Goal: Information Seeking & Learning: Find contact information

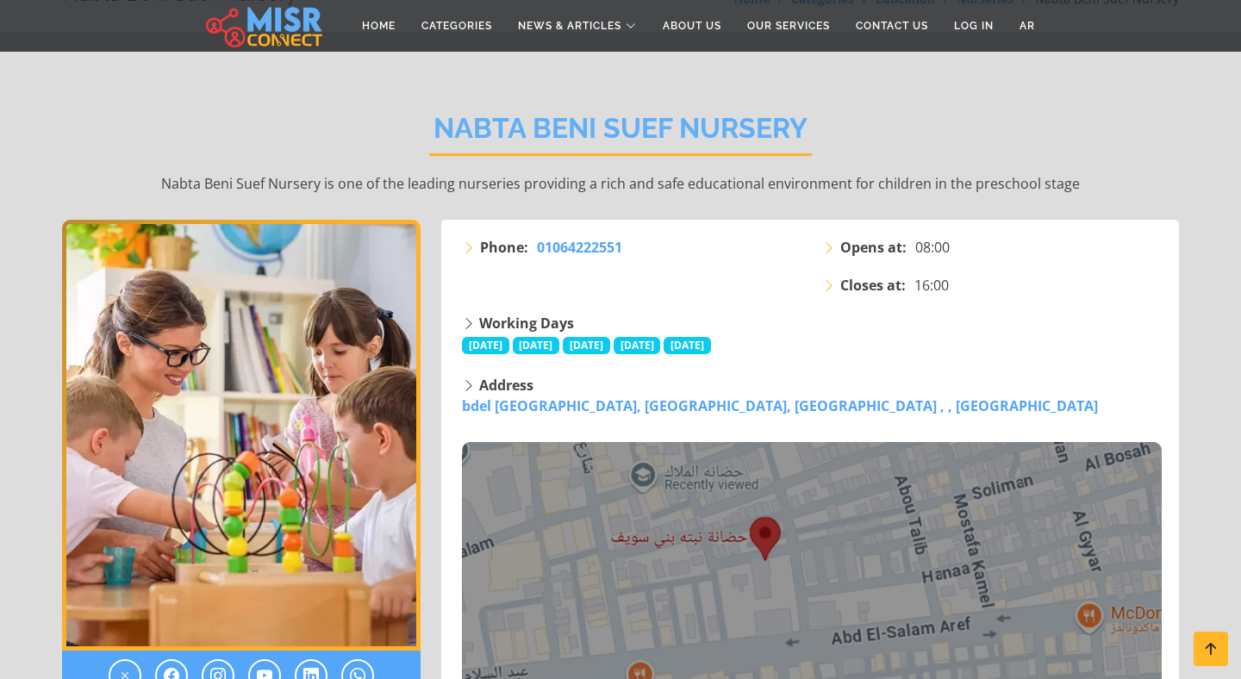
scroll to position [99, 0]
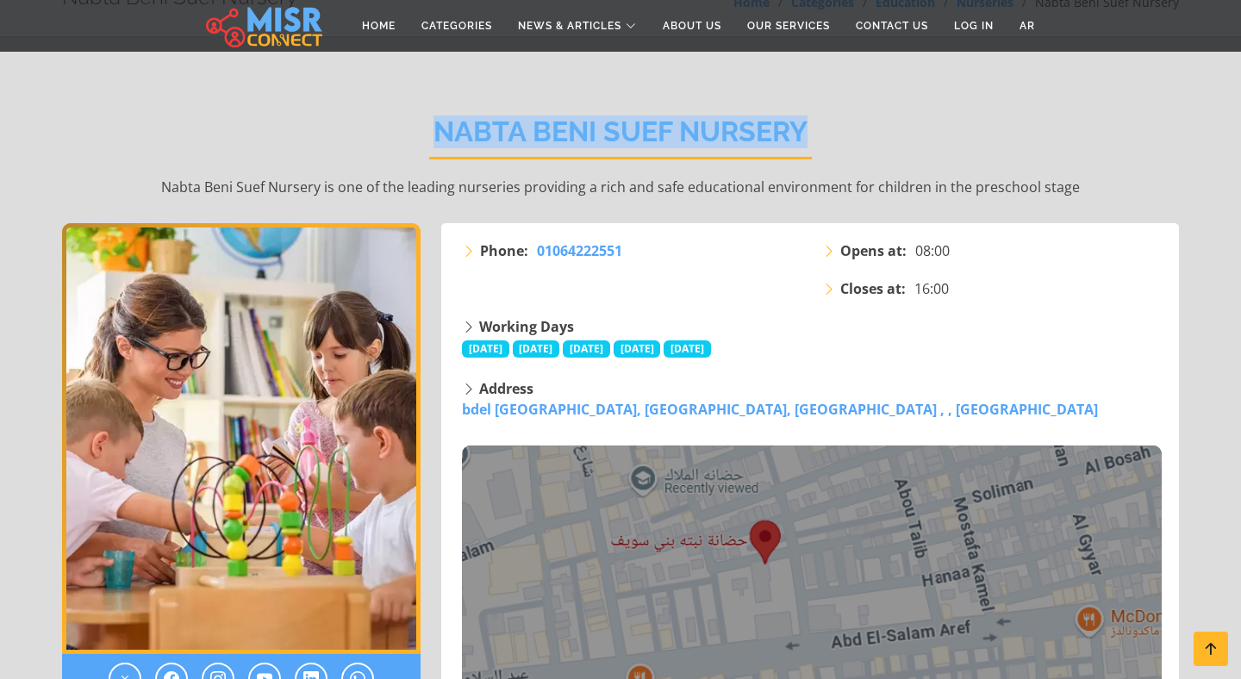
drag, startPoint x: 428, startPoint y: 127, endPoint x: 797, endPoint y: 153, distance: 369.9
click at [797, 153] on div "Nabta Beni Suef Nursery Nabta Beni Suef Nursery is one of the leading nurseries…" at bounding box center [620, 157] width 1117 height 134
copy h2 "Nabta Beni Suef Nursery"
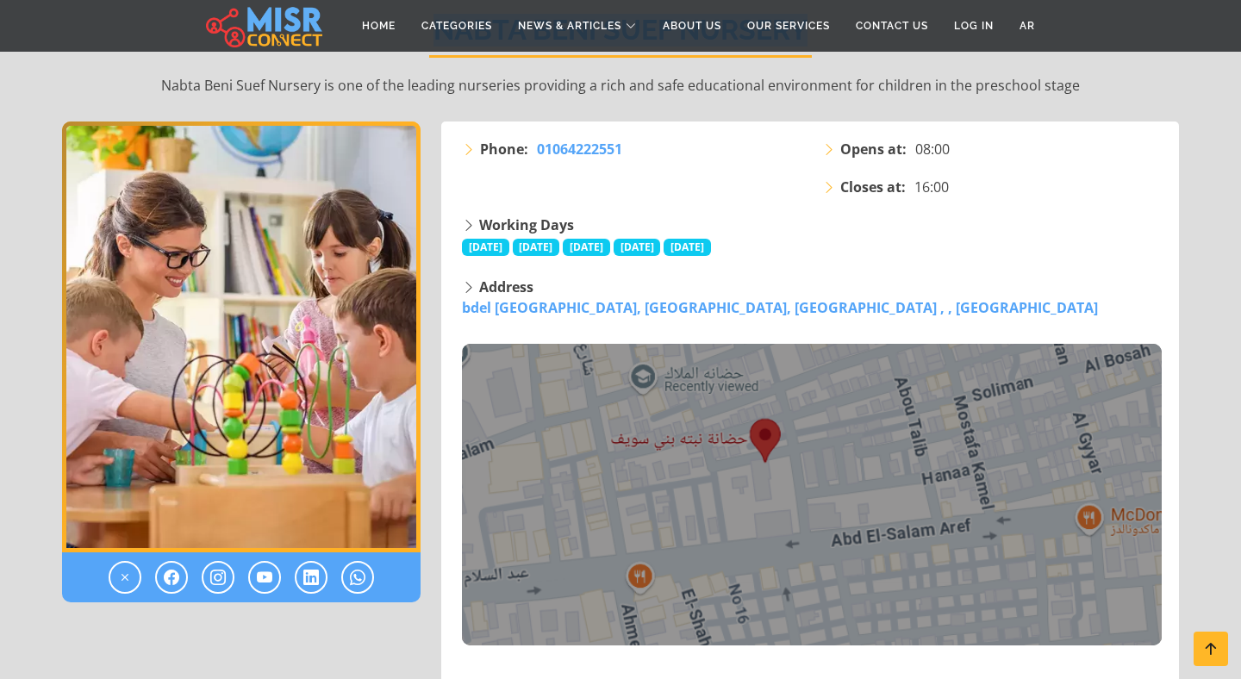
scroll to position [216, 0]
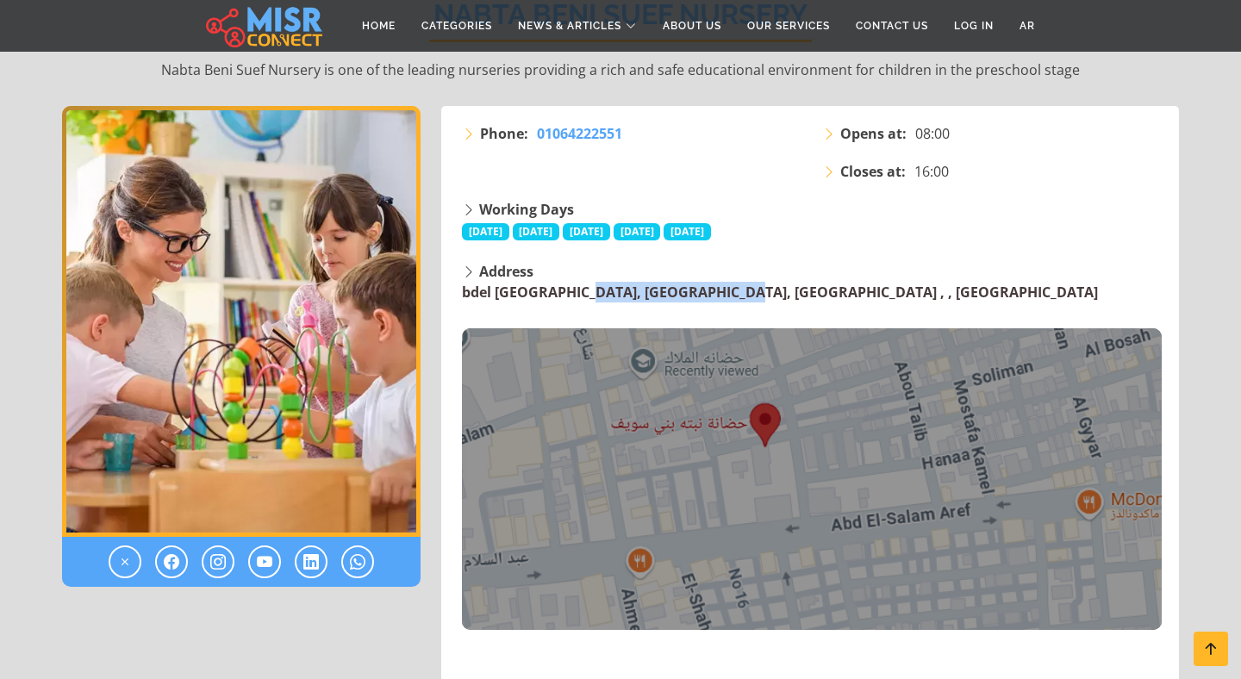
drag, startPoint x: 460, startPoint y: 294, endPoint x: 612, endPoint y: 296, distance: 151.7
click at [612, 296] on div "Address bdel Salam Aref Street, Beni Suef District, Beni Suef Governorate , , B…" at bounding box center [812, 445] width 721 height 369
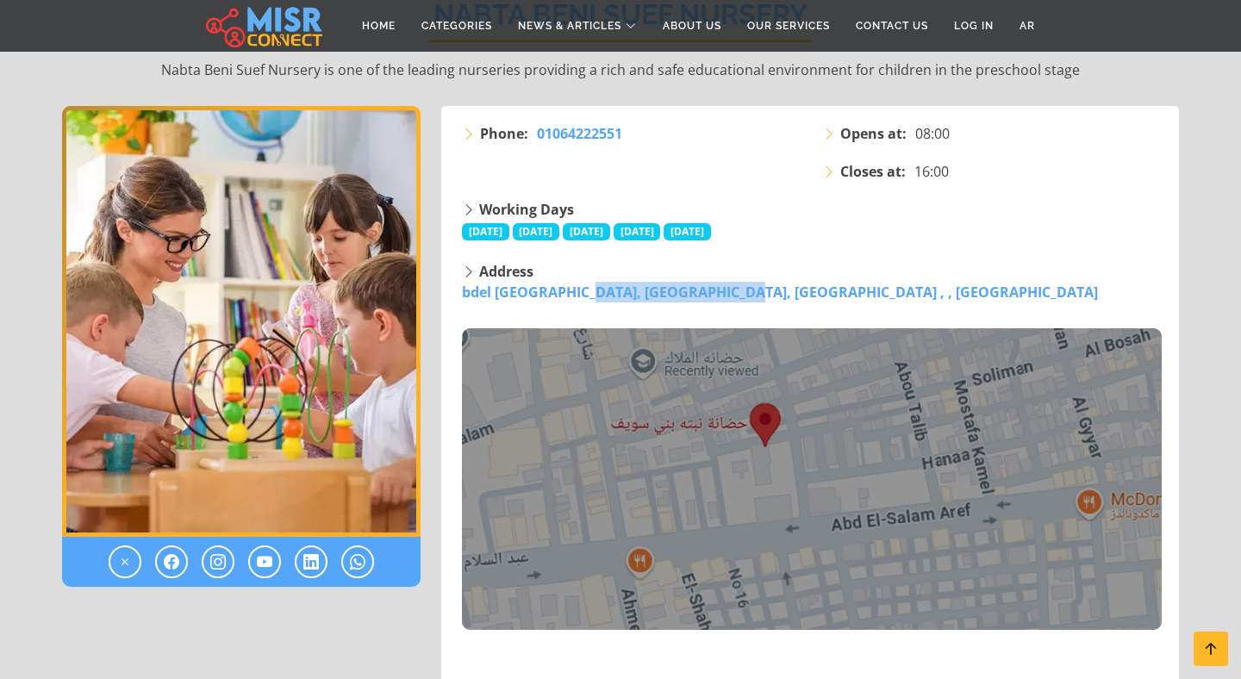
copy link "bdel Salam Aref Stree"
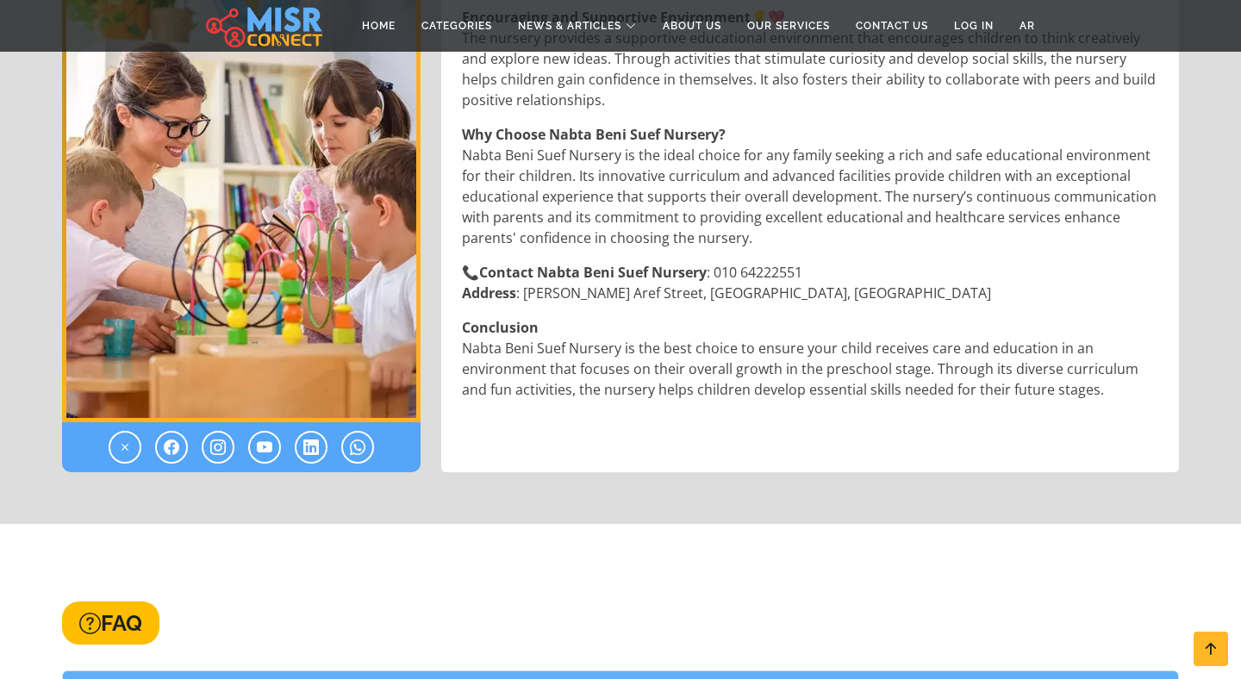
scroll to position [2170, 0]
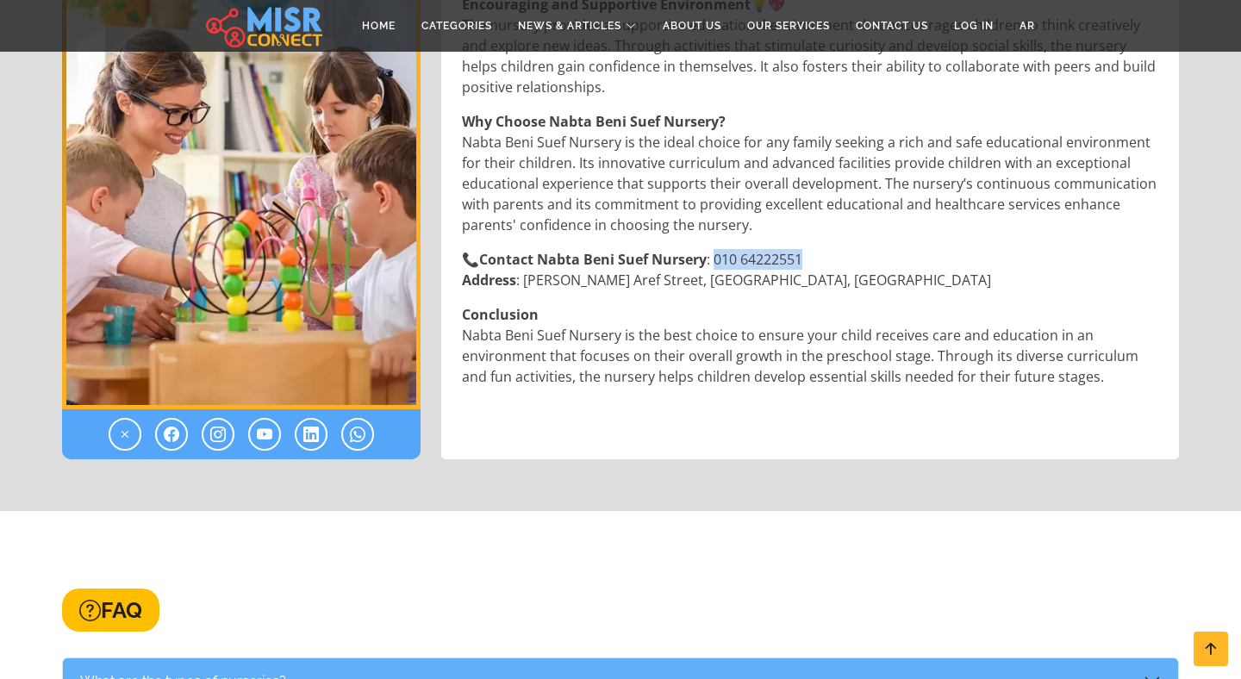
drag, startPoint x: 818, startPoint y: 260, endPoint x: 715, endPoint y: 264, distance: 103.5
click at [715, 264] on p "📞 Contact Nabta Beni Suef Nursery : 010 64222551 Address : Abdel Salam Aref Str…" at bounding box center [812, 269] width 700 height 41
copy p "010 64222551"
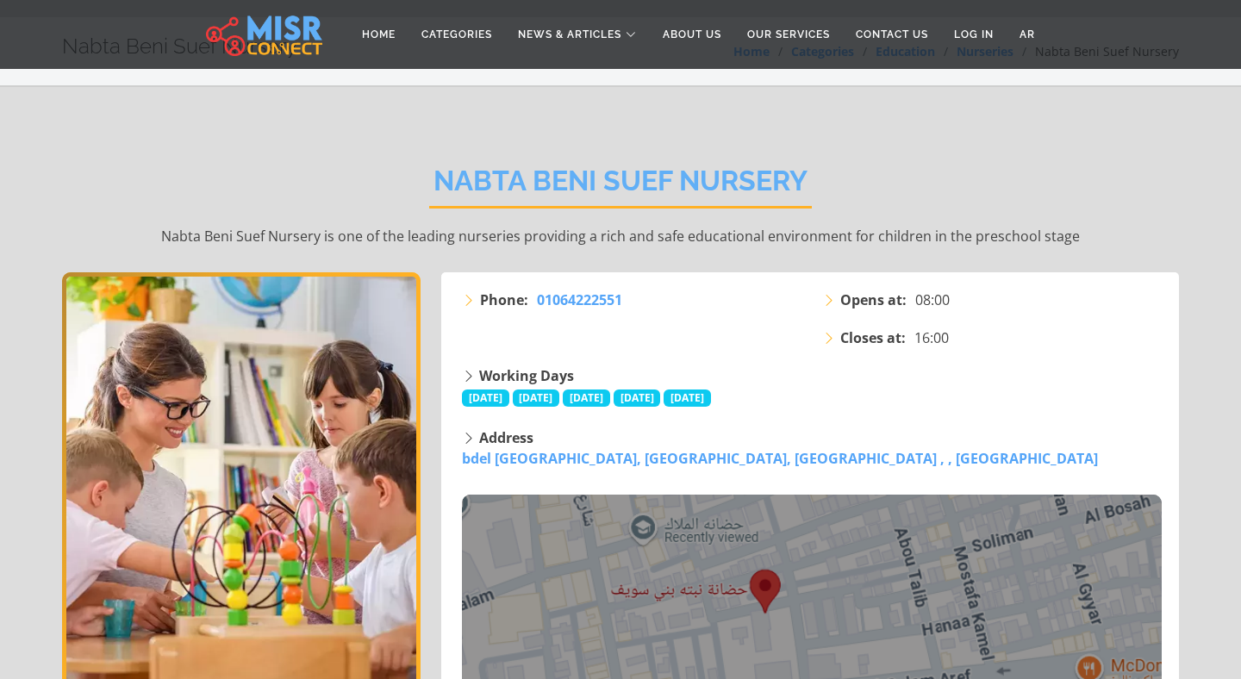
scroll to position [0, 0]
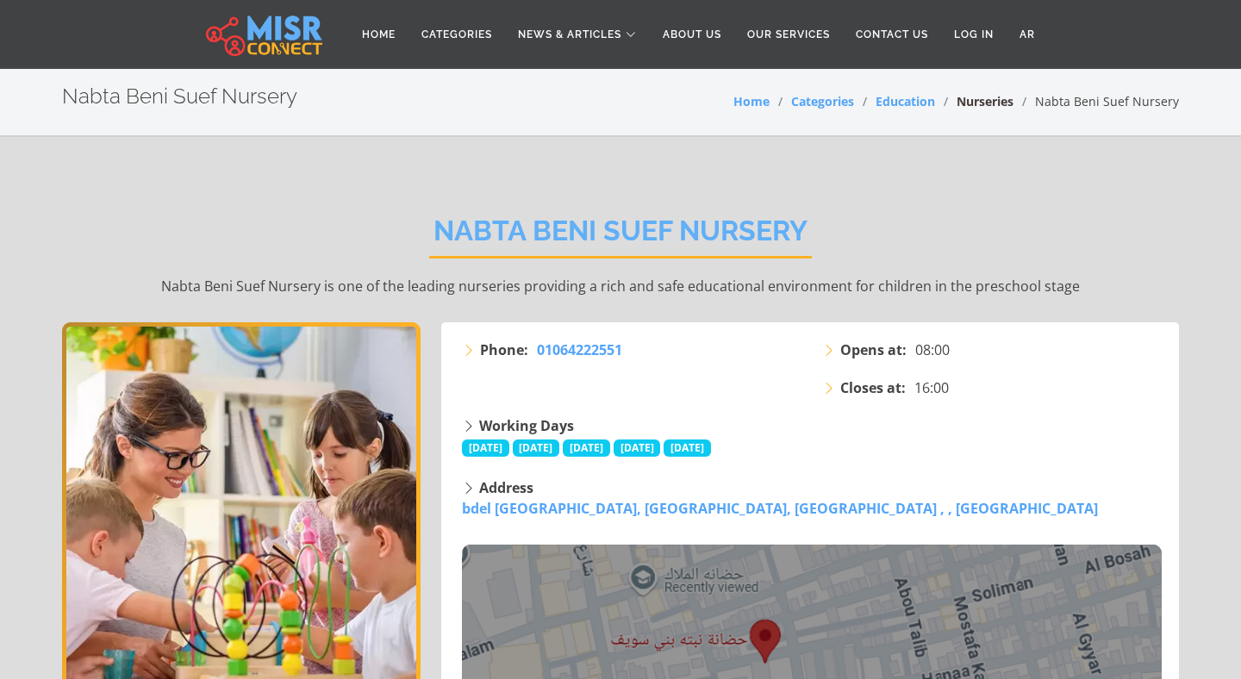
click at [985, 103] on link "Nurseries" at bounding box center [985, 101] width 57 height 16
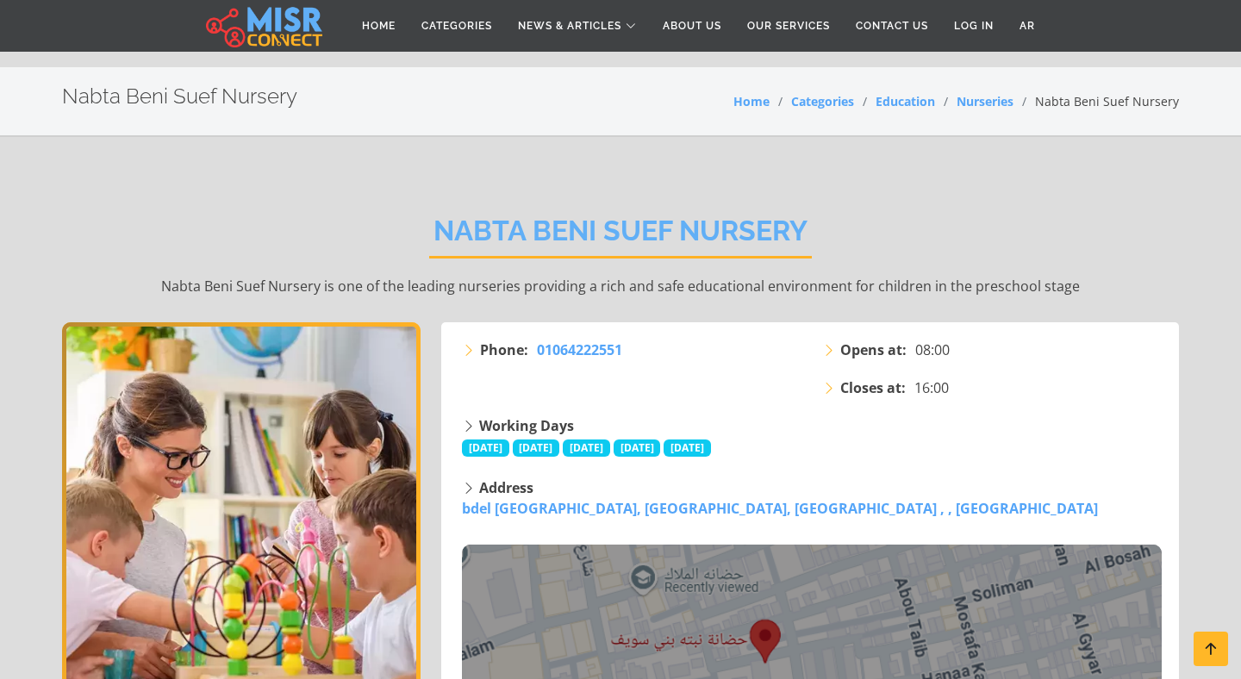
scroll to position [488, 0]
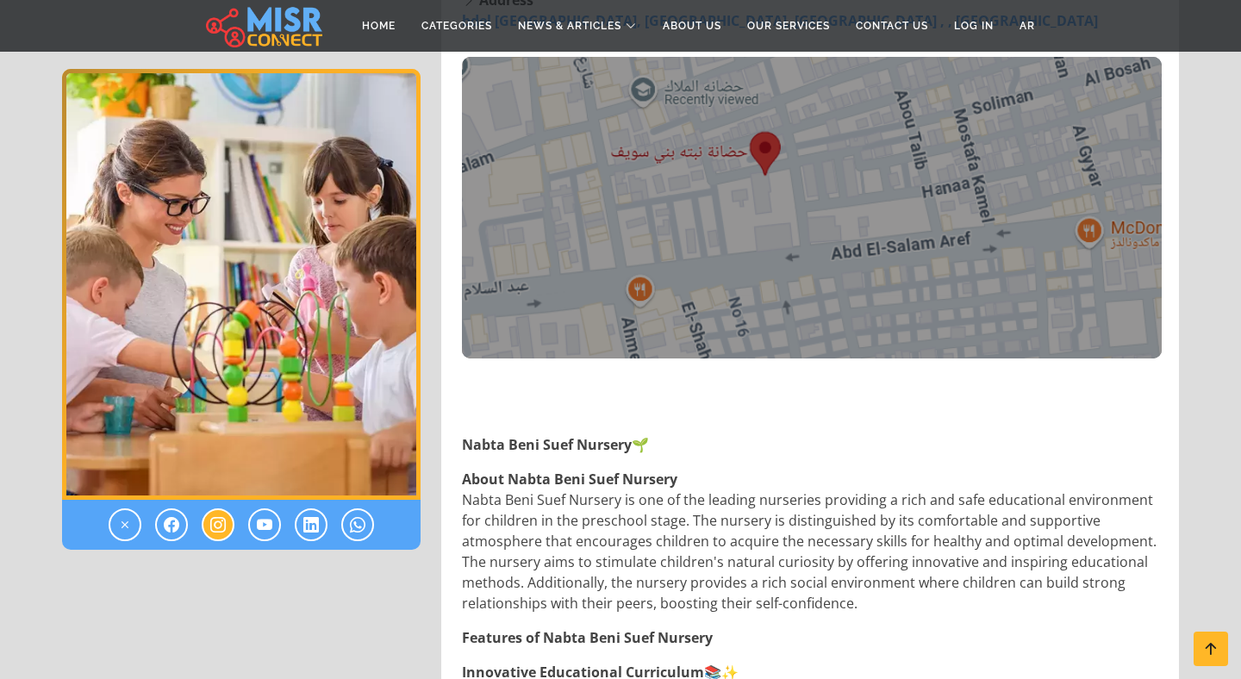
click at [221, 532] on icon at bounding box center [218, 525] width 16 height 21
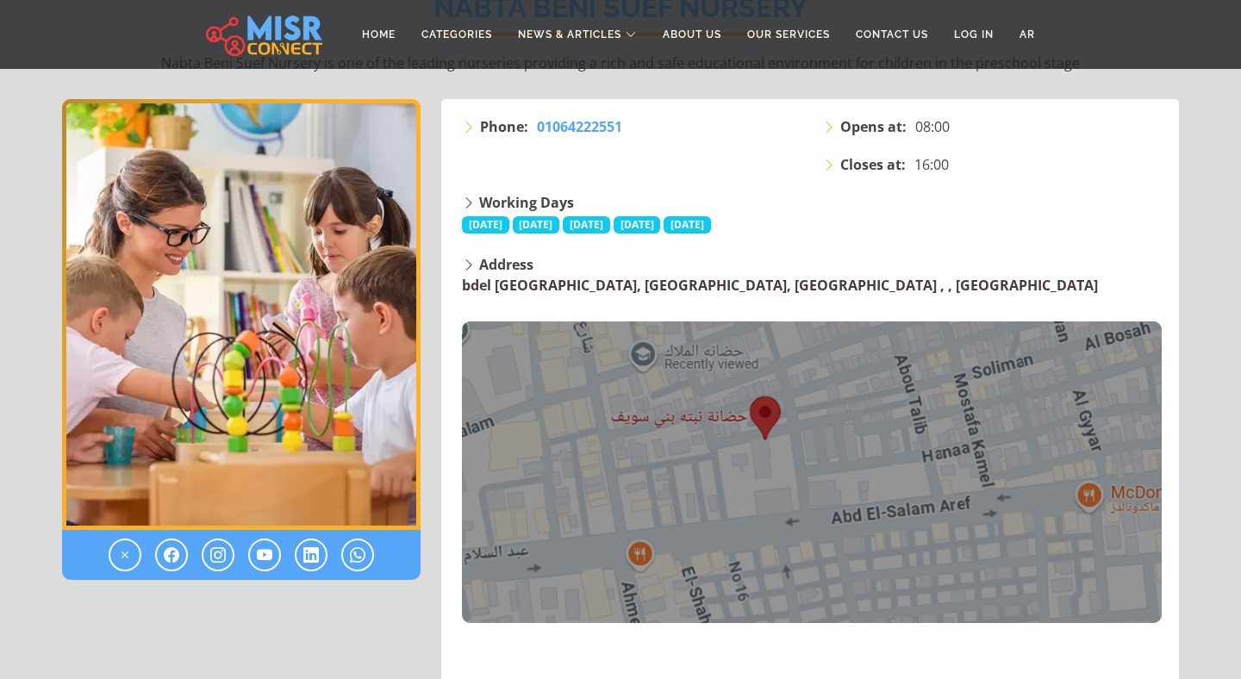
scroll to position [0, 0]
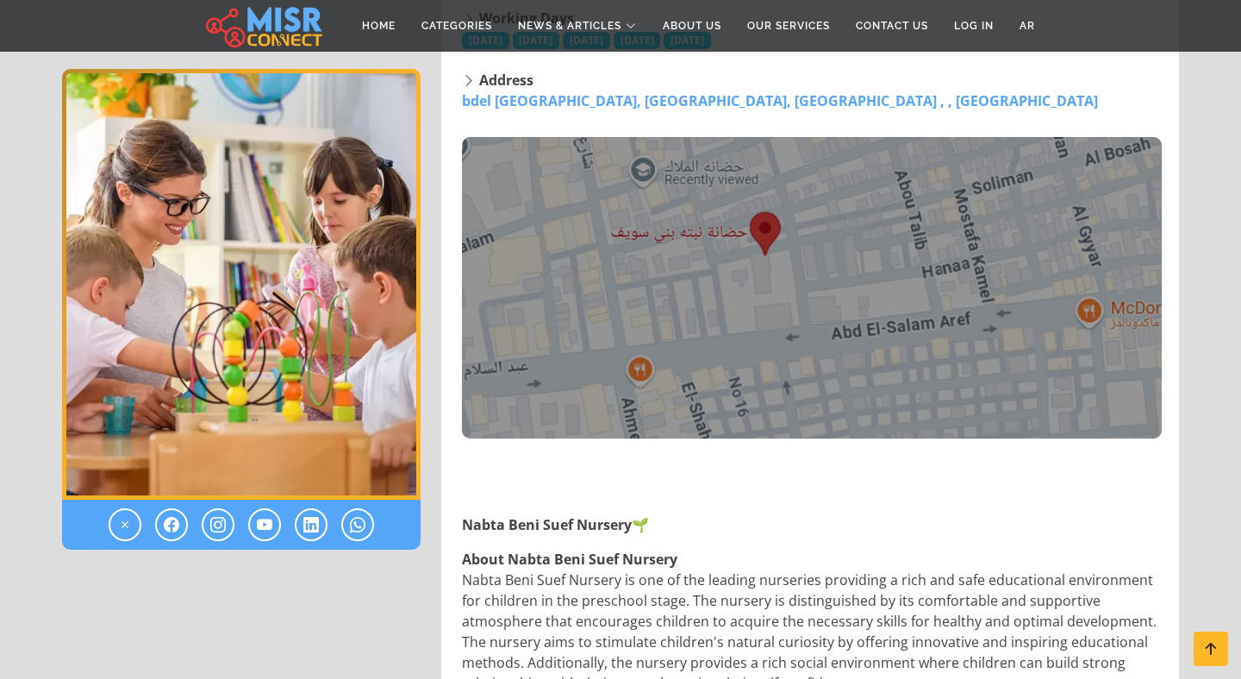
scroll to position [453, 0]
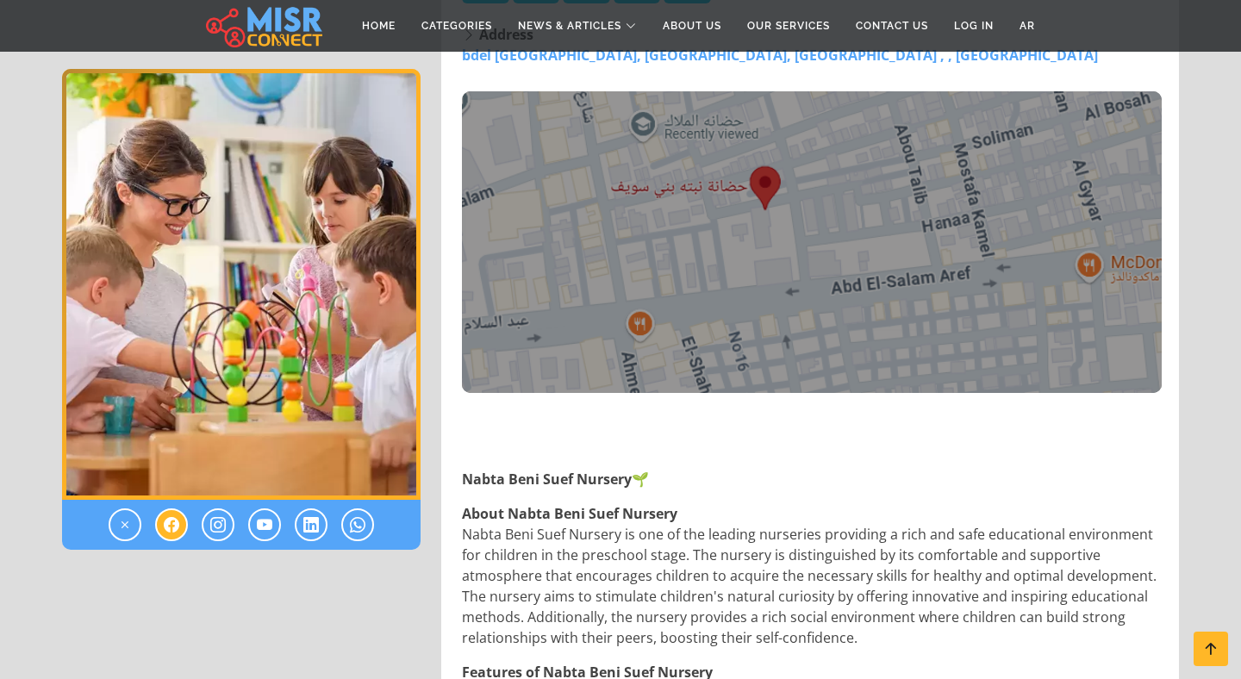
click at [159, 527] on link at bounding box center [171, 525] width 33 height 33
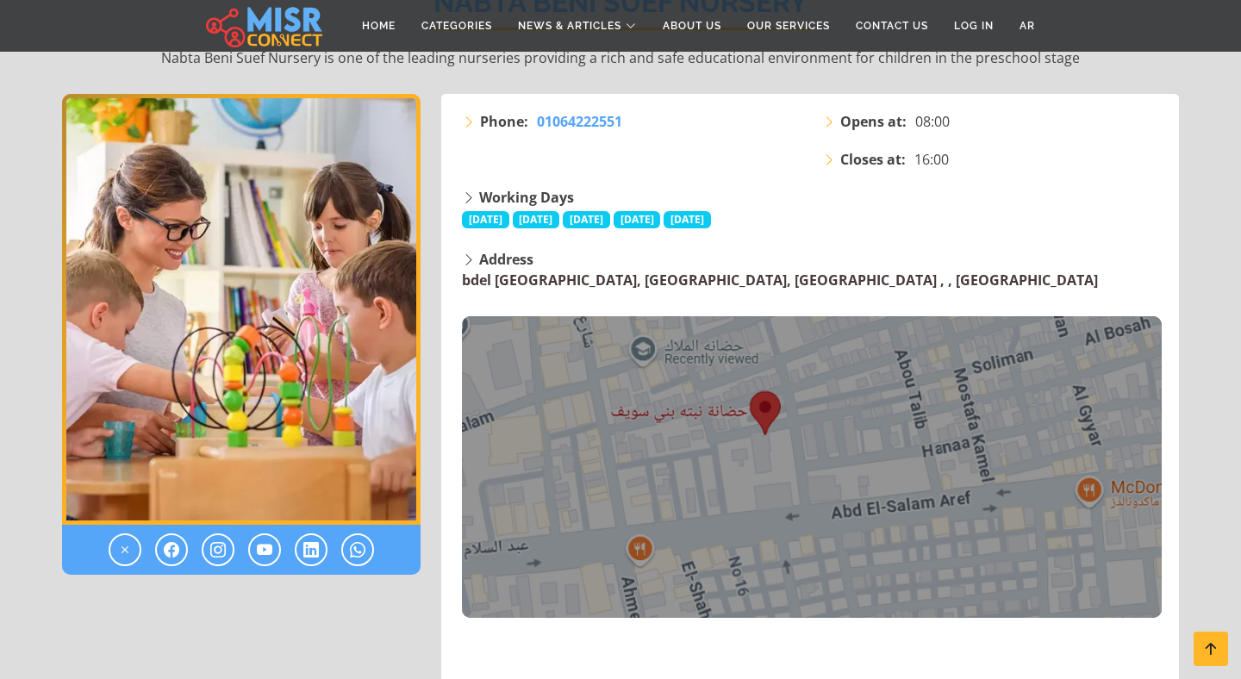
scroll to position [0, 0]
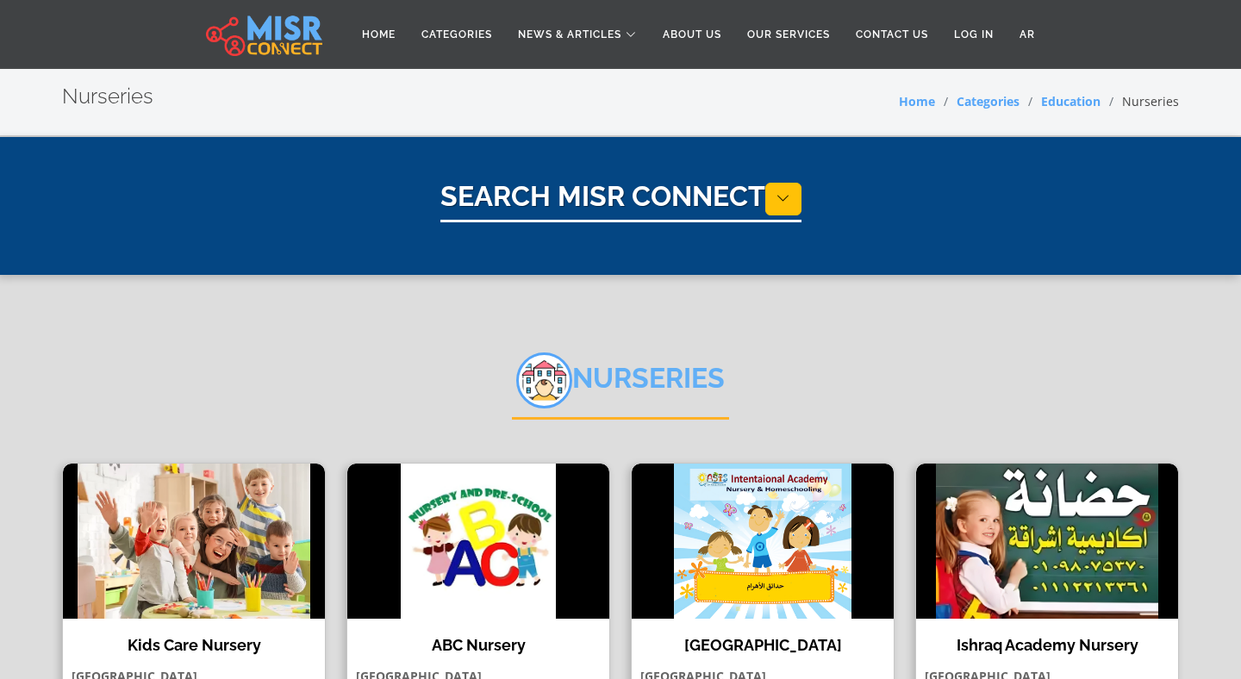
select select "*********"
select select "**********"
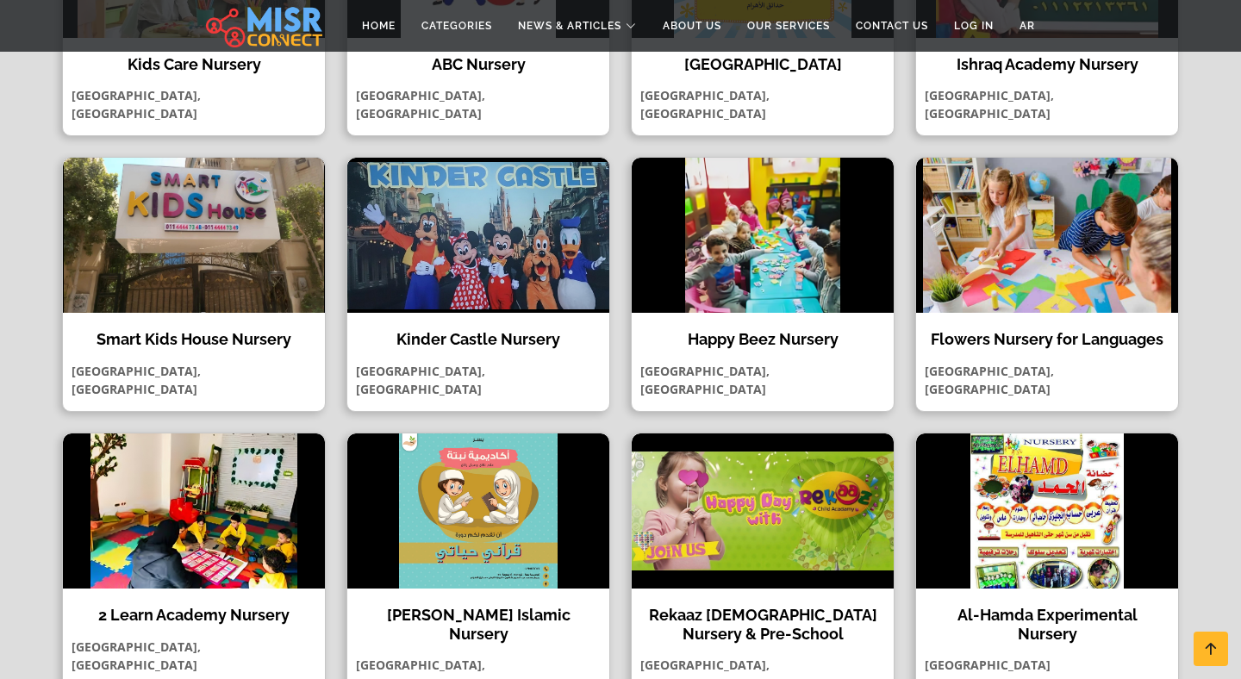
scroll to position [784, 0]
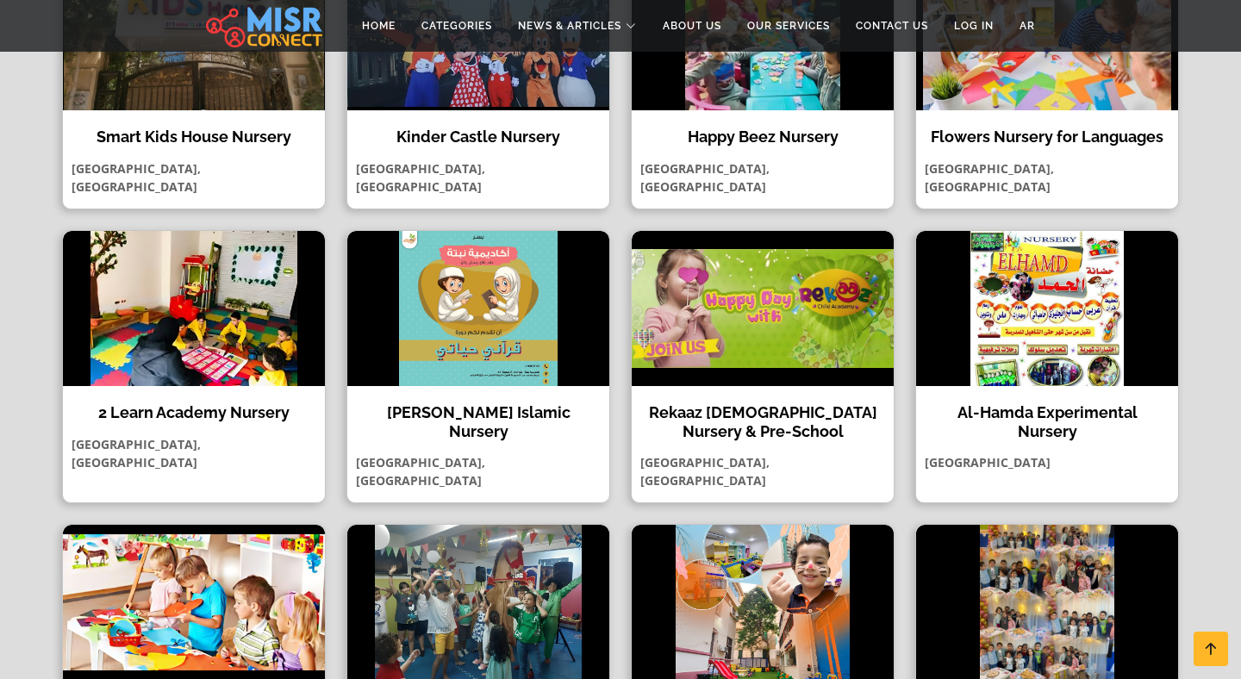
click at [37, 514] on section "Nurseries Kids Care Nursery Kids Care Nursery is one of the most prominent nurs…" at bounding box center [620, 323] width 1241 height 1665
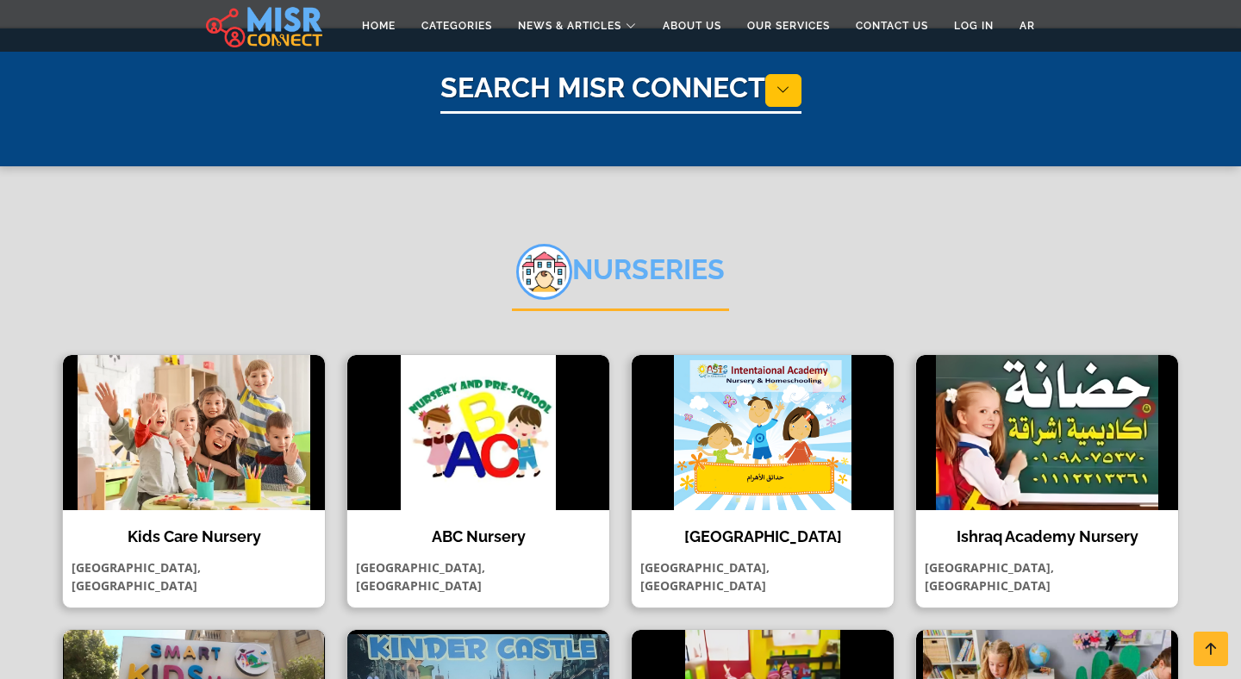
scroll to position [0, 0]
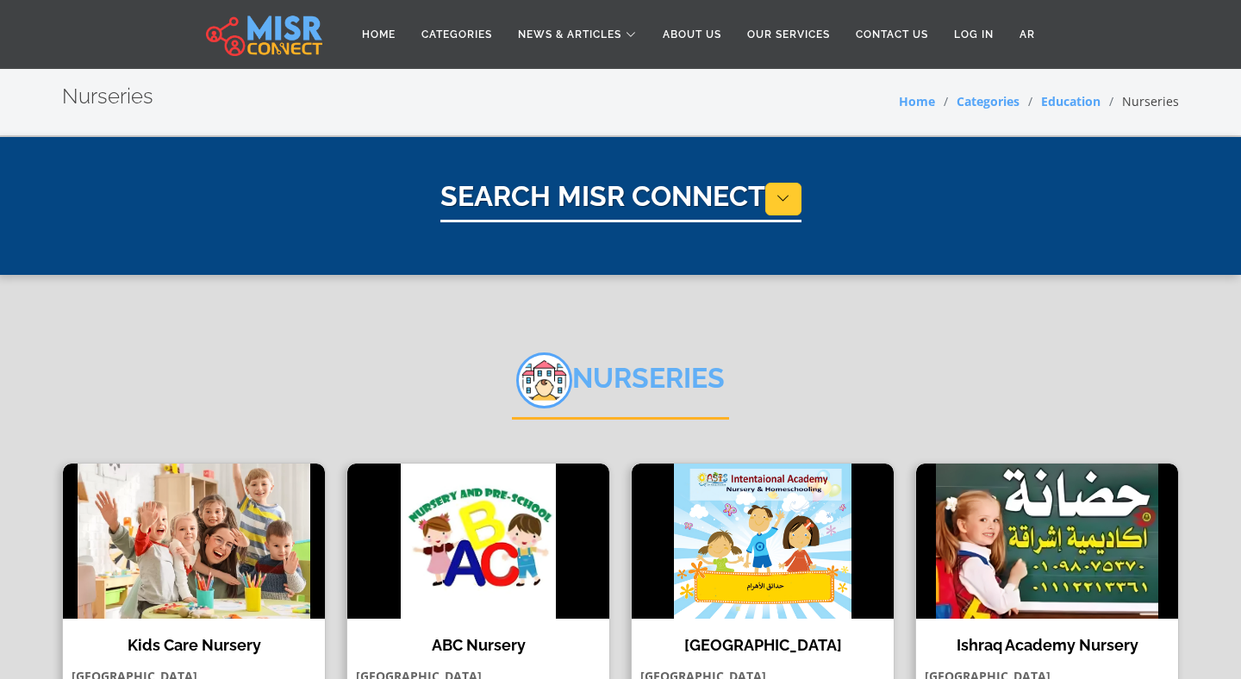
click at [797, 206] on button at bounding box center [783, 199] width 36 height 33
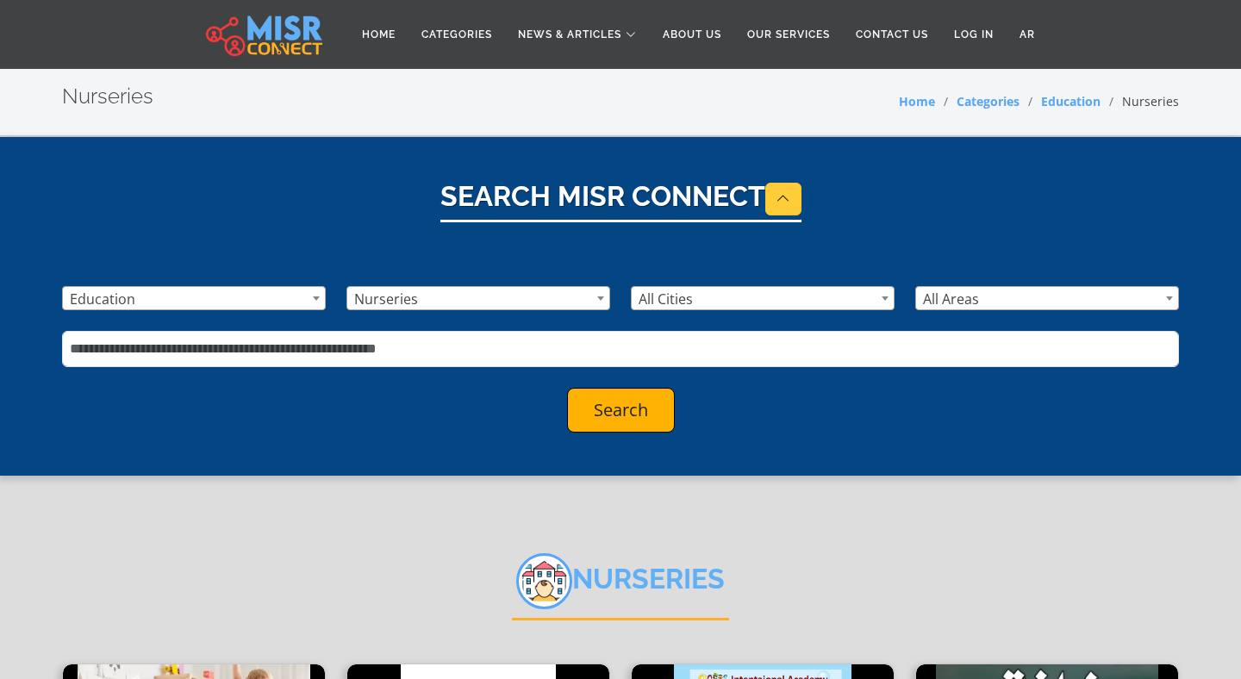
click at [748, 303] on span "All Cities" at bounding box center [763, 299] width 262 height 24
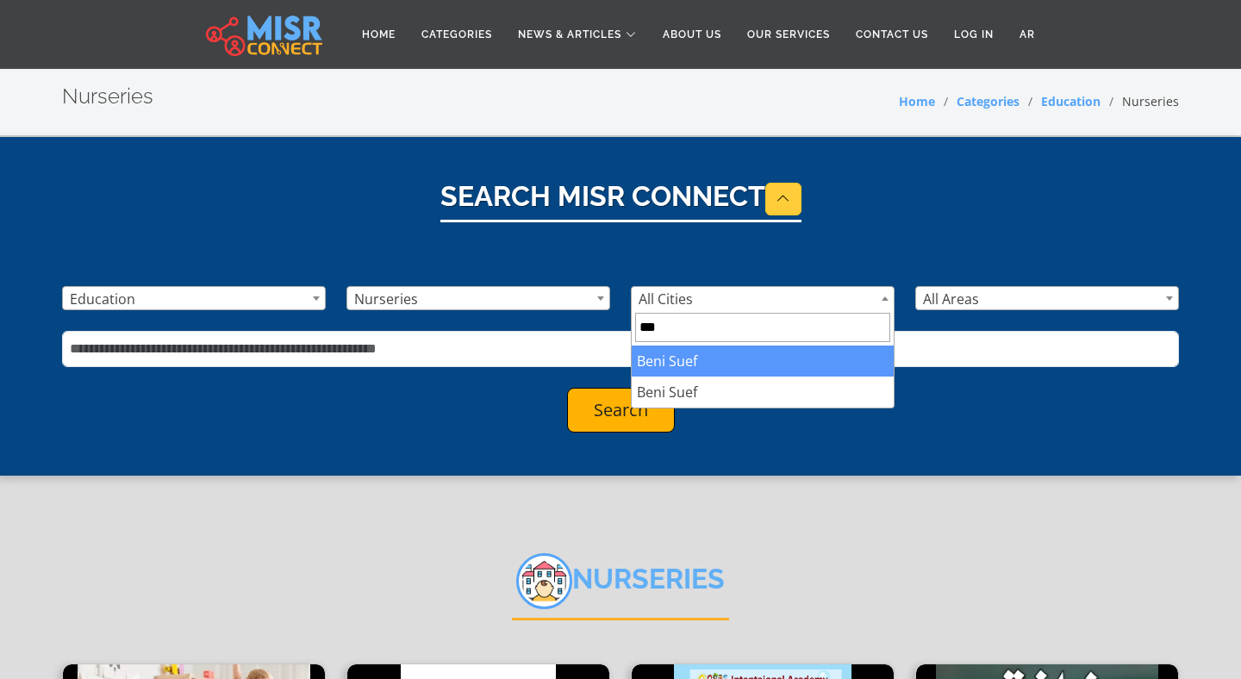
type input "***"
select select "**"
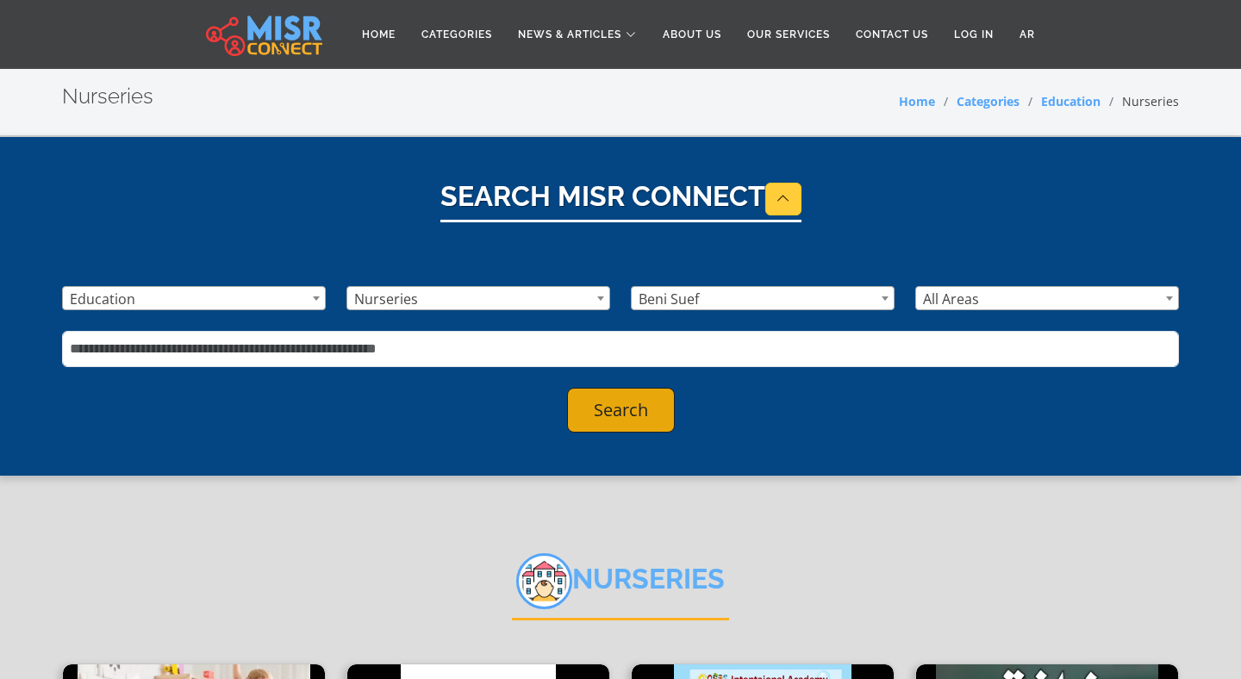
click at [640, 413] on button "Search" at bounding box center [621, 410] width 108 height 45
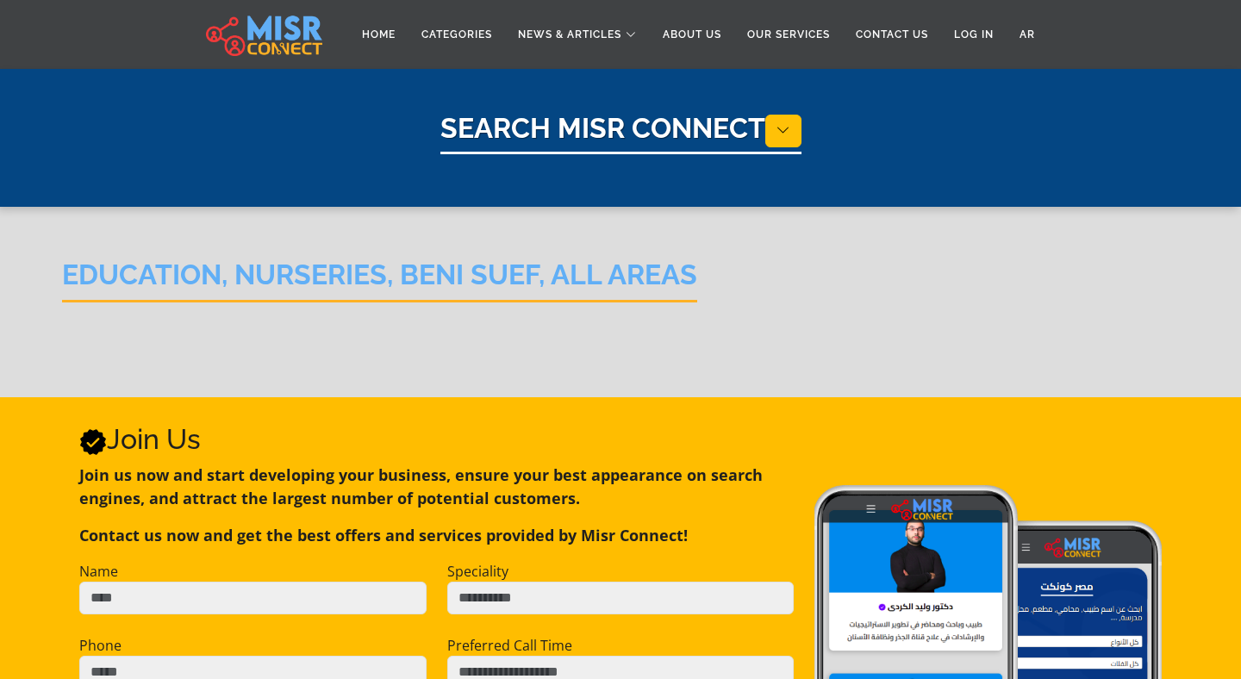
select select "*********"
select select "**********"
select select "**"
click at [793, 134] on button at bounding box center [783, 131] width 36 height 33
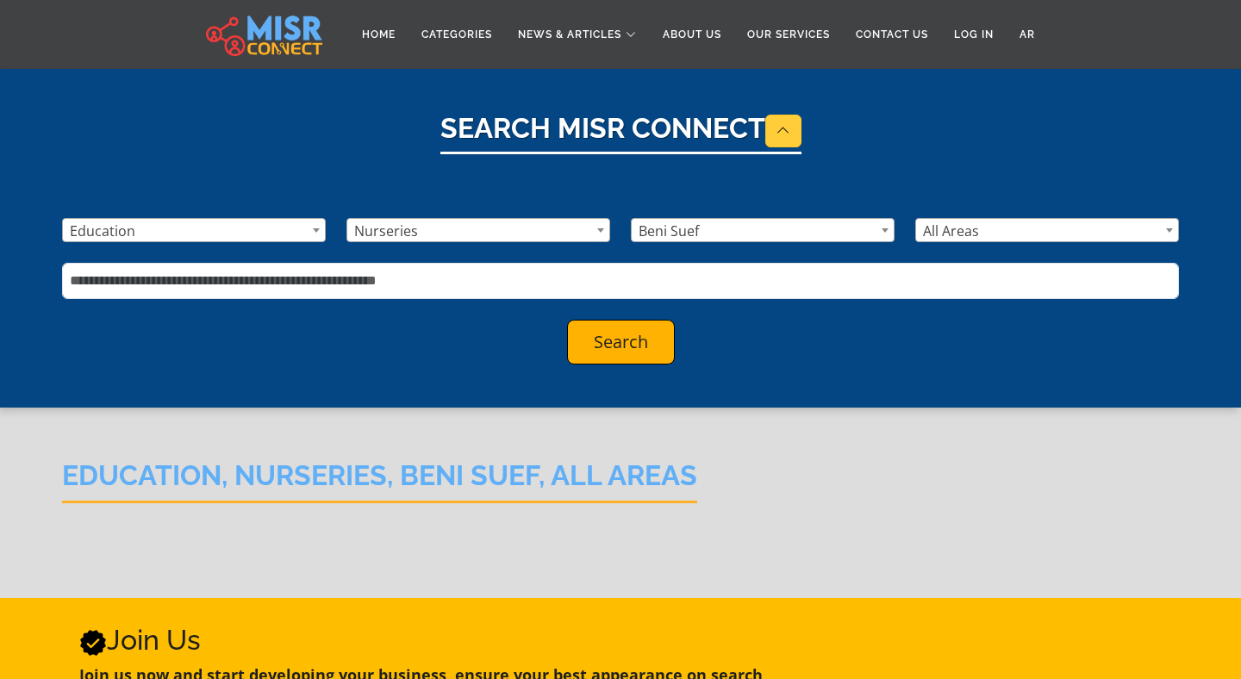
click at [763, 218] on span "Beni Suef" at bounding box center [763, 230] width 264 height 24
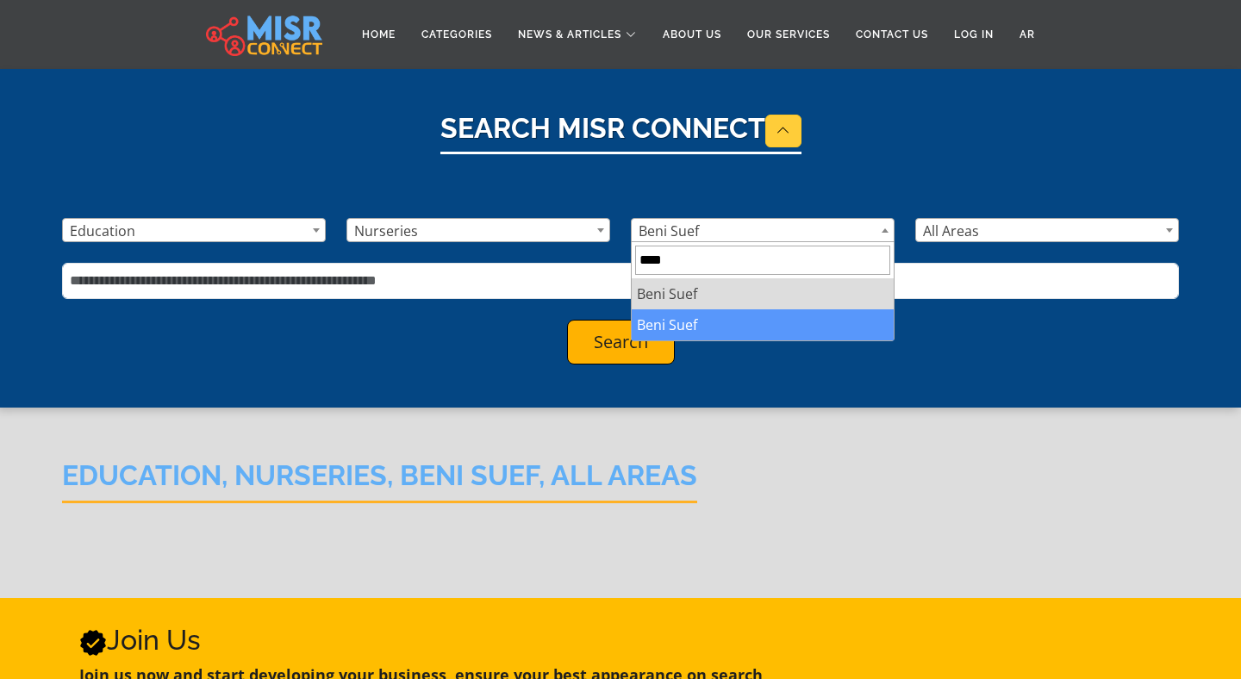
type input "****"
select select "**"
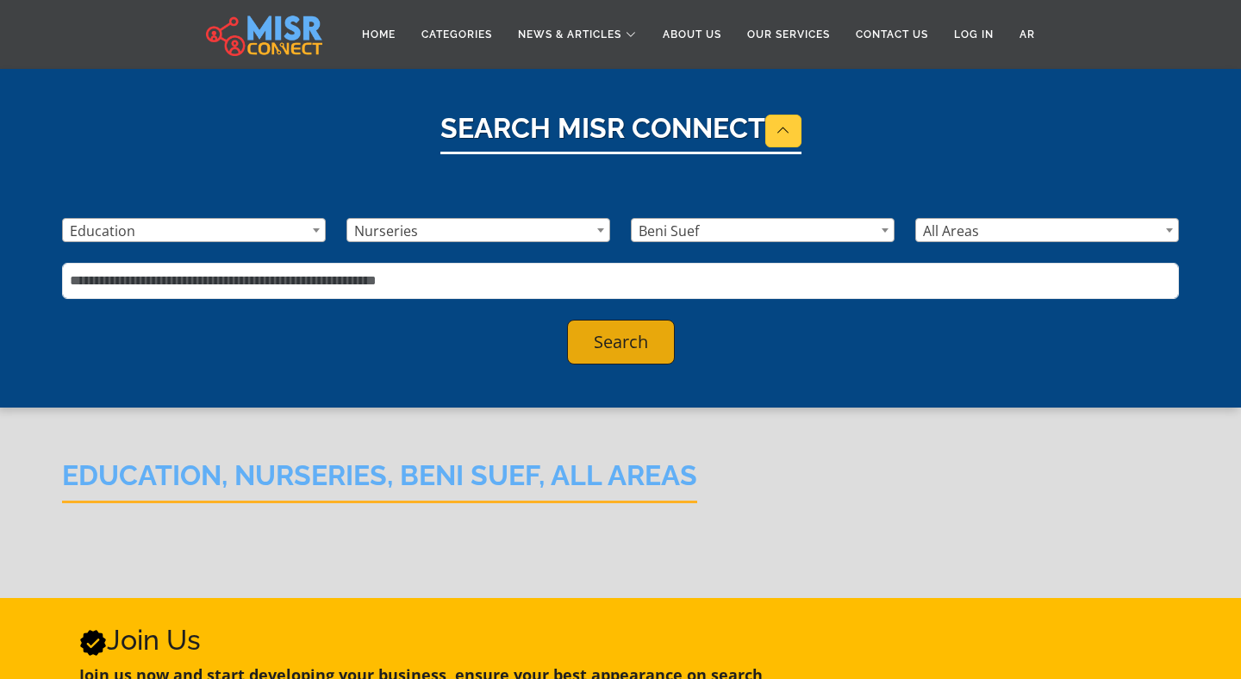
click at [609, 346] on button "Search" at bounding box center [621, 342] width 108 height 45
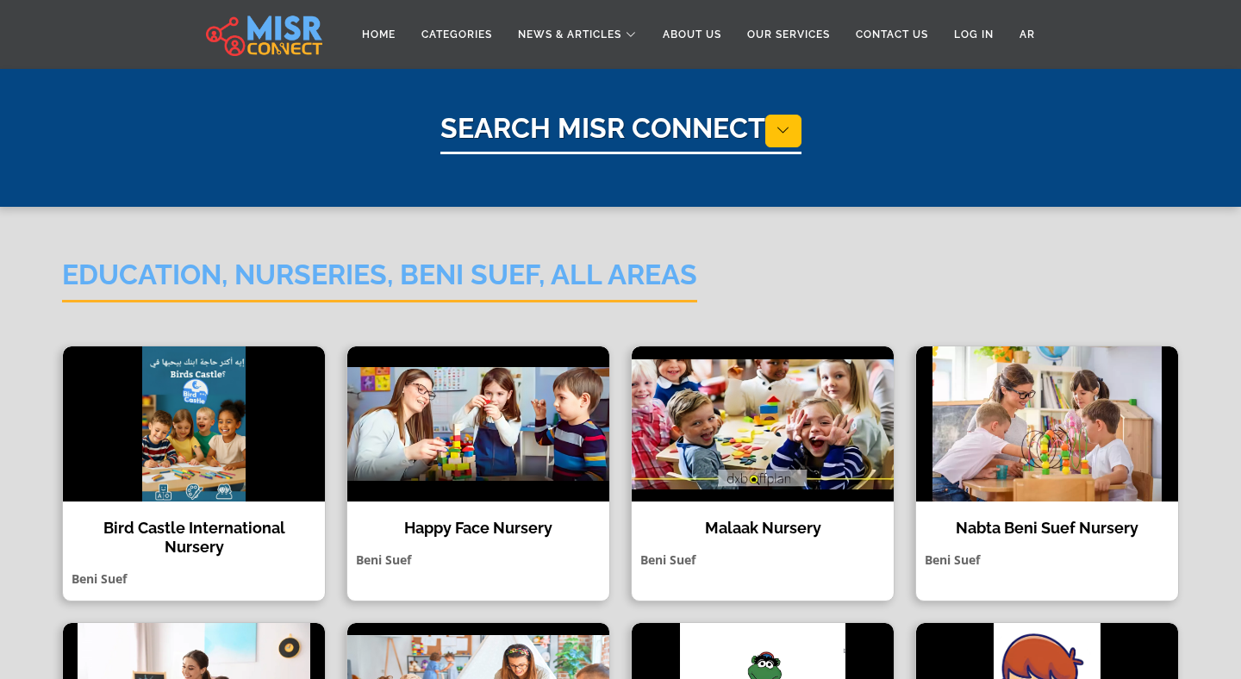
select select "*********"
select select "**********"
select select "**"
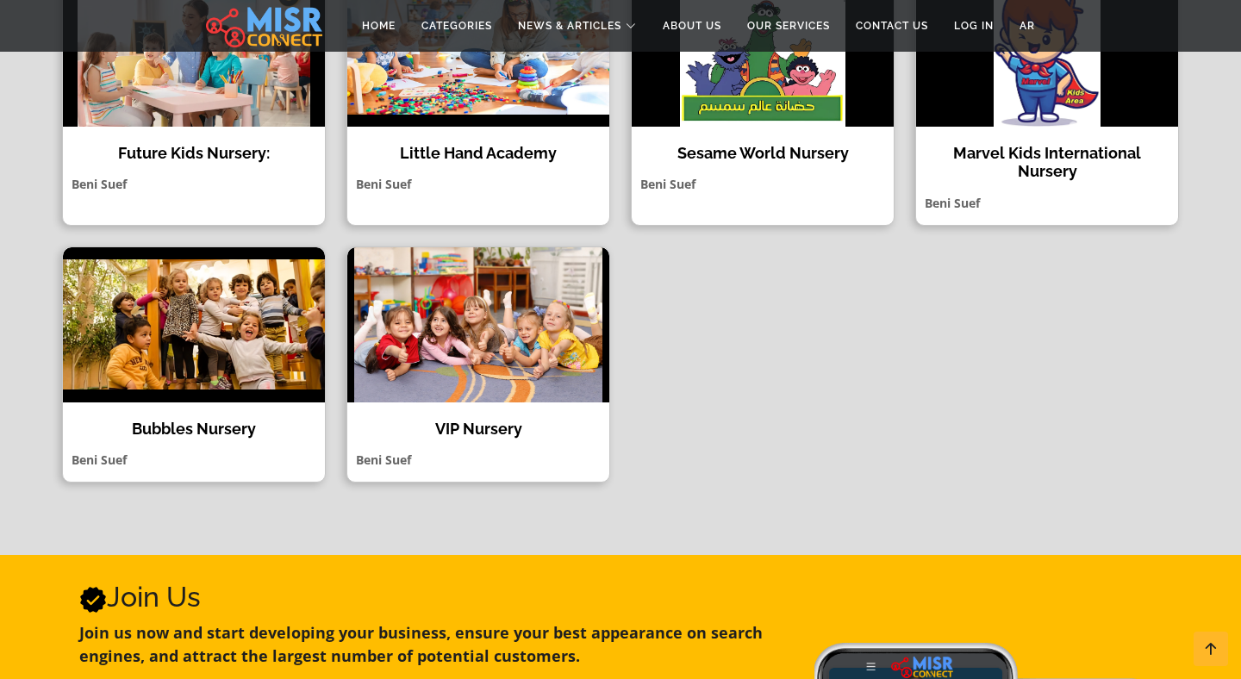
scroll to position [682, 0]
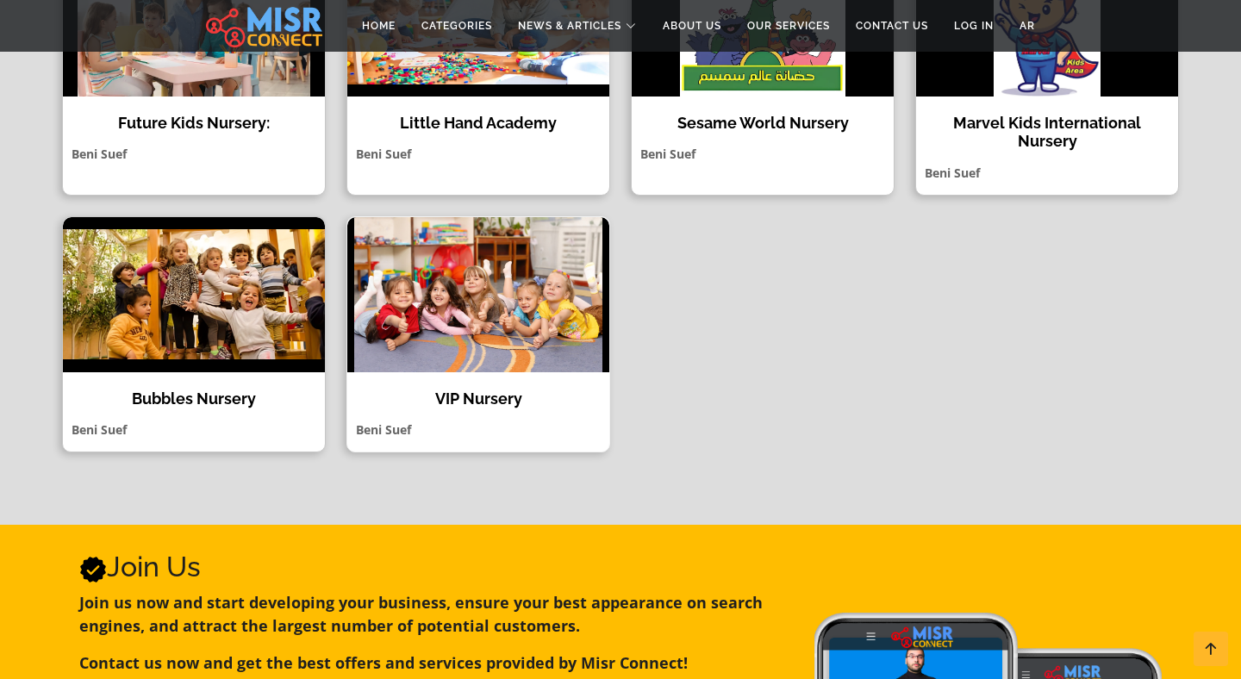
click at [472, 406] on h4 "VIP Nursery" at bounding box center [478, 399] width 236 height 19
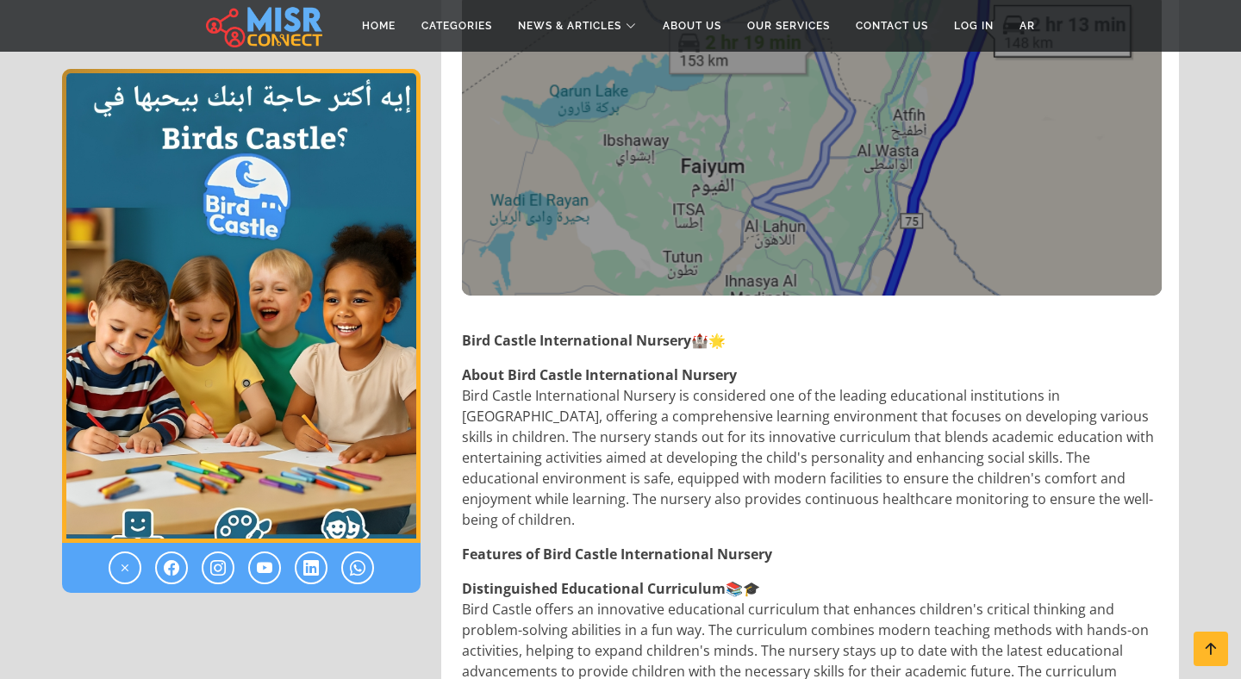
scroll to position [623, 0]
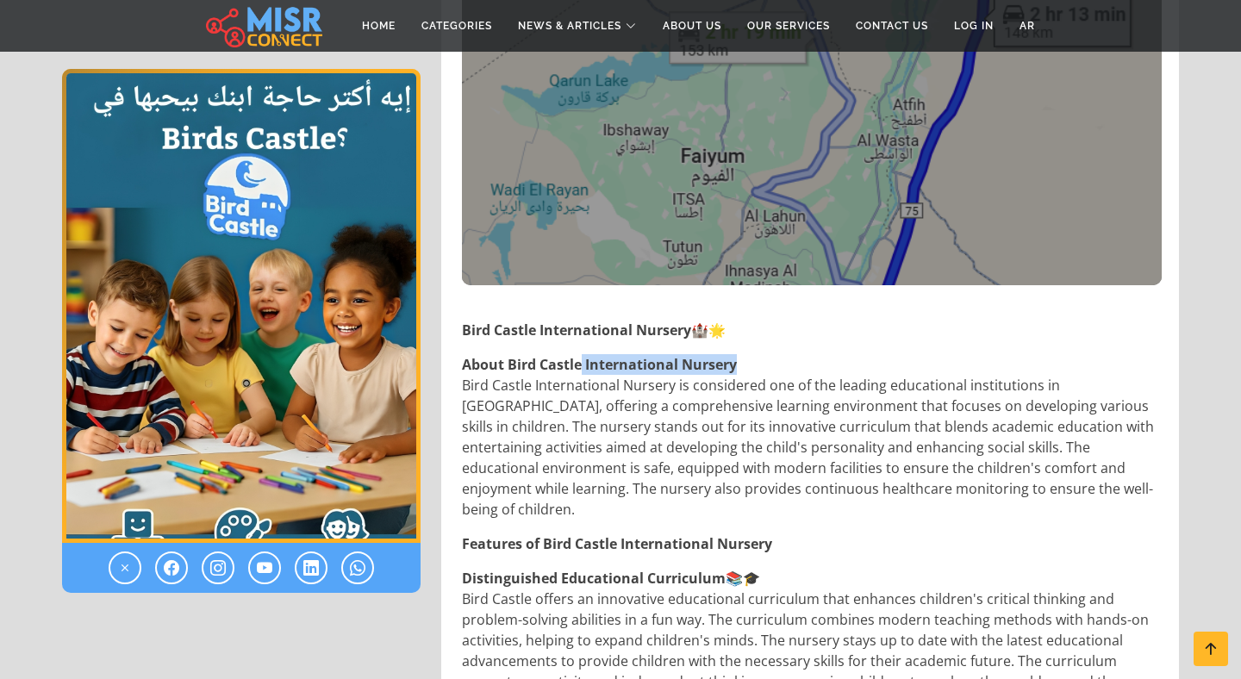
drag, startPoint x: 742, startPoint y: 345, endPoint x: 581, endPoint y: 343, distance: 161.2
click at [581, 354] on p "About Bird Castle International Nursery Bird Castle International Nursery is co…" at bounding box center [812, 437] width 700 height 166
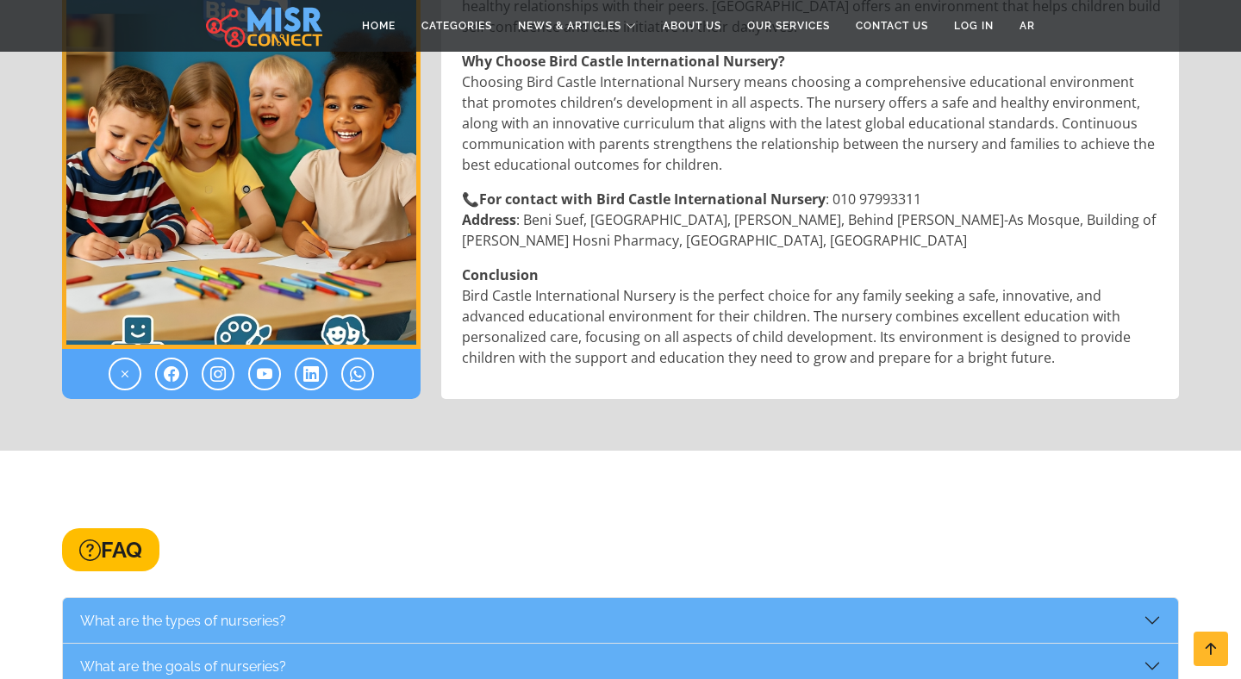
scroll to position [2109, 0]
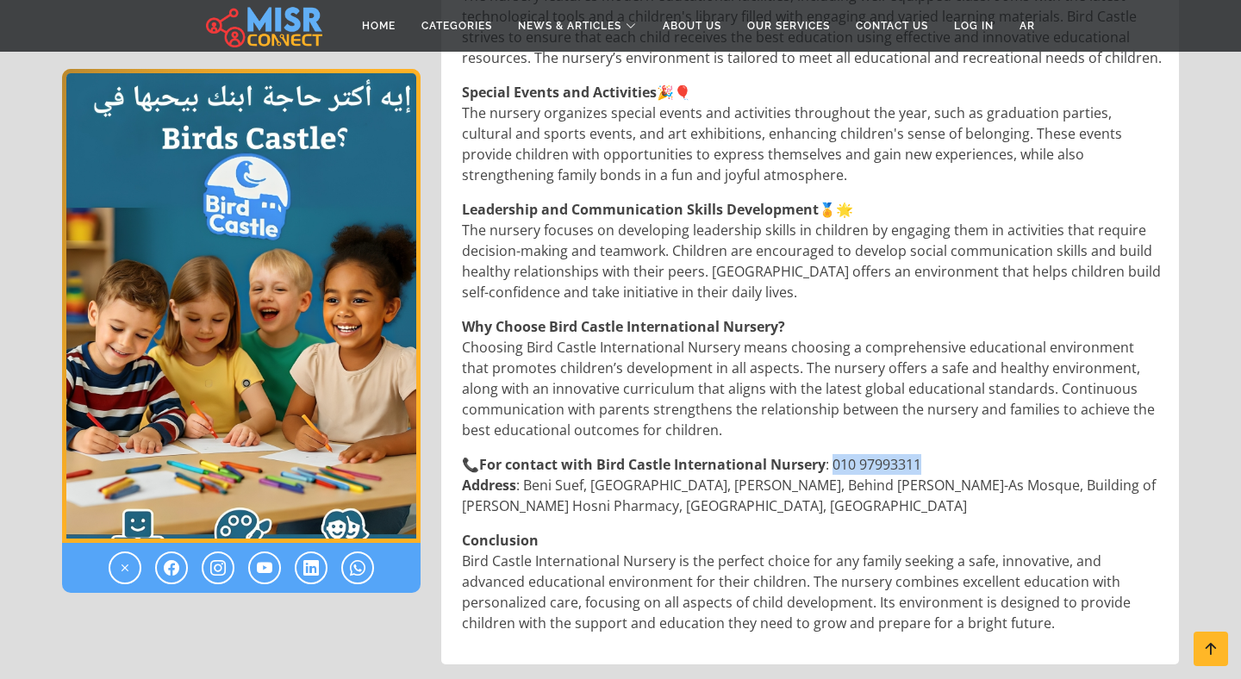
drag, startPoint x: 940, startPoint y: 402, endPoint x: 834, endPoint y: 403, distance: 105.2
click at [834, 454] on p "📞 For contact with Bird Castle International Nursery : 010 97993311 Address : B…" at bounding box center [812, 485] width 700 height 62
copy p "010 97993311"
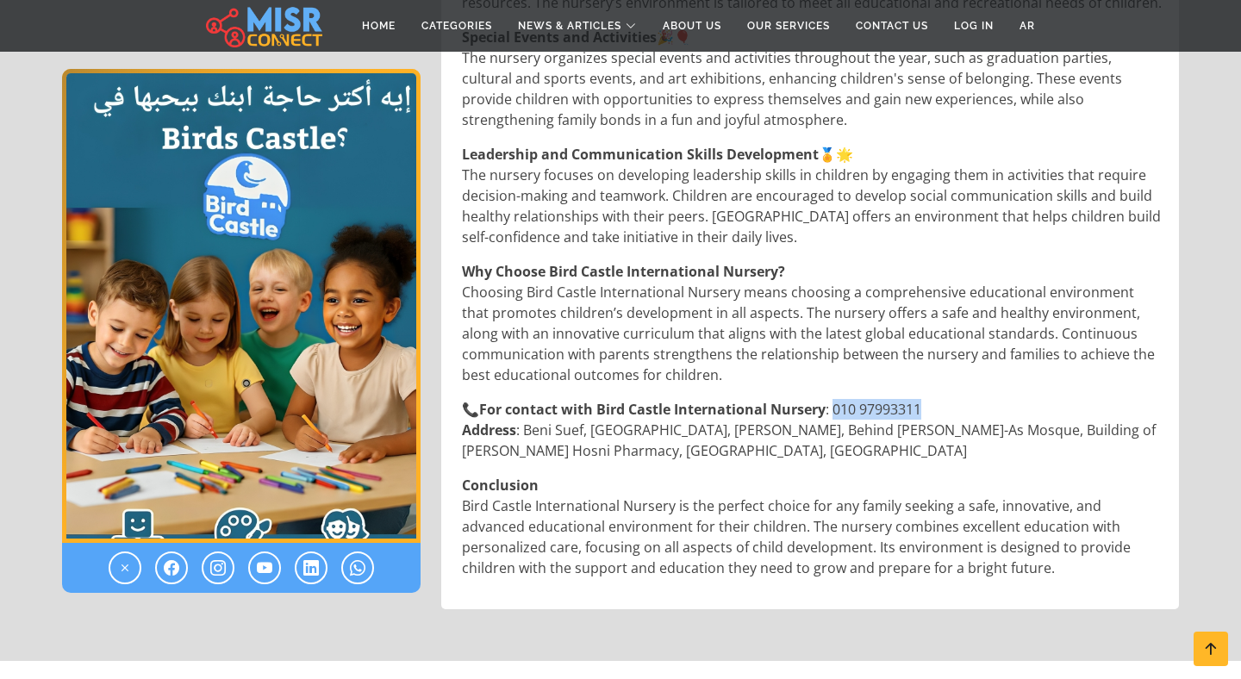
scroll to position [2165, 0]
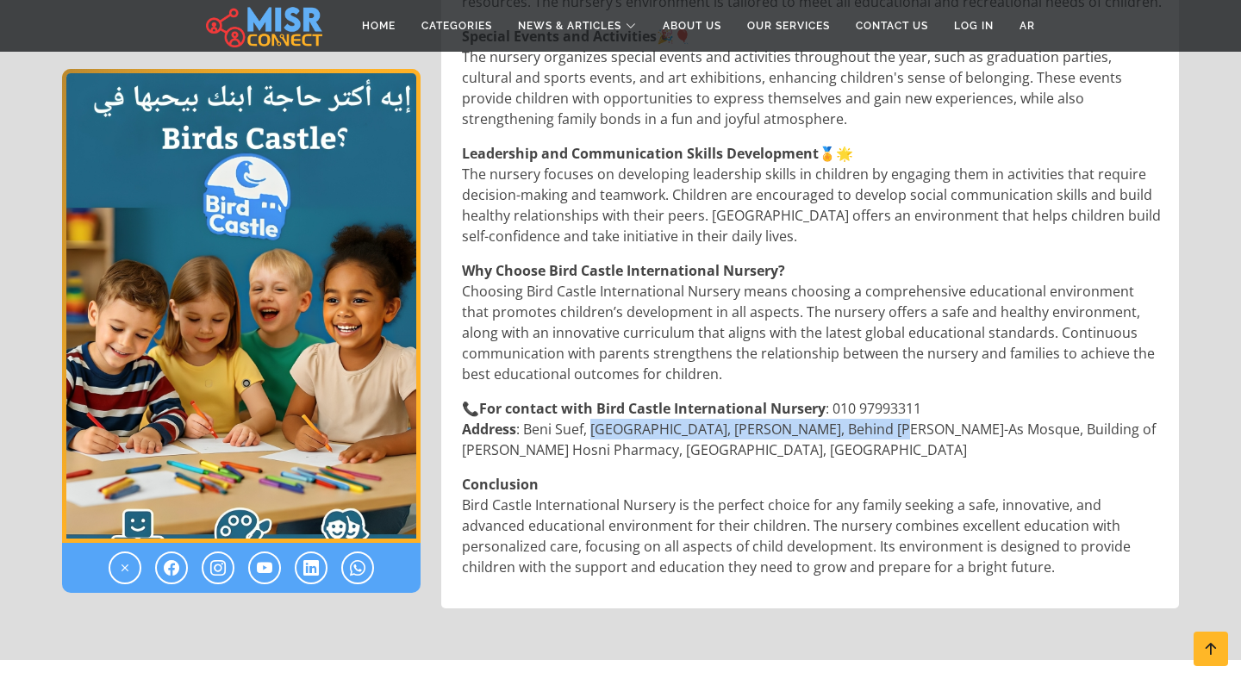
drag, startPoint x: 591, startPoint y: 366, endPoint x: 865, endPoint y: 363, distance: 273.3
click at [865, 398] on p "📞 For contact with Bird Castle International Nursery : 010 97993311 Address : B…" at bounding box center [812, 429] width 700 height 62
copy p "Third District, Sheriat Hay Al-Mostashareen"
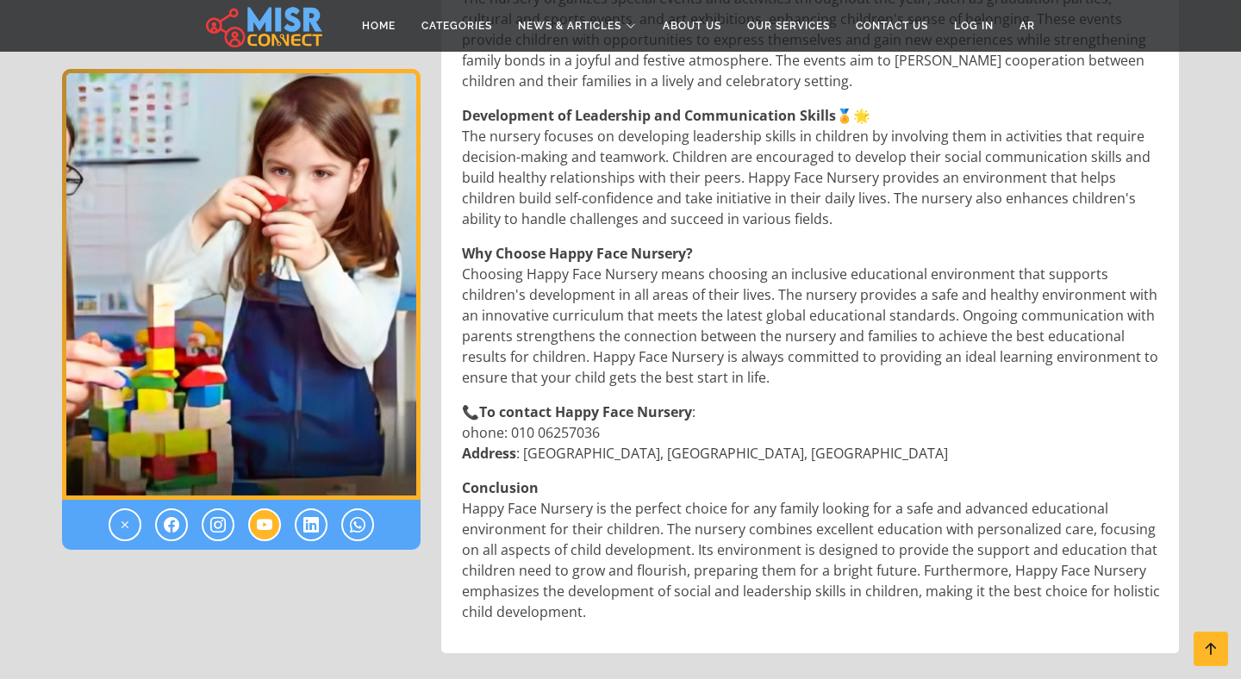
scroll to position [2355, 0]
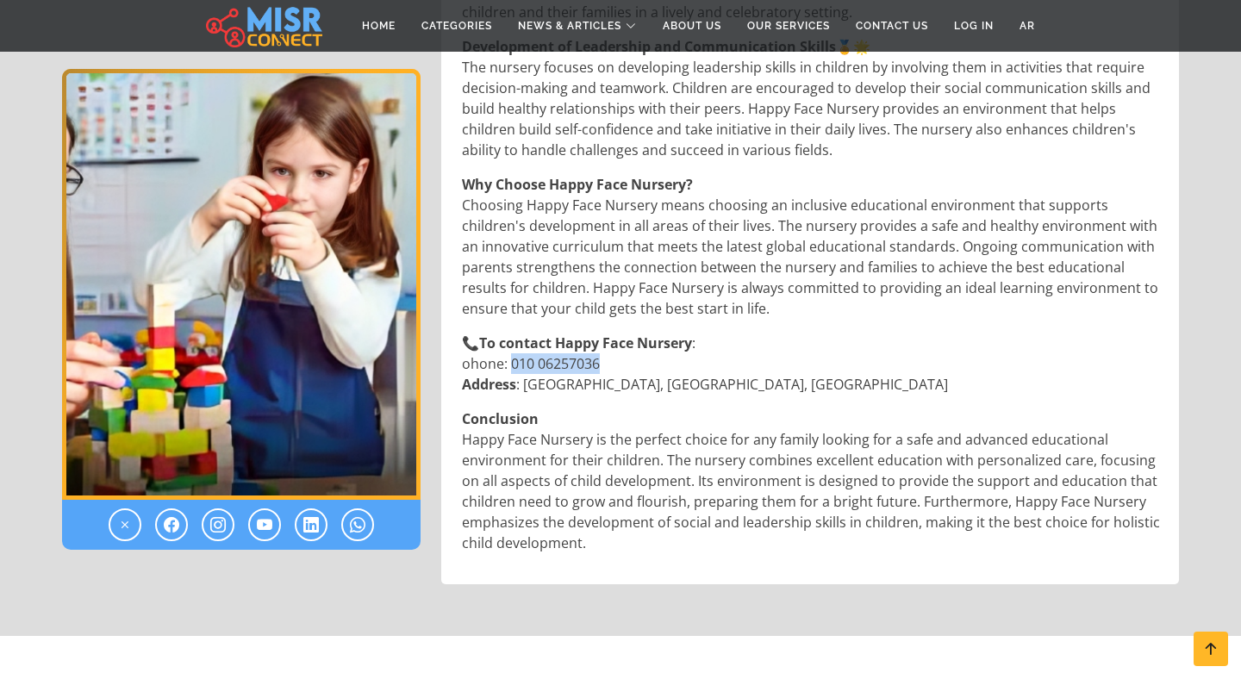
drag, startPoint x: 624, startPoint y: 319, endPoint x: 511, endPoint y: 318, distance: 112.9
click at [511, 333] on p "📞 To contact Happy Face Nursery : ohone: 010 06257036 Address : [GEOGRAPHIC_DAT…" at bounding box center [812, 364] width 700 height 62
copy p "010 06257036"
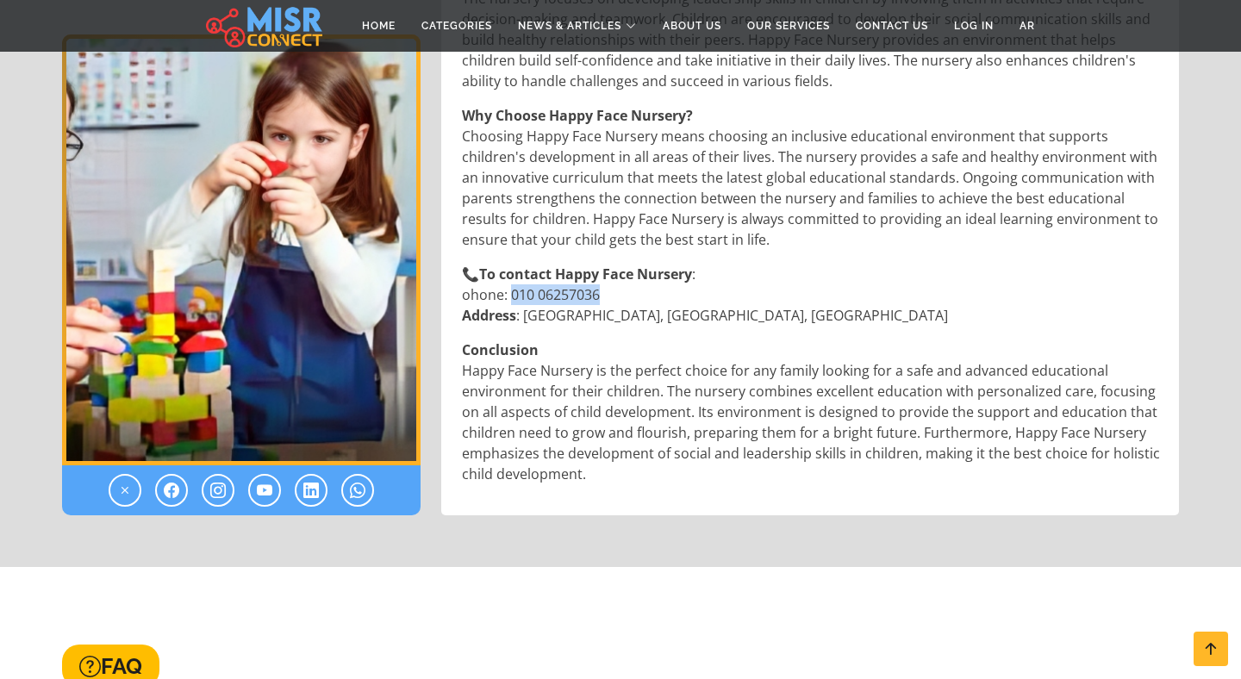
scroll to position [2432, 0]
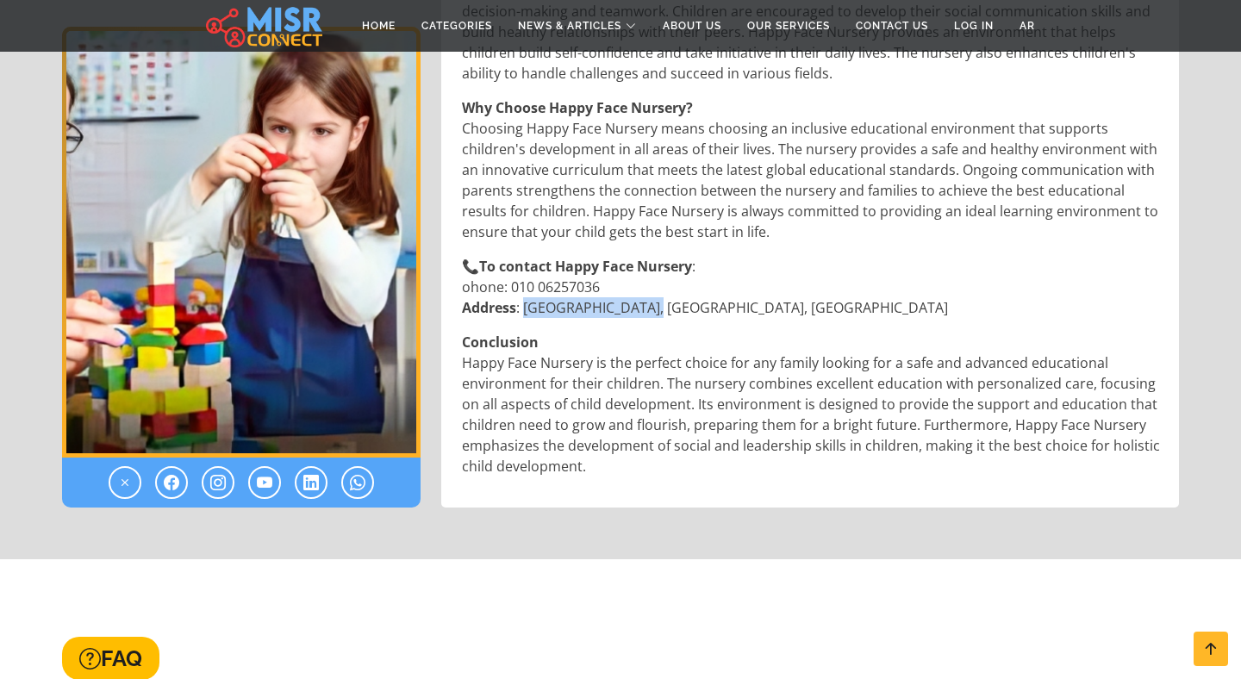
drag, startPoint x: 525, startPoint y: 268, endPoint x: 634, endPoint y: 270, distance: 108.6
click at [634, 270] on p "📞 To contact Happy Face Nursery : ohone: 010 06257036 Address : [GEOGRAPHIC_DAT…" at bounding box center [812, 287] width 700 height 62
copy p "[GEOGRAPHIC_DATA]"
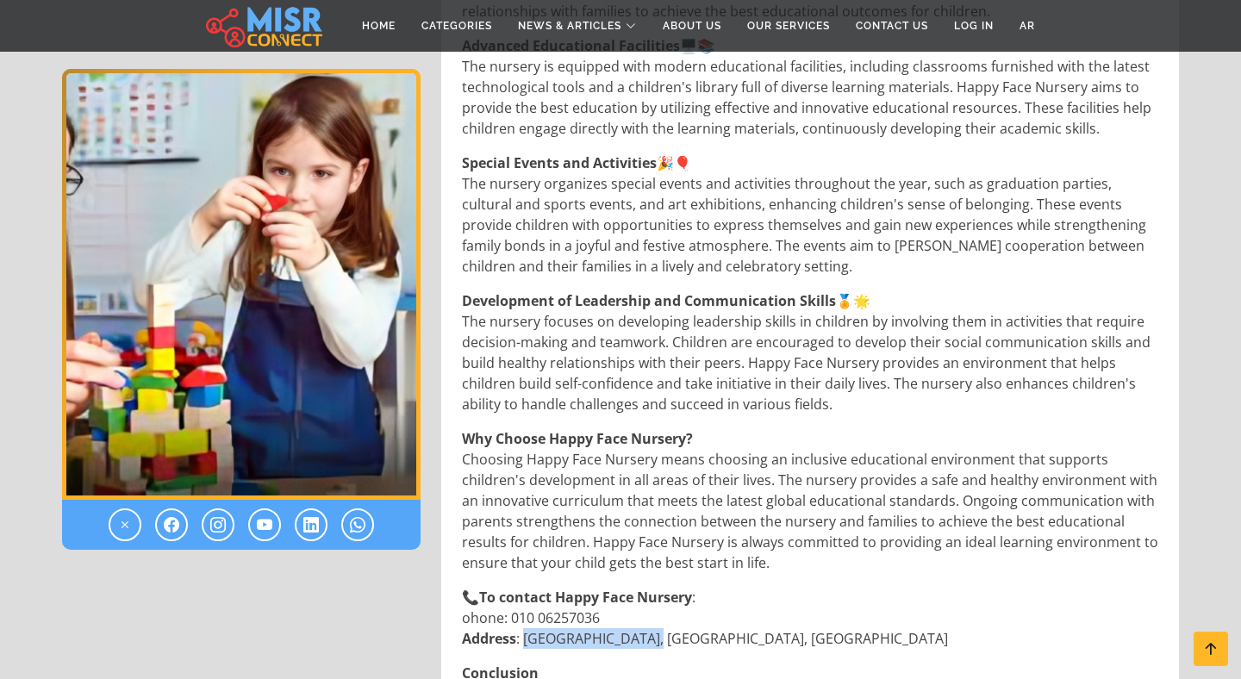
scroll to position [2061, 0]
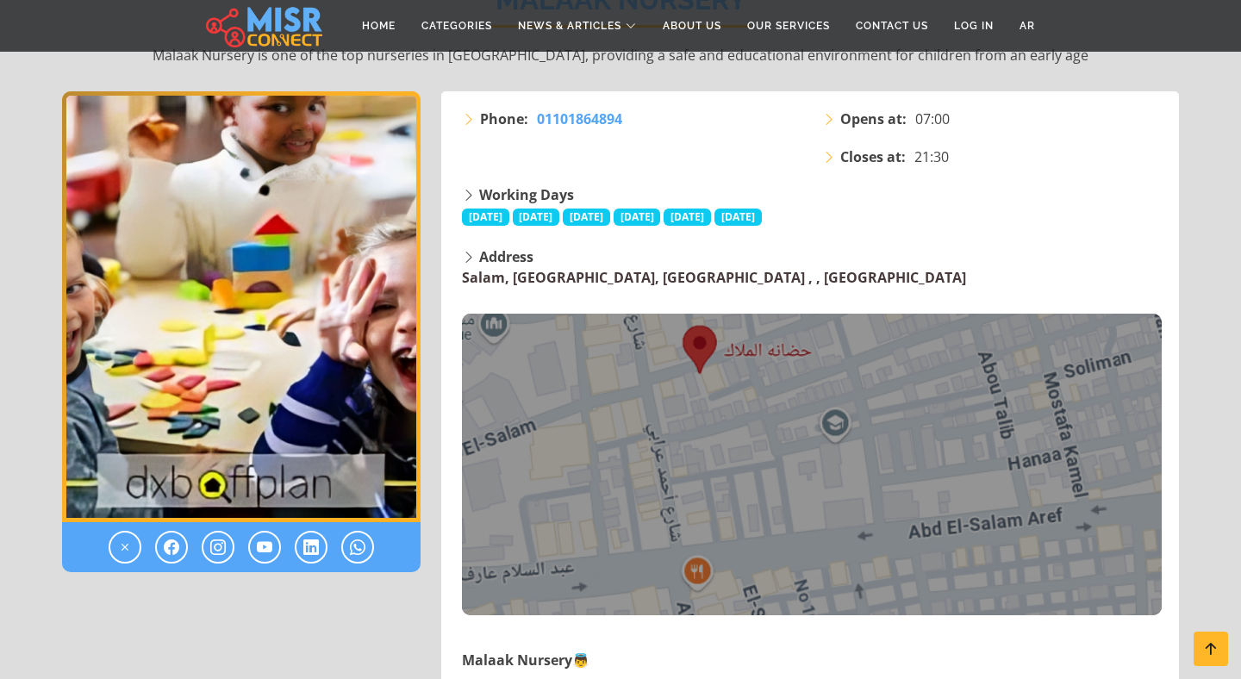
scroll to position [242, 0]
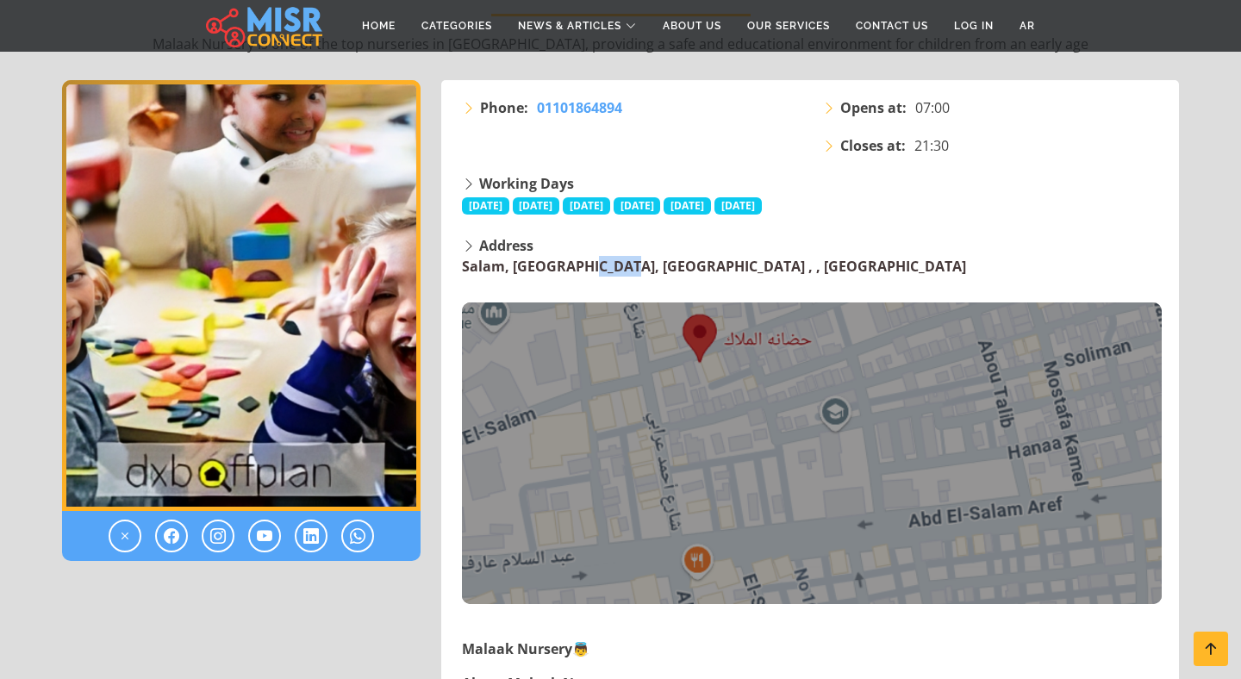
drag, startPoint x: 456, startPoint y: 270, endPoint x: 504, endPoint y: 267, distance: 48.3
click at [504, 267] on div "Address Salam, Beni Suef District, Beni Suef Governorate , , Beni Suef" at bounding box center [812, 419] width 721 height 369
copy link "Salam"
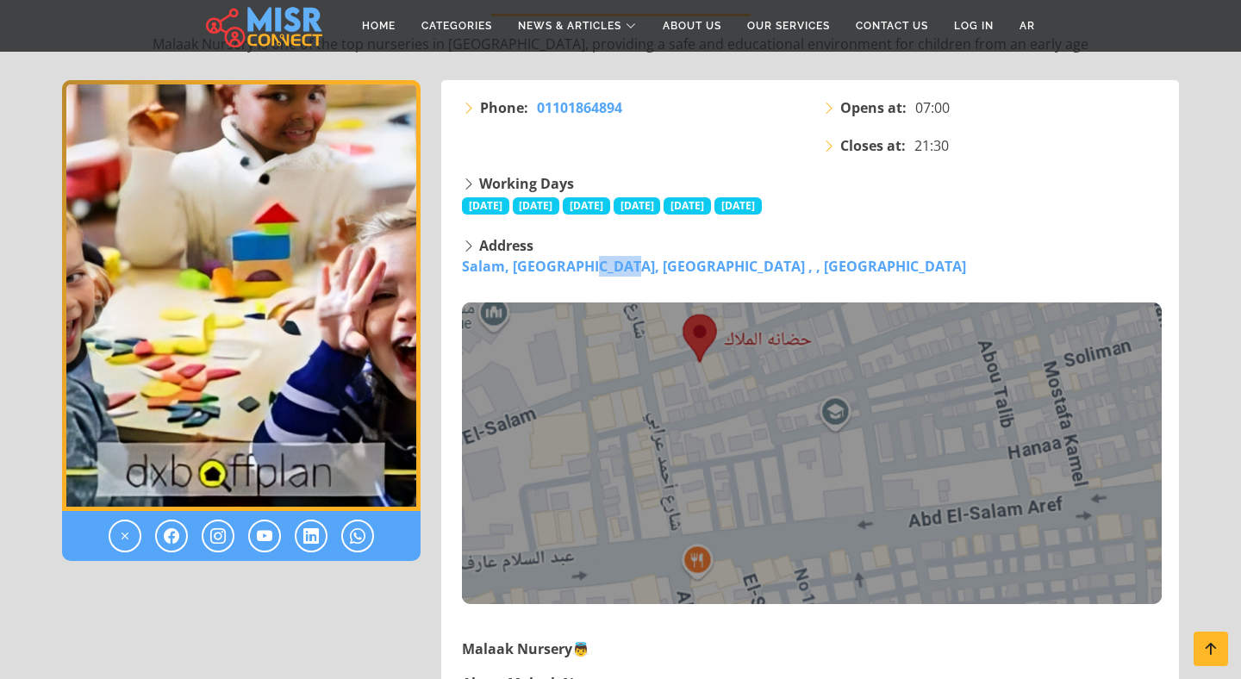
scroll to position [0, 0]
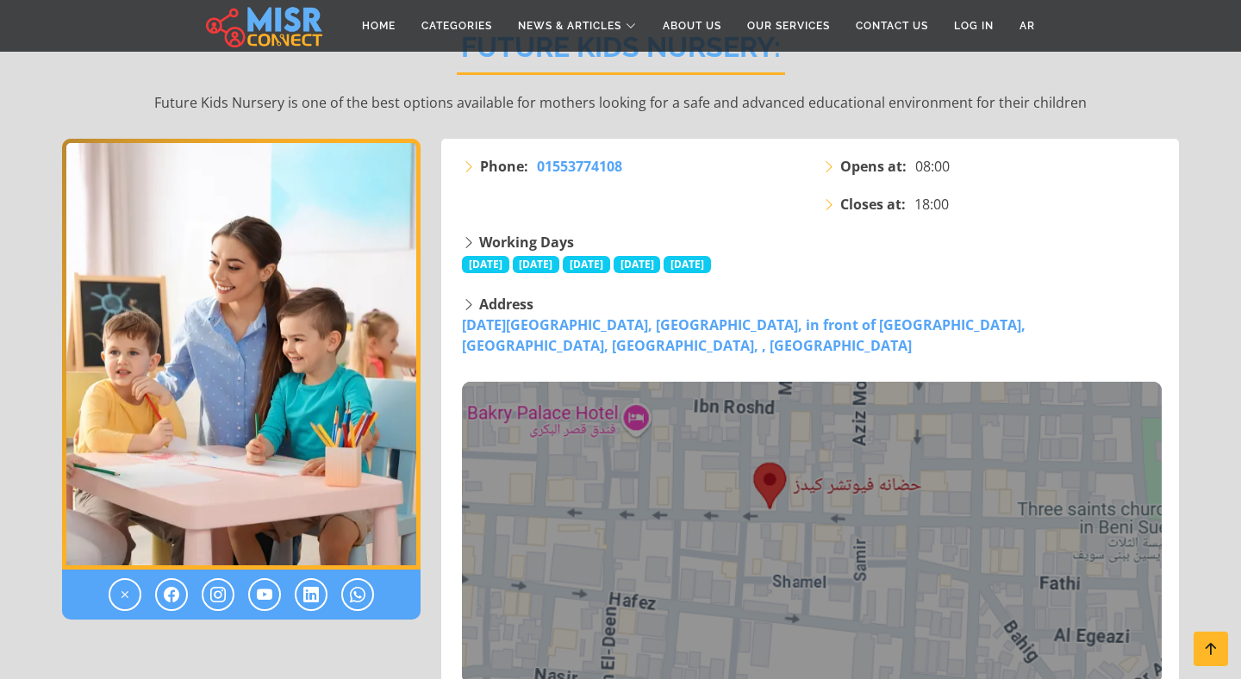
scroll to position [204, 0]
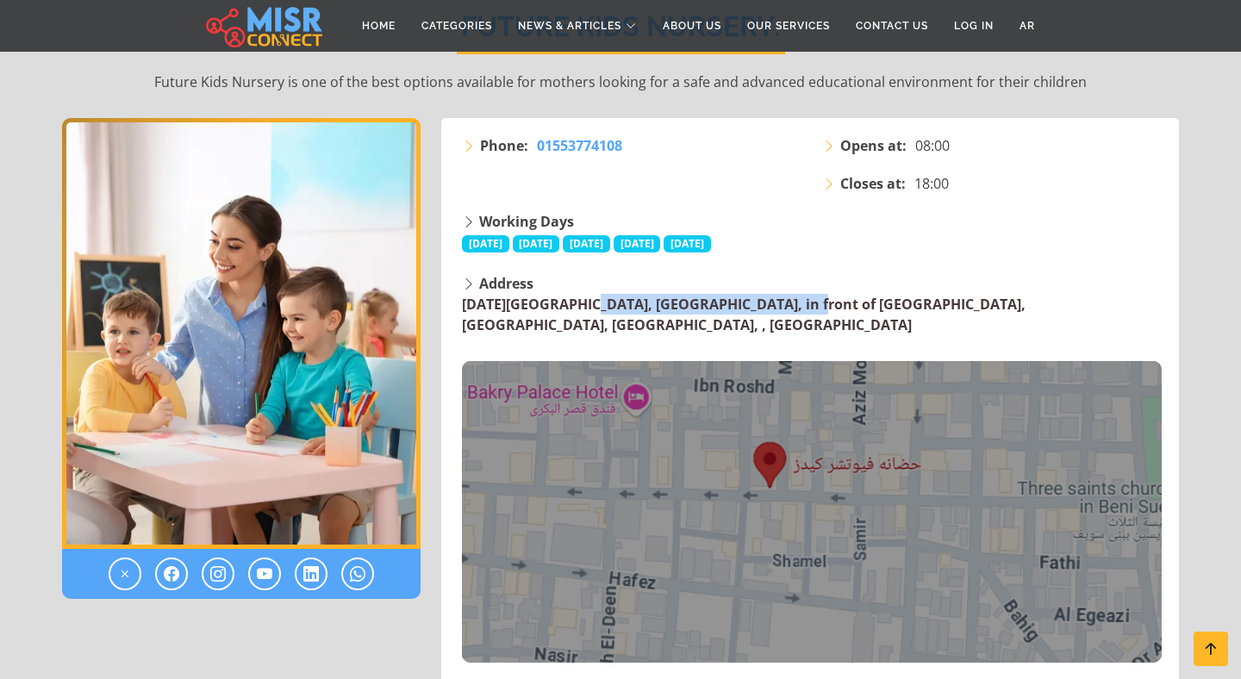
drag, startPoint x: 456, startPoint y: 302, endPoint x: 678, endPoint y: 309, distance: 222.5
click at [678, 309] on div "Address [DATE][GEOGRAPHIC_DATA], [GEOGRAPHIC_DATA], in front of [GEOGRAPHIC_DAT…" at bounding box center [812, 468] width 721 height 390
copy link "[DATE][GEOGRAPHIC_DATA], [GEOGRAPHIC_DATA]"
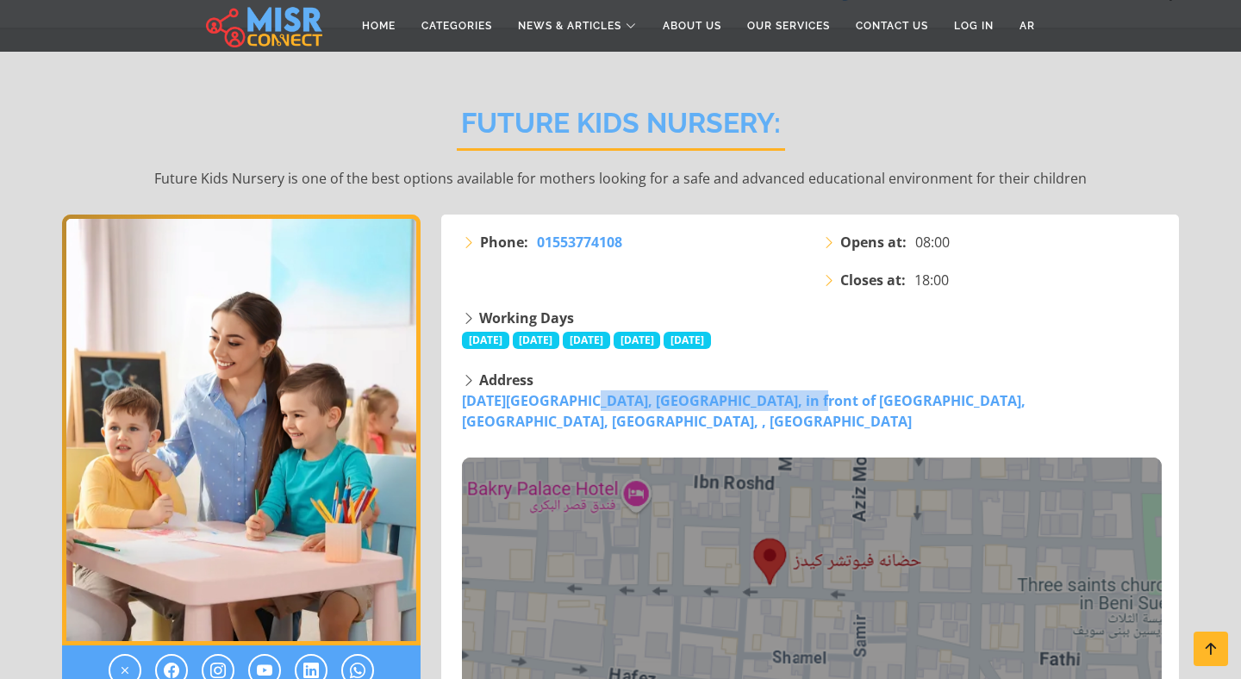
scroll to position [124, 0]
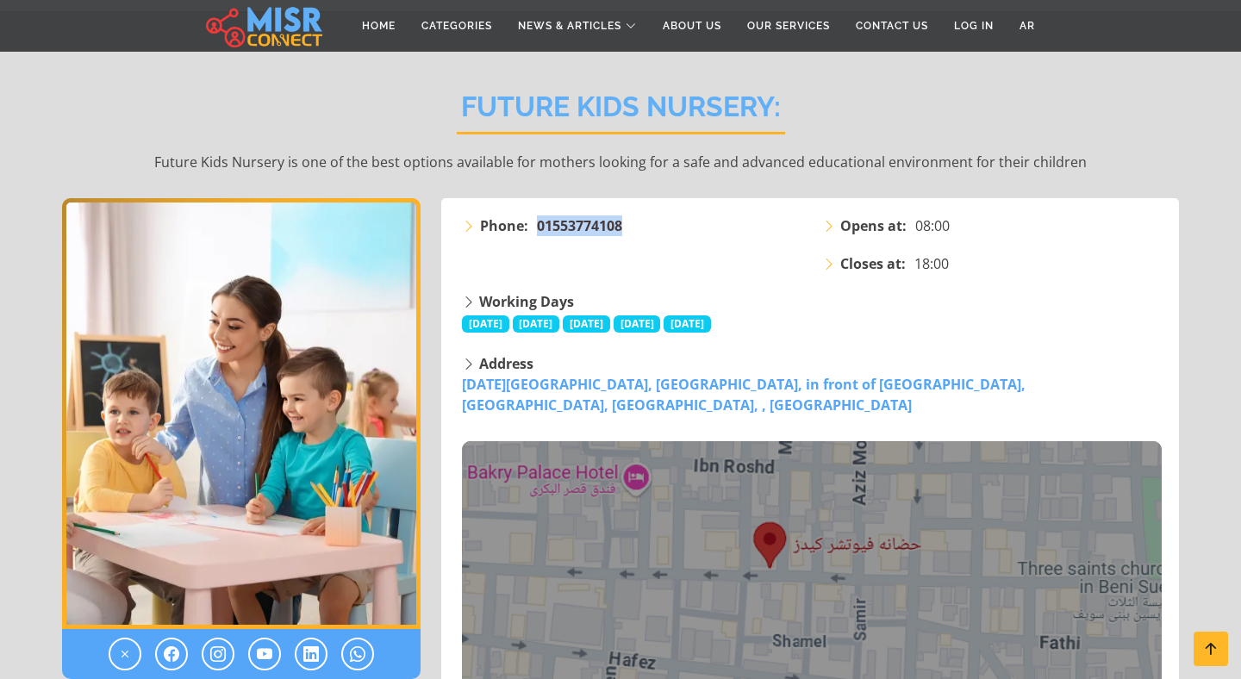
drag, startPoint x: 632, startPoint y: 222, endPoint x: 540, endPoint y: 226, distance: 92.3
click at [540, 226] on li "Phone: [PHONE_NUMBER]" at bounding box center [632, 226] width 340 height 21
copy span "01553774108"
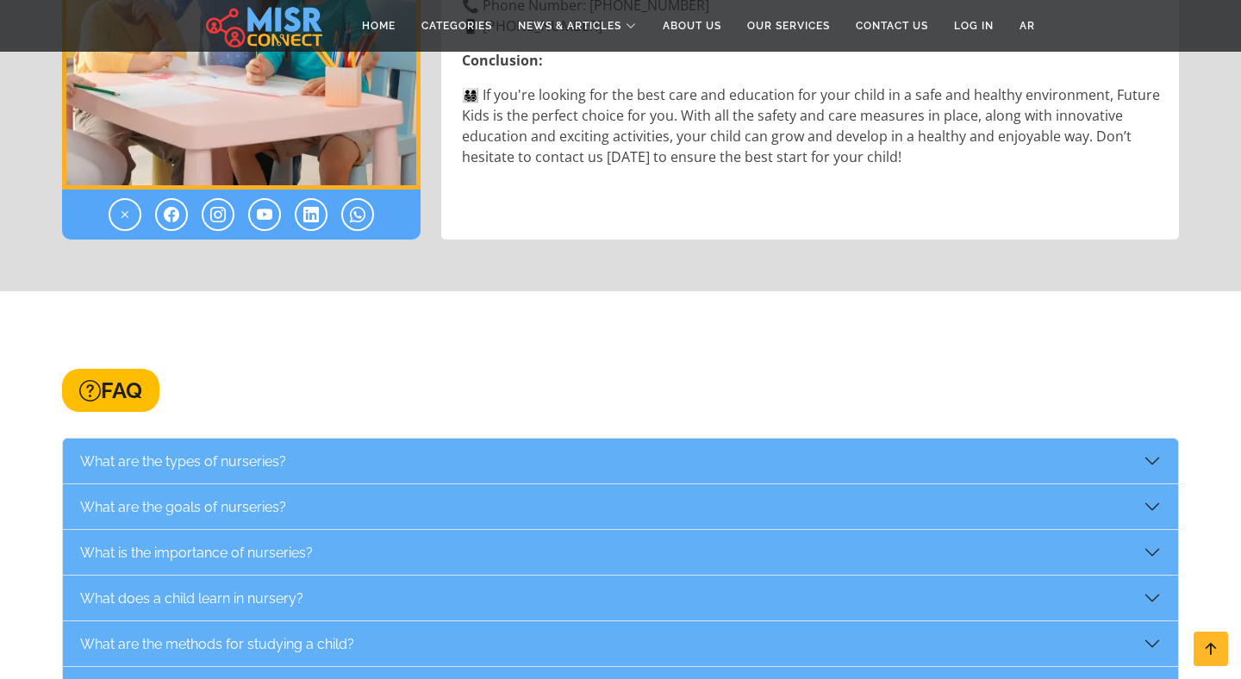
scroll to position [2575, 0]
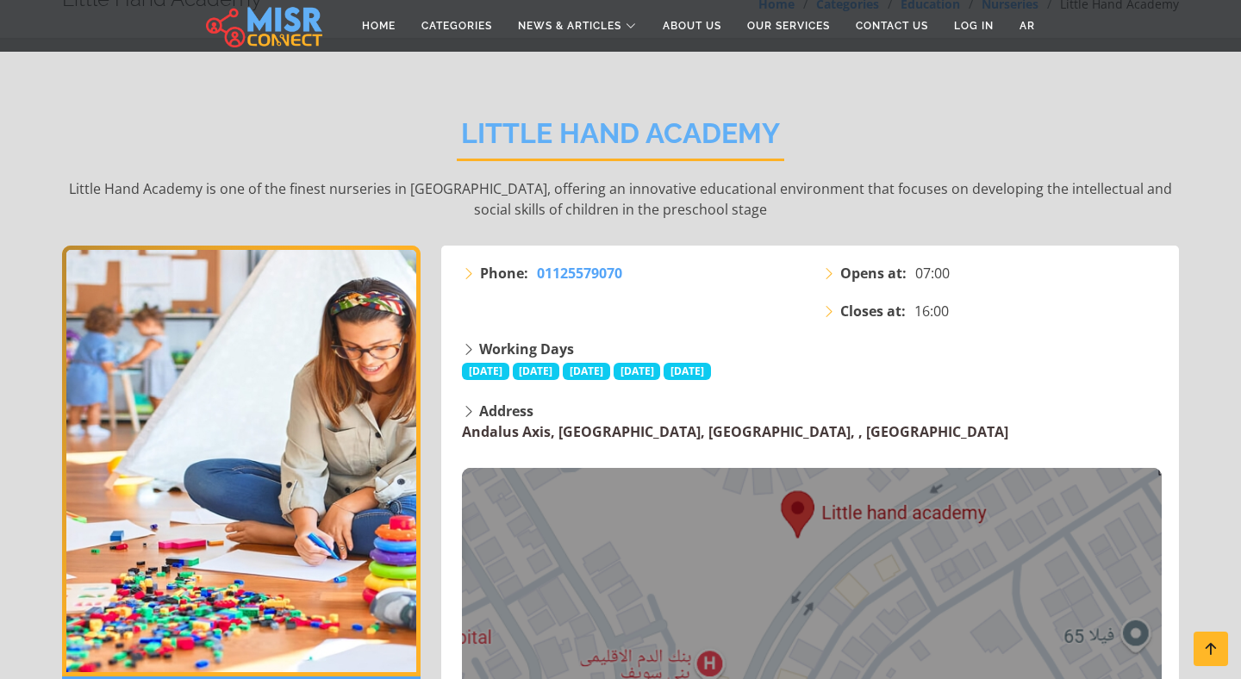
scroll to position [109, 0]
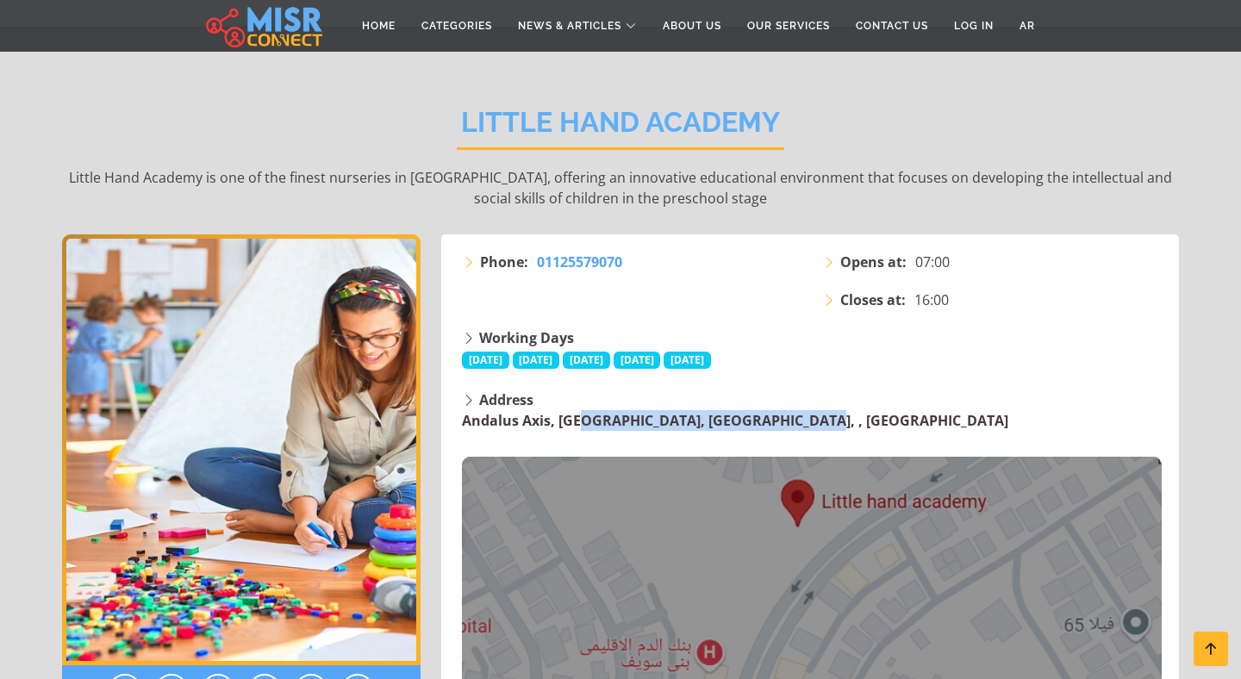
drag, startPoint x: 457, startPoint y: 416, endPoint x: 688, endPoint y: 423, distance: 231.1
click at [688, 423] on div "Address [GEOGRAPHIC_DATA], [GEOGRAPHIC_DATA], [GEOGRAPHIC_DATA], , [GEOGRAPHIC_…" at bounding box center [812, 574] width 721 height 369
copy link "Andalus Axis, New Beni Suef City"
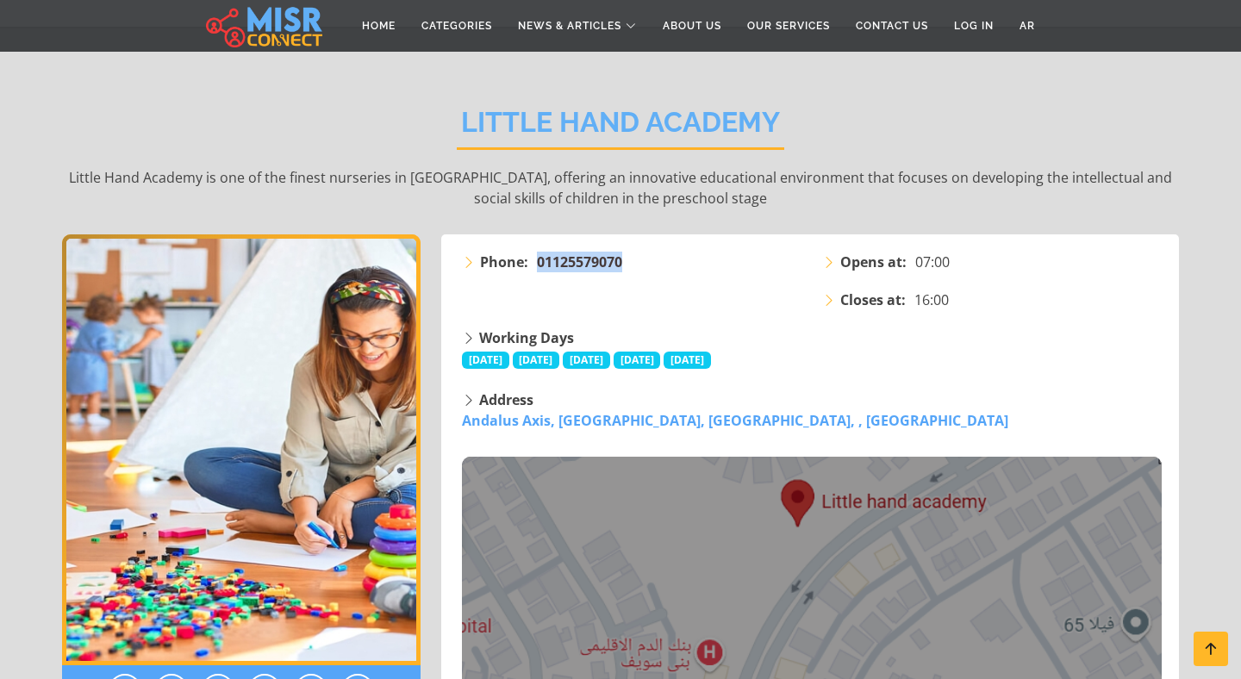
drag, startPoint x: 649, startPoint y: 259, endPoint x: 539, endPoint y: 259, distance: 110.3
click at [539, 259] on li "Phone: 01125579070" at bounding box center [632, 262] width 340 height 21
copy span "01125579070"
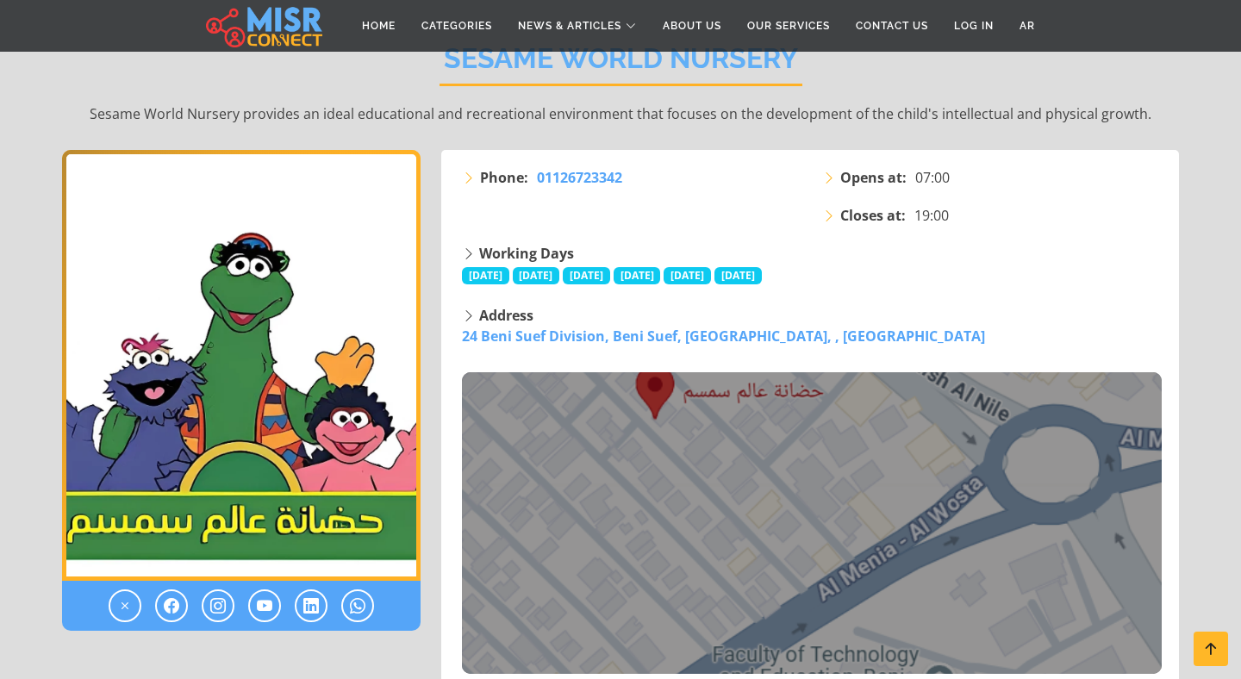
scroll to position [203, 0]
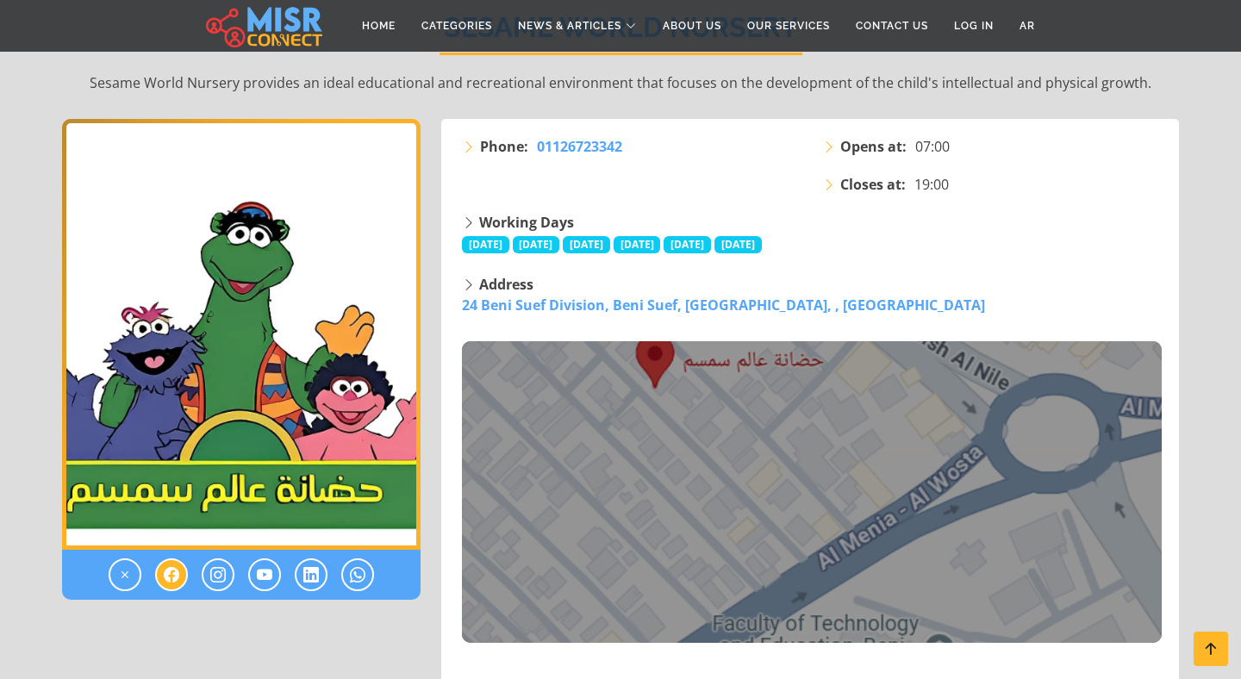
click at [175, 580] on icon at bounding box center [172, 575] width 16 height 21
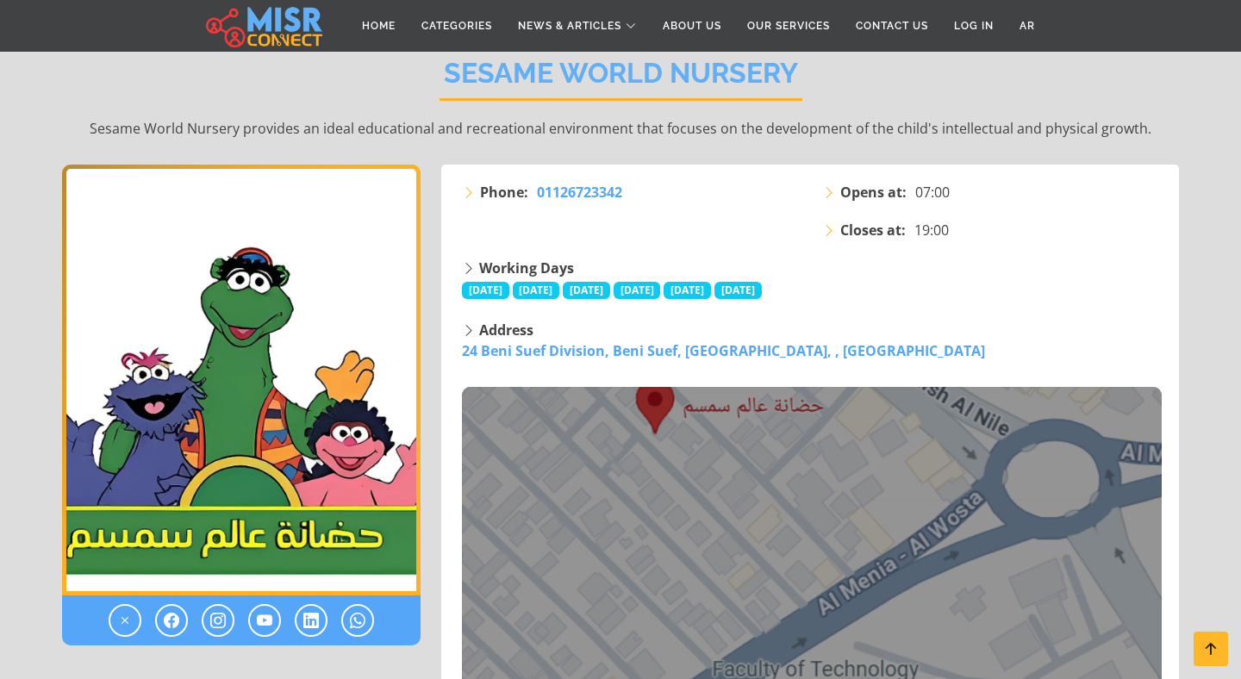
scroll to position [174, 0]
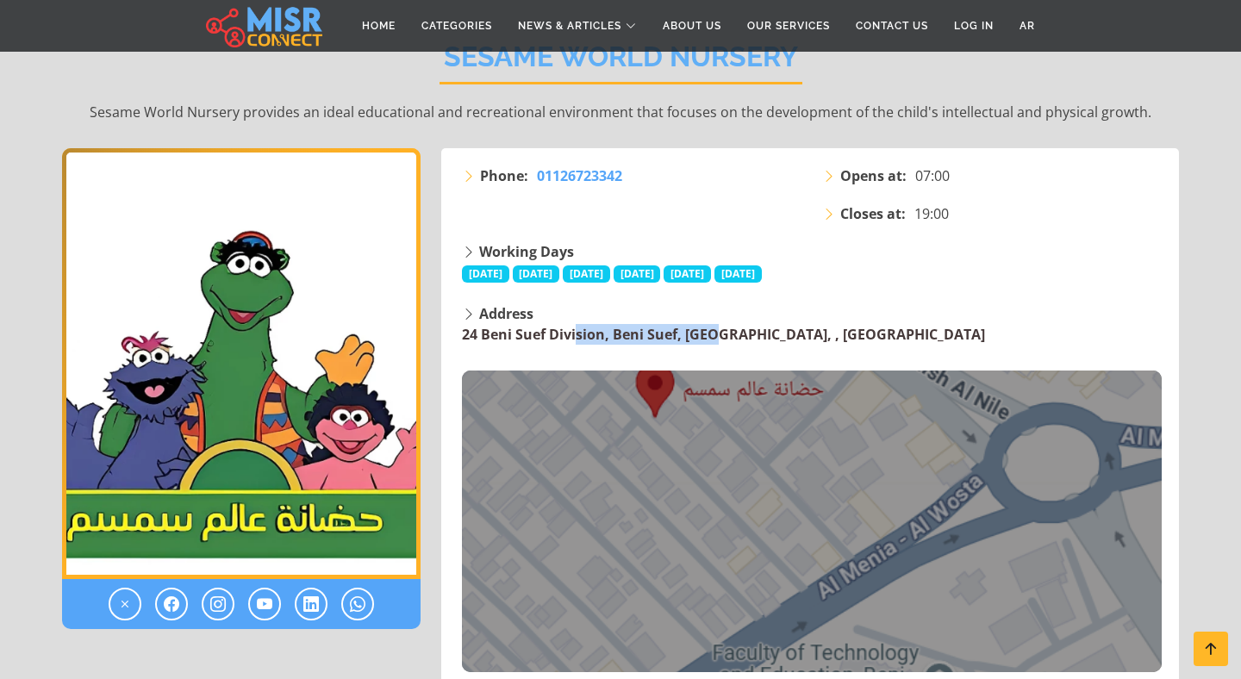
drag, startPoint x: 456, startPoint y: 334, endPoint x: 606, endPoint y: 338, distance: 150.0
click at [606, 338] on div "Address 24 Beni Suef Division, Beni Suef, Beni Suef Governorate, , Beni Suef" at bounding box center [812, 487] width 721 height 369
copy link "24 Beni Suef Division"
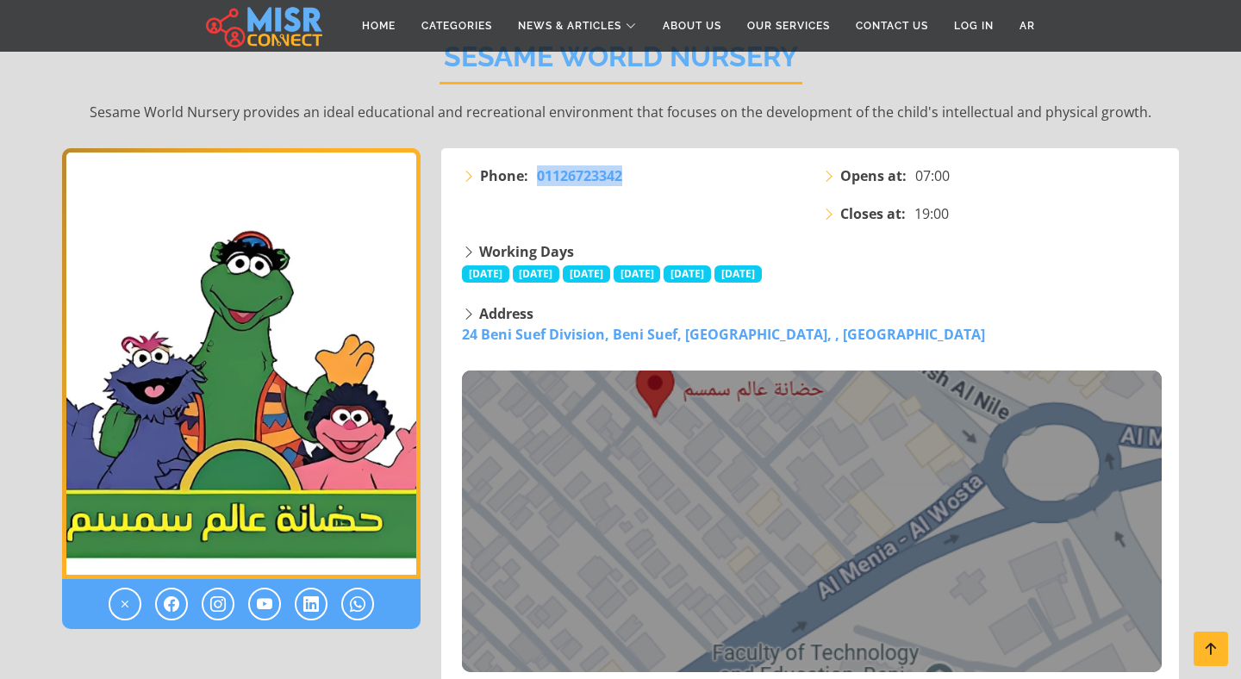
drag, startPoint x: 627, startPoint y: 180, endPoint x: 534, endPoint y: 181, distance: 92.2
click at [534, 181] on li "Phone: 01126723342" at bounding box center [632, 176] width 340 height 21
copy span "01126723342"
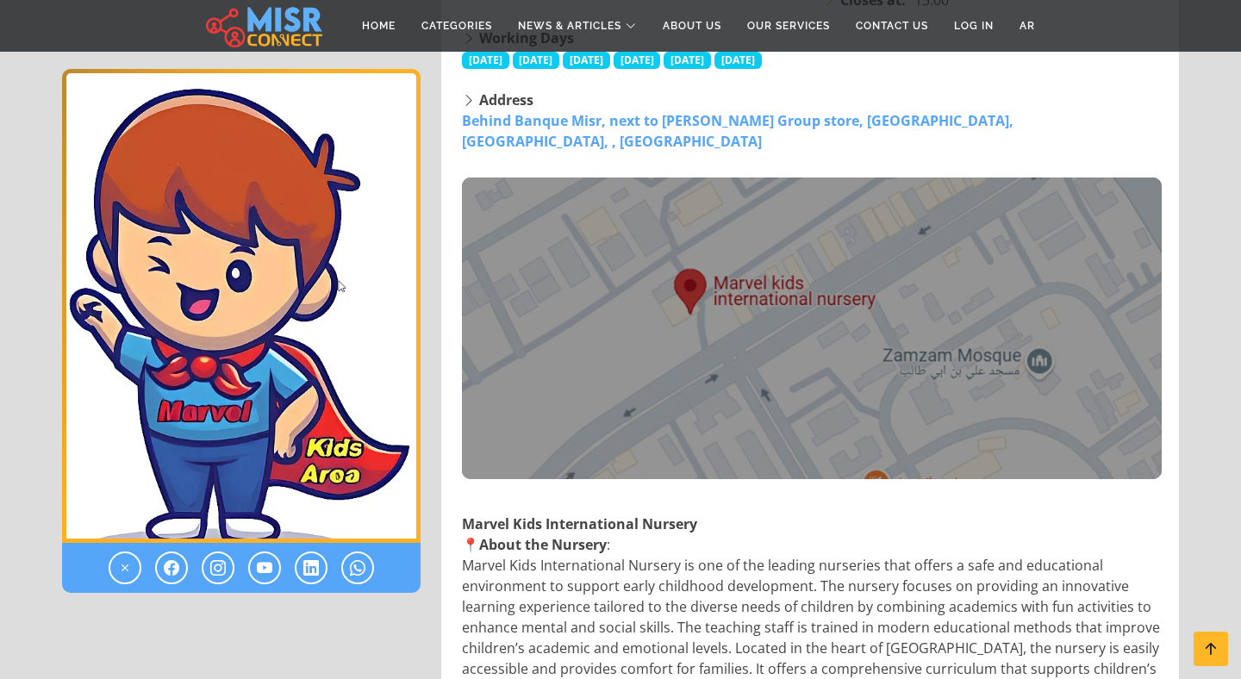
scroll to position [397, 0]
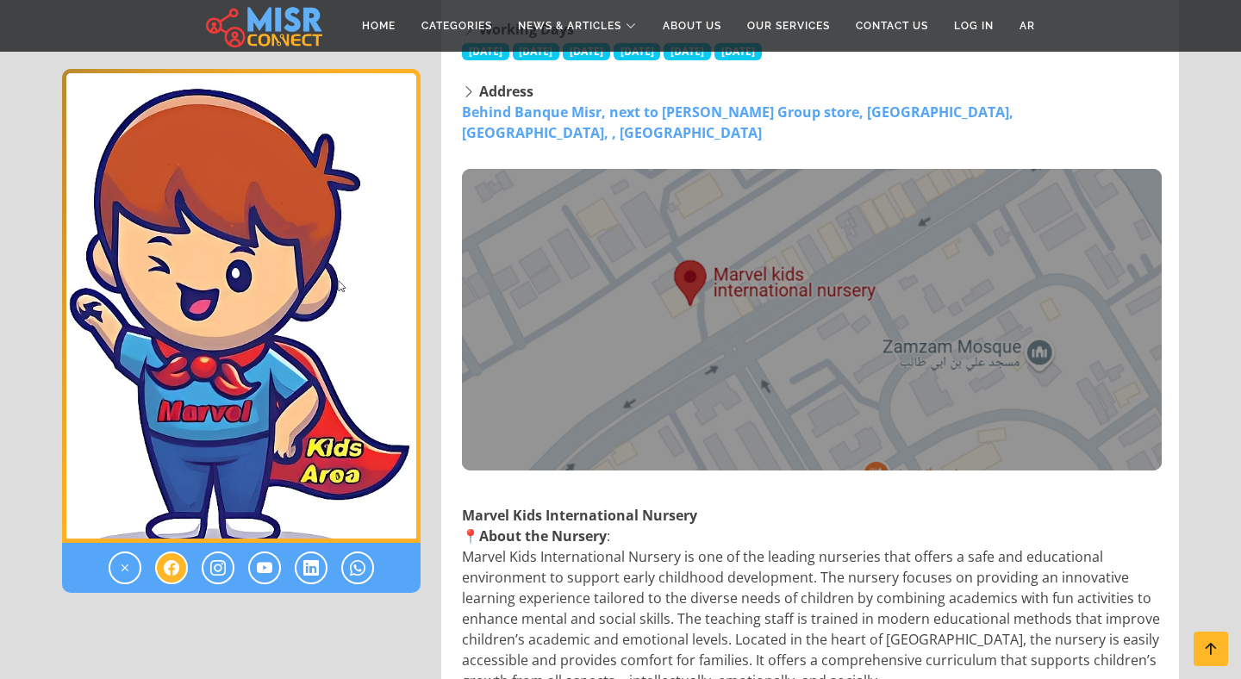
click at [178, 563] on icon at bounding box center [172, 568] width 16 height 21
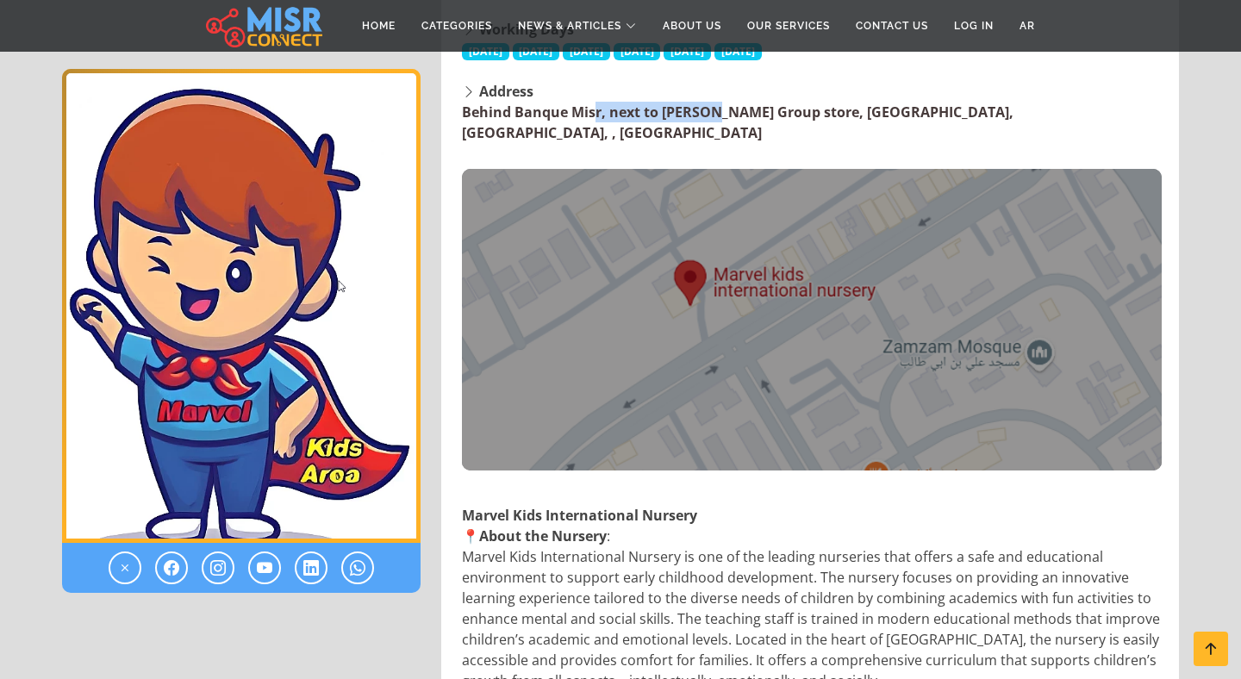
drag, startPoint x: 456, startPoint y: 112, endPoint x: 600, endPoint y: 112, distance: 144.0
click at [600, 112] on div "Address Behind Banque Misr, next to [PERSON_NAME] Group store, [GEOGRAPHIC_DATA…" at bounding box center [812, 276] width 721 height 390
copy link "Behind Banque Misr"
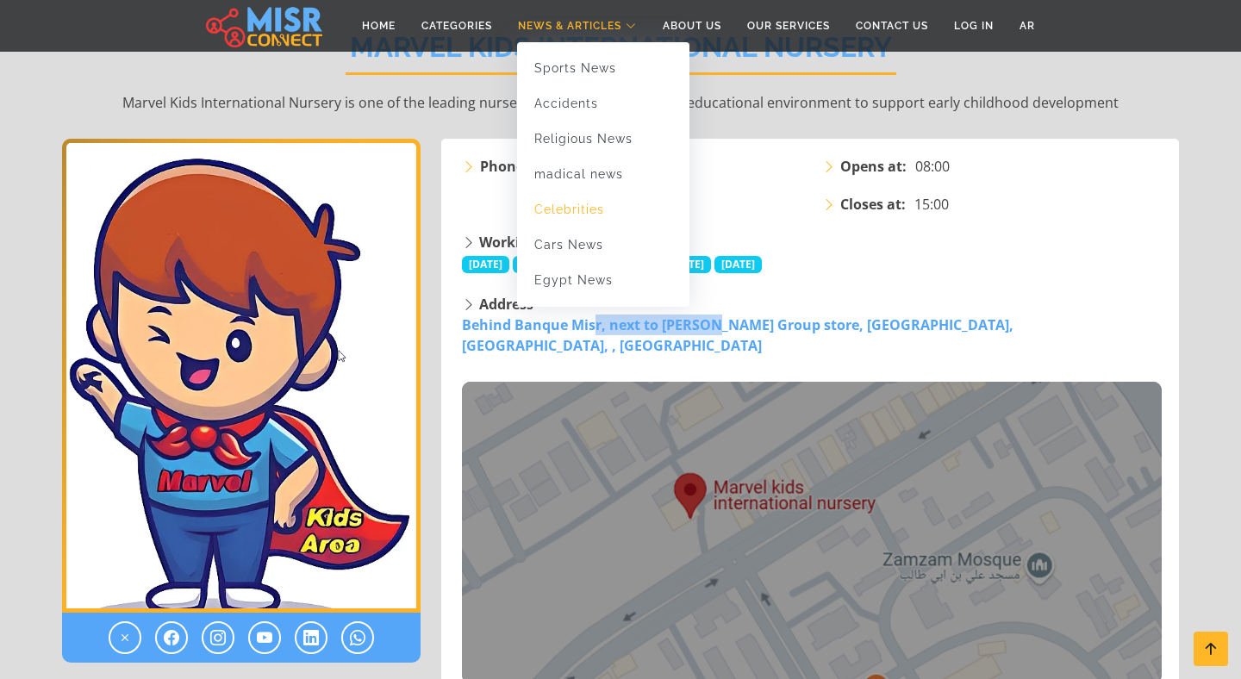
scroll to position [183, 0]
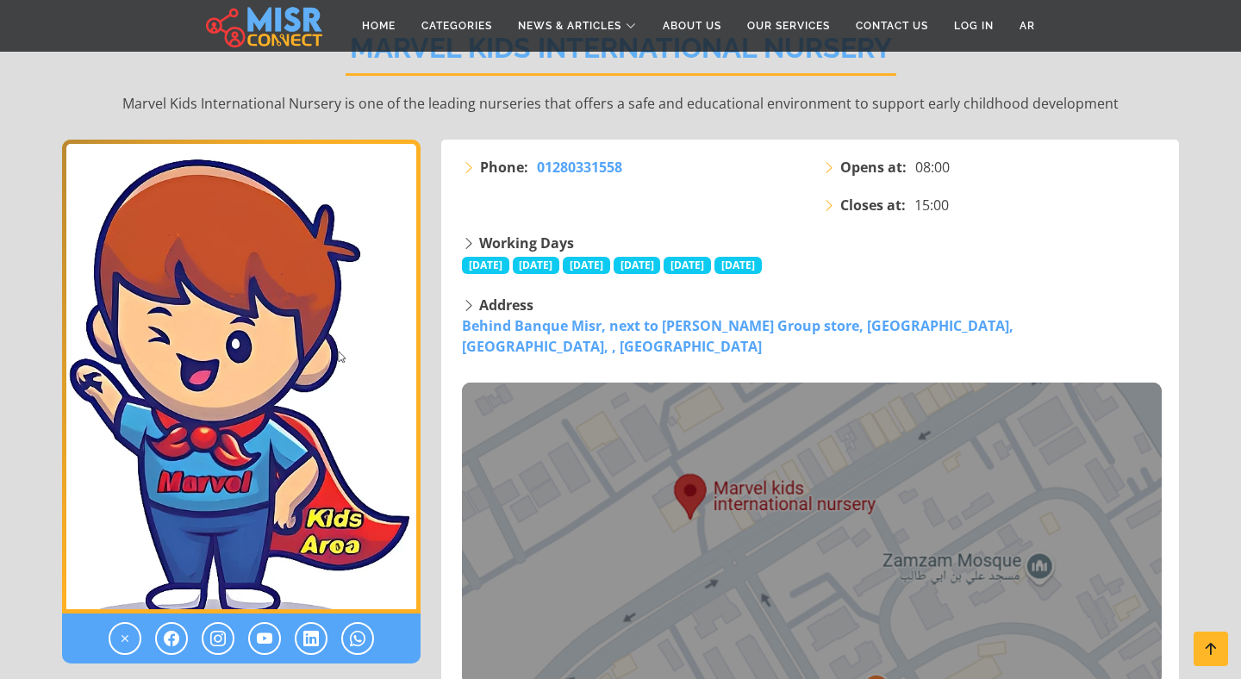
click at [741, 206] on div "Phone: [PHONE_NUMBER]" at bounding box center [632, 195] width 360 height 76
drag, startPoint x: 658, startPoint y: 171, endPoint x: 529, endPoint y: 170, distance: 128.4
click at [529, 170] on li "Phone: [PHONE_NUMBER]" at bounding box center [632, 167] width 340 height 21
copy li "01280331558"
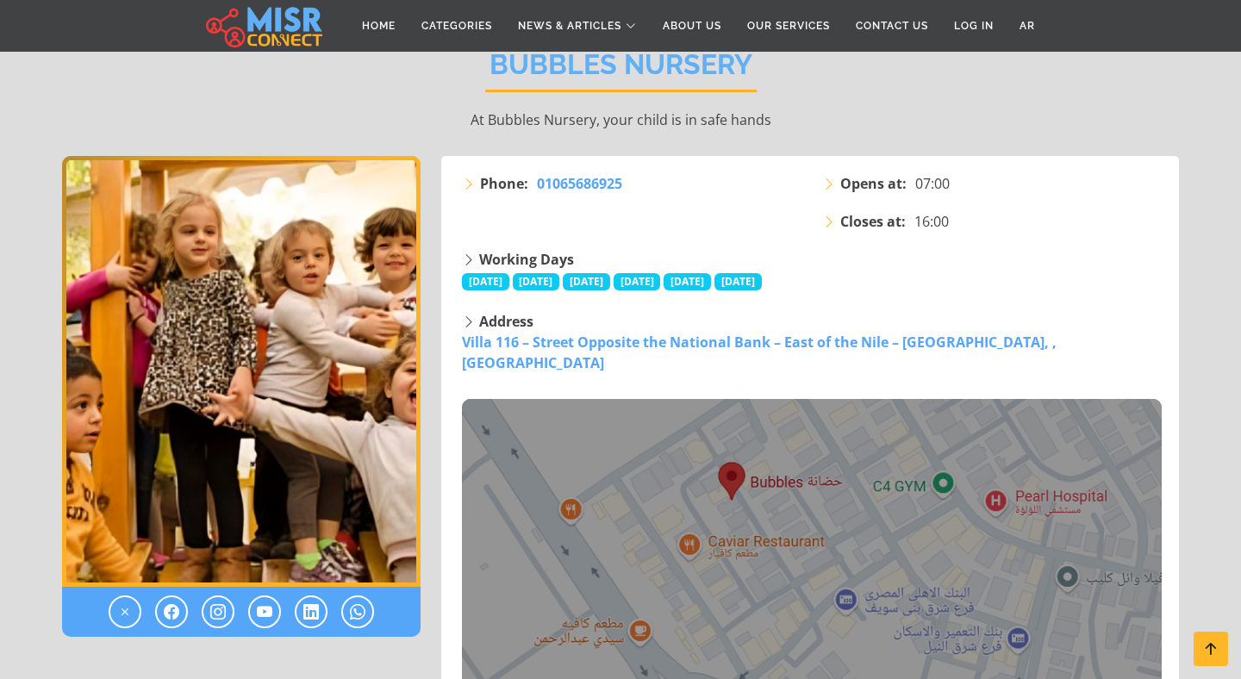
scroll to position [213, 0]
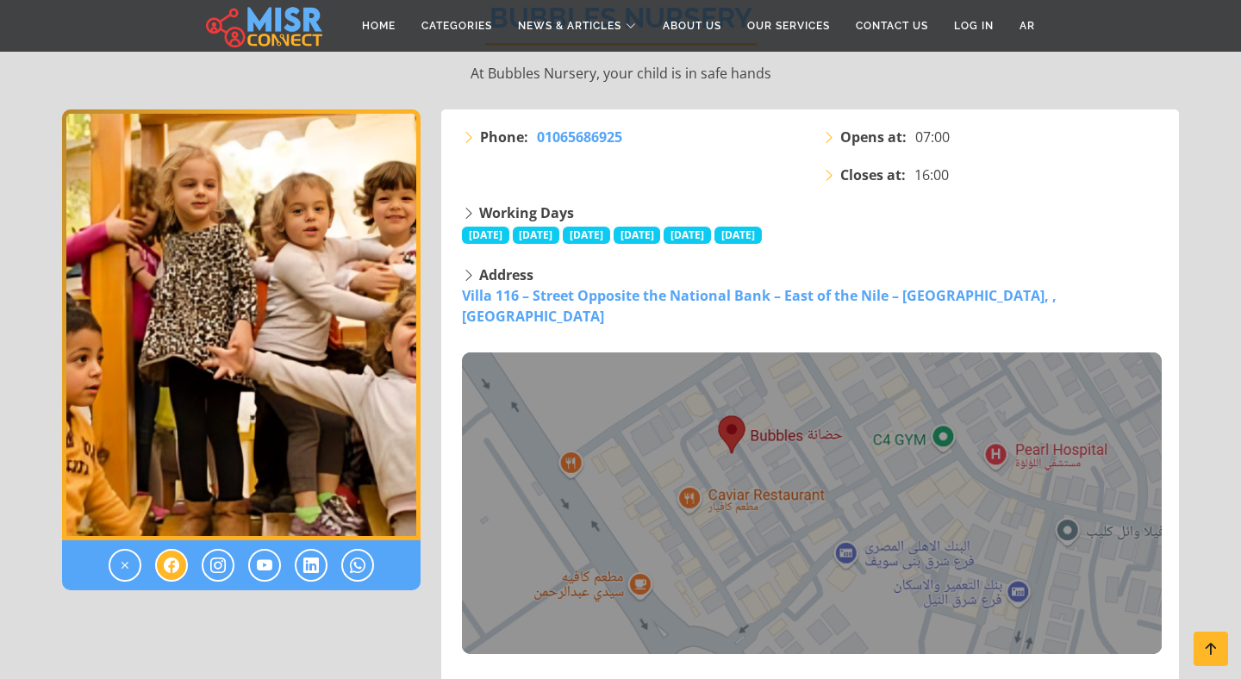
click at [168, 571] on icon at bounding box center [172, 565] width 16 height 21
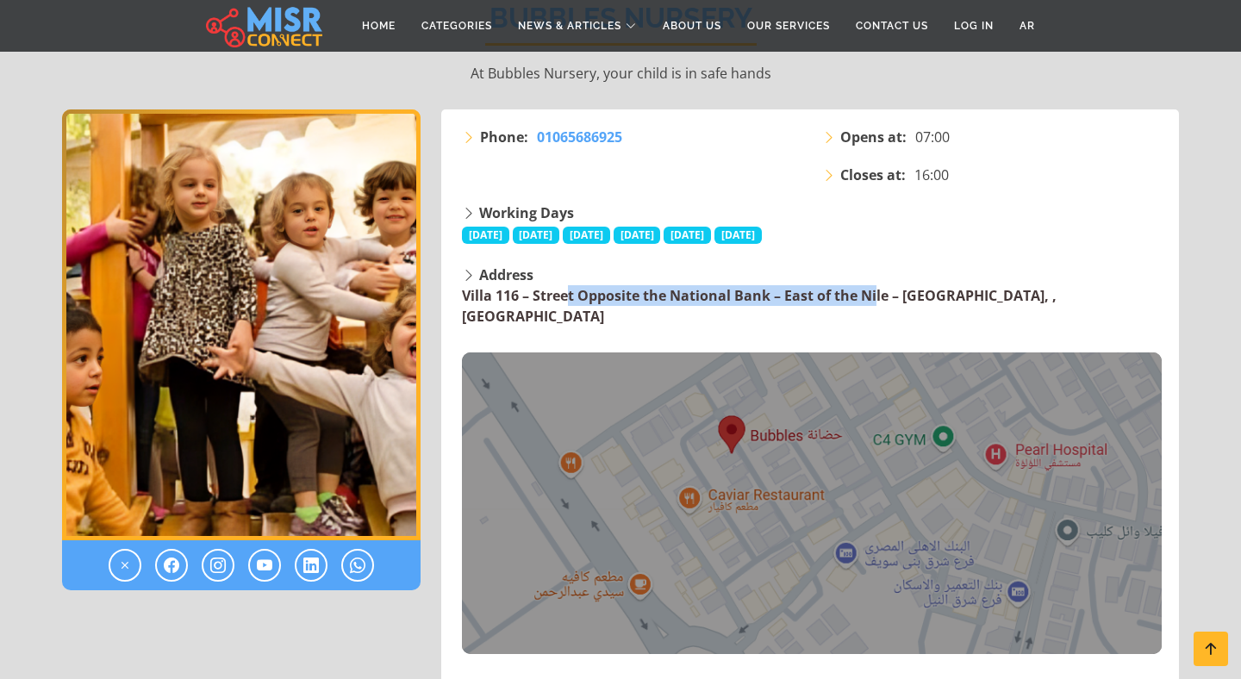
drag, startPoint x: 457, startPoint y: 296, endPoint x: 772, endPoint y: 296, distance: 314.6
click at [772, 296] on div "Address Villa 116 – Street Opposite the National Bank – East of the Nile – New …" at bounding box center [812, 460] width 721 height 390
copy link "Villa 116 – Street Opposite the National Bank"
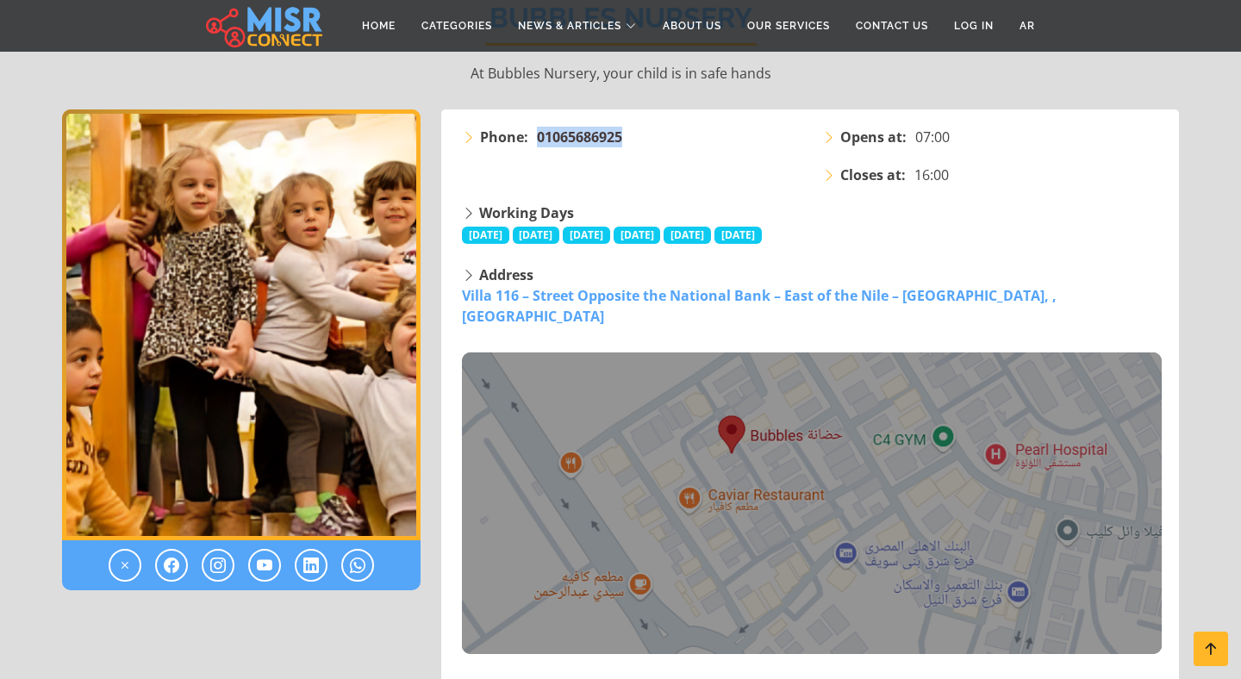
drag, startPoint x: 644, startPoint y: 143, endPoint x: 540, endPoint y: 142, distance: 104.3
click at [540, 142] on li "Phone: 01065686925" at bounding box center [632, 137] width 340 height 21
copy span "01065686925"
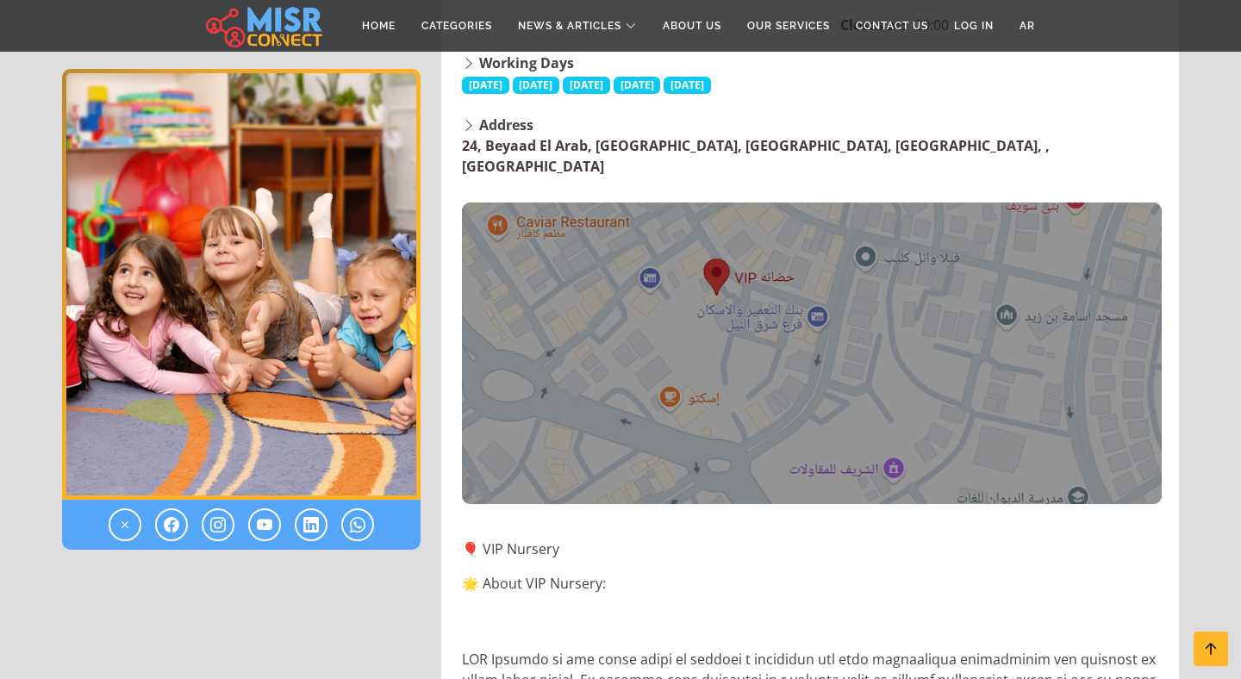
scroll to position [460, 0]
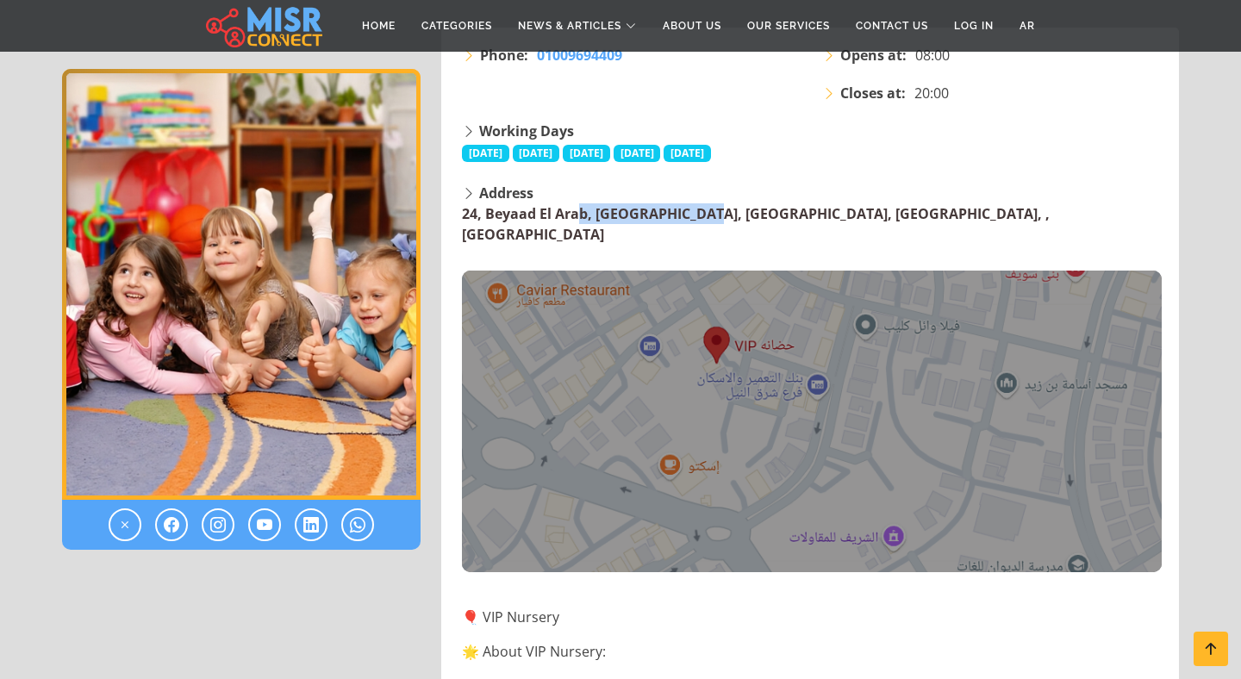
drag, startPoint x: 457, startPoint y: 213, endPoint x: 586, endPoint y: 217, distance: 129.4
click at [586, 217] on div "Address 24, [GEOGRAPHIC_DATA], [GEOGRAPHIC_DATA], [GEOGRAPHIC_DATA], [GEOGRAPHI…" at bounding box center [812, 378] width 721 height 390
copy link "24, Beyaad El Arab"
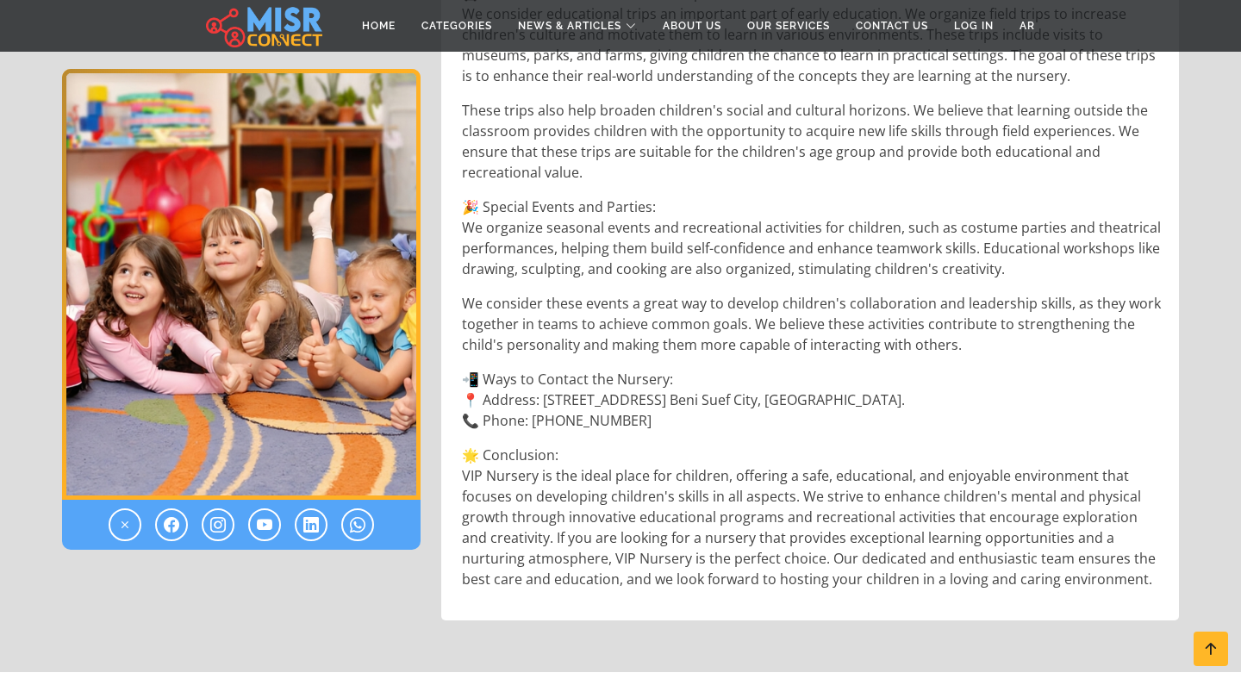
scroll to position [3490, 0]
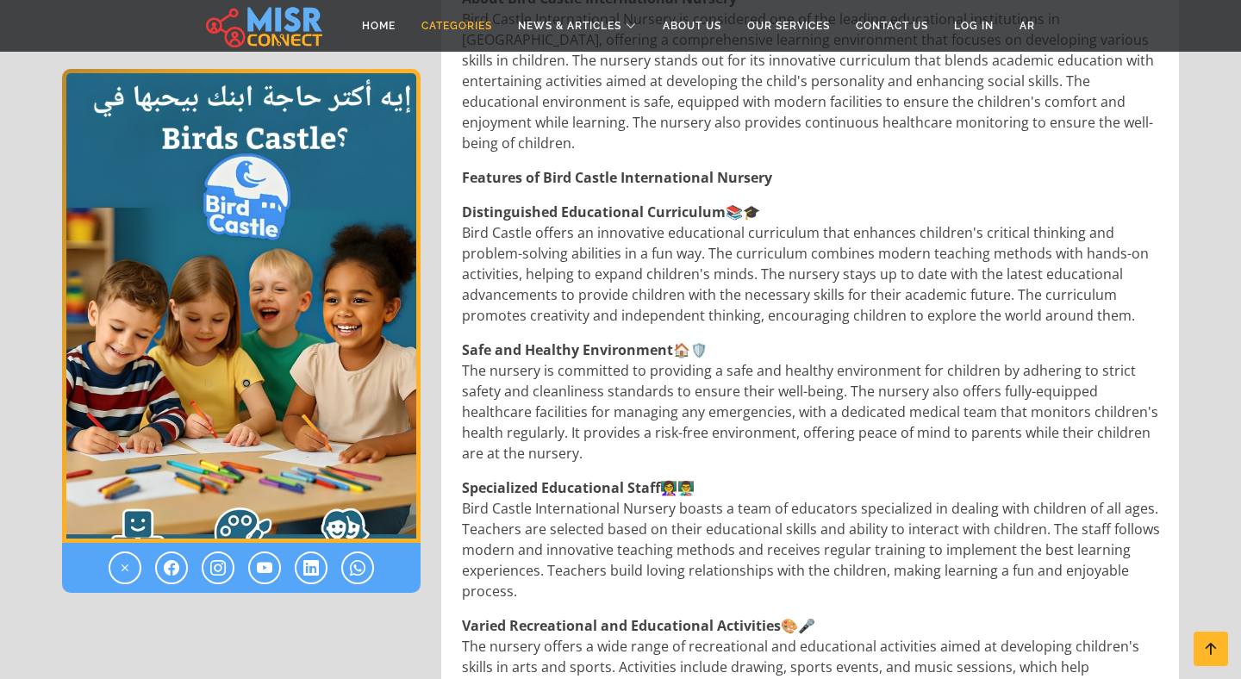
scroll to position [905, 0]
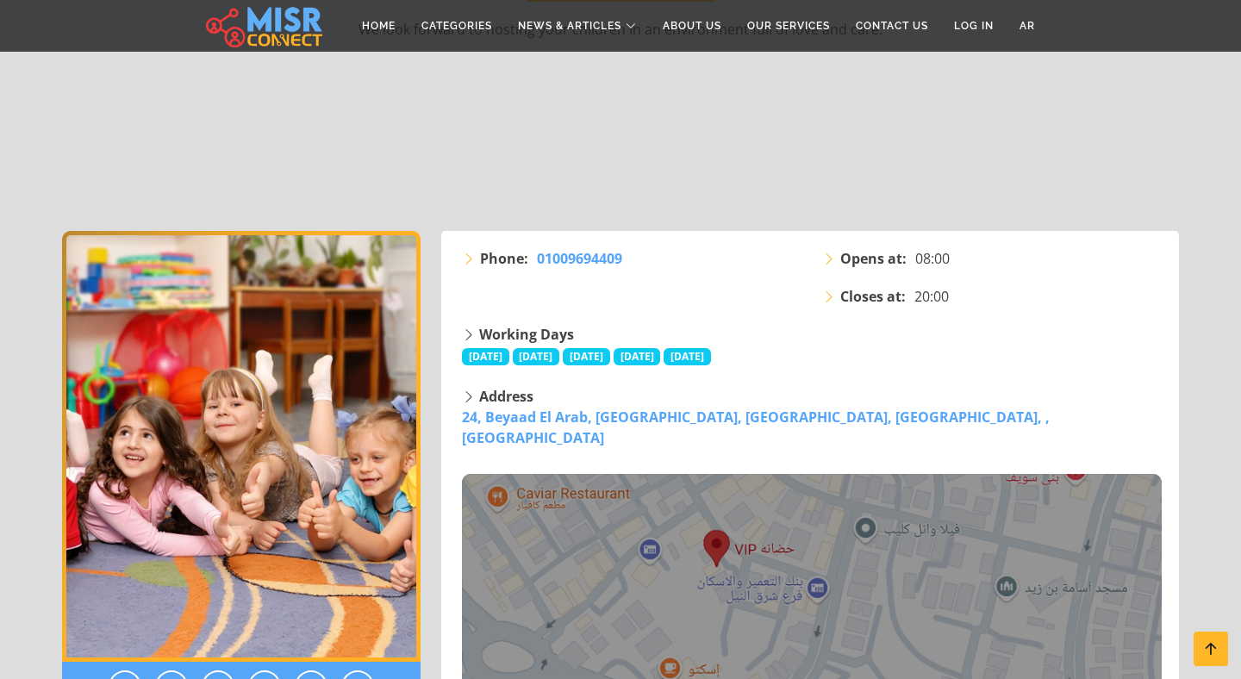
scroll to position [263, 0]
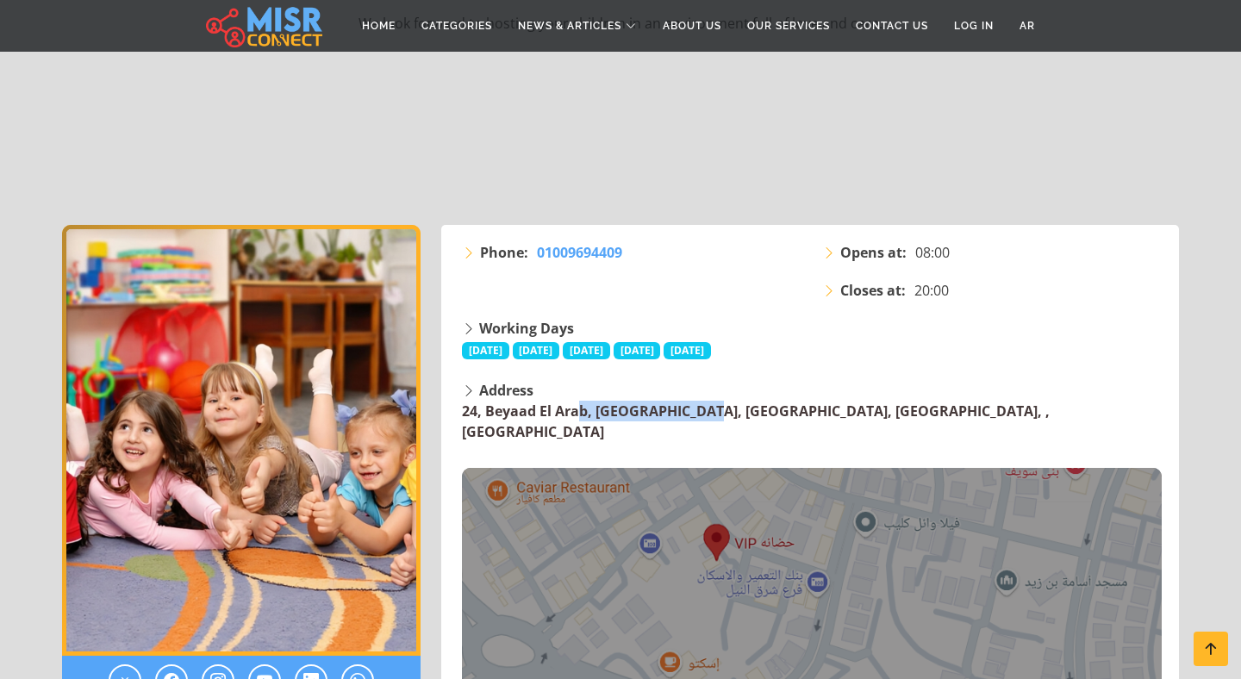
drag, startPoint x: 459, startPoint y: 409, endPoint x: 586, endPoint y: 407, distance: 126.7
click at [586, 407] on div "Address 24, Beyaad El Arab, Beni Suef, New Beni Suef City, Beni Suef Governorat…" at bounding box center [812, 575] width 721 height 390
copy link "24, Beyaad El Arab"
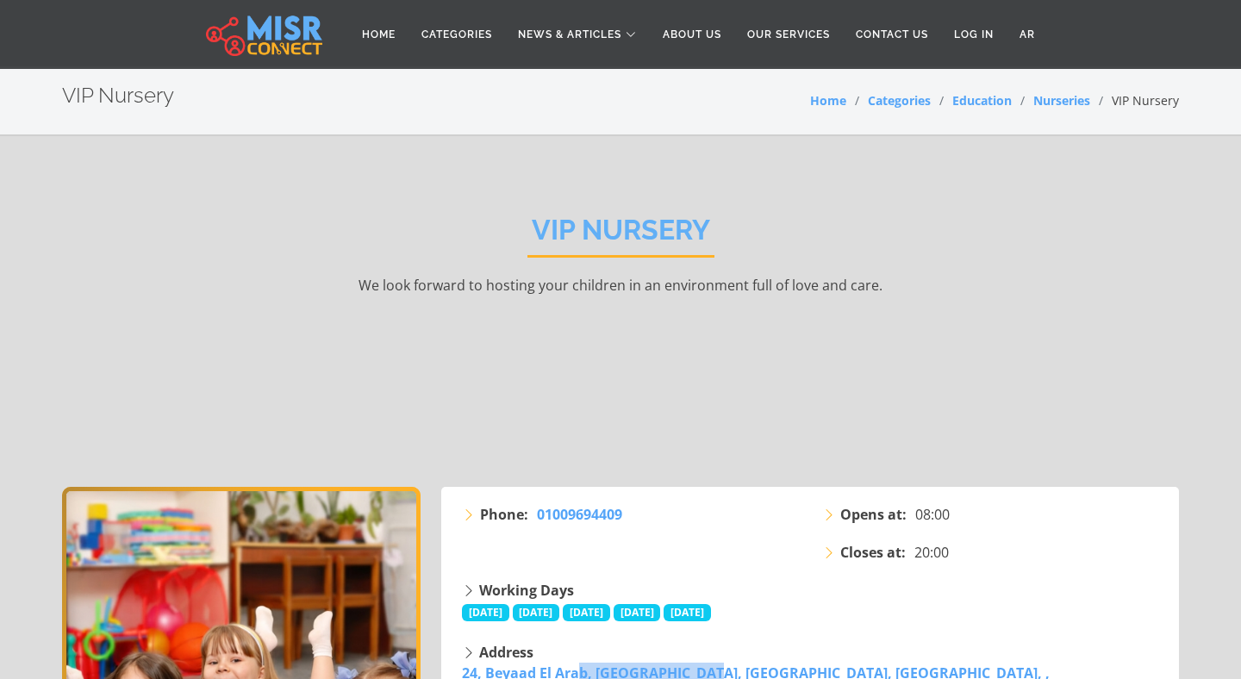
scroll to position [0, 0]
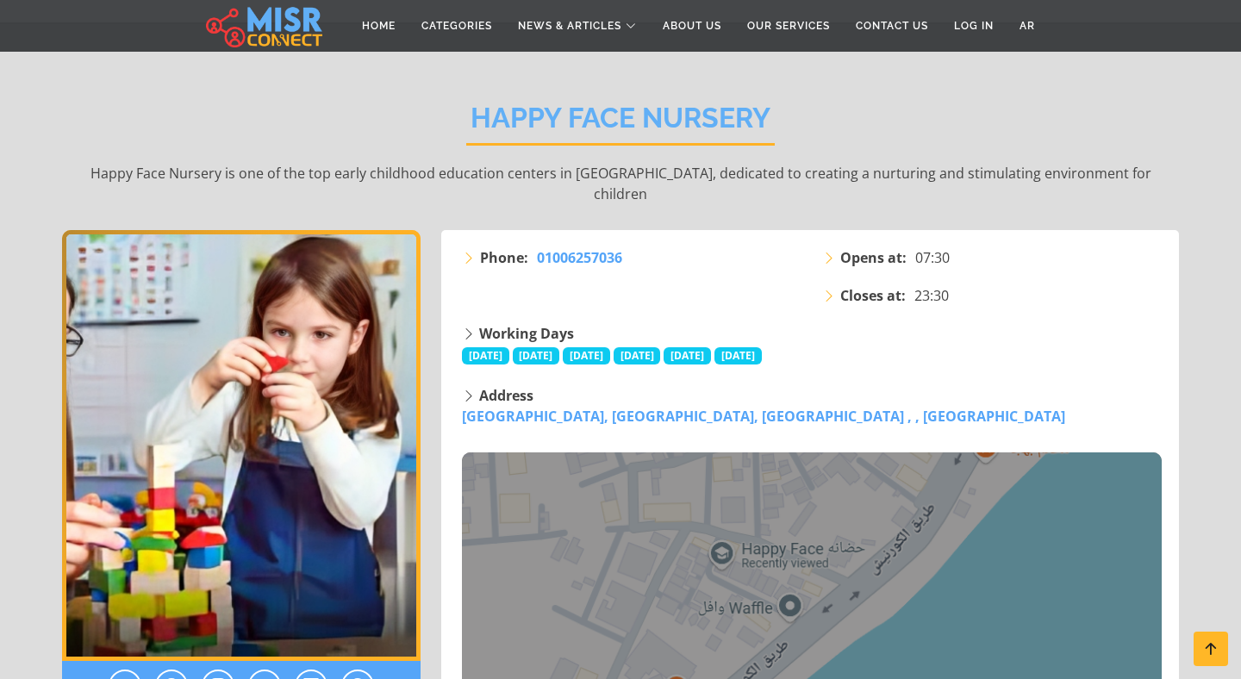
scroll to position [139, 0]
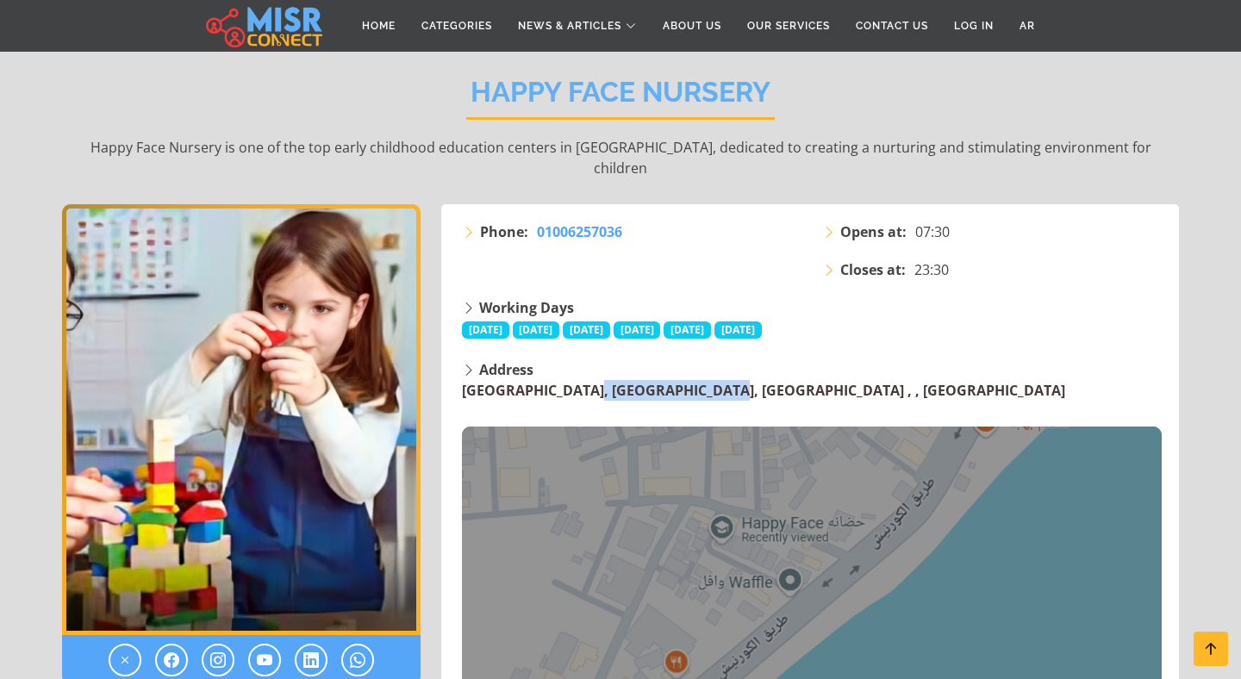
drag, startPoint x: 459, startPoint y: 368, endPoint x: 580, endPoint y: 371, distance: 121.6
click at [580, 371] on div "Address [GEOGRAPHIC_DATA], [GEOGRAPHIC_DATA], [GEOGRAPHIC_DATA] , , [GEOGRAPHIC…" at bounding box center [812, 543] width 721 height 369
copy link "[GEOGRAPHIC_DATA]"
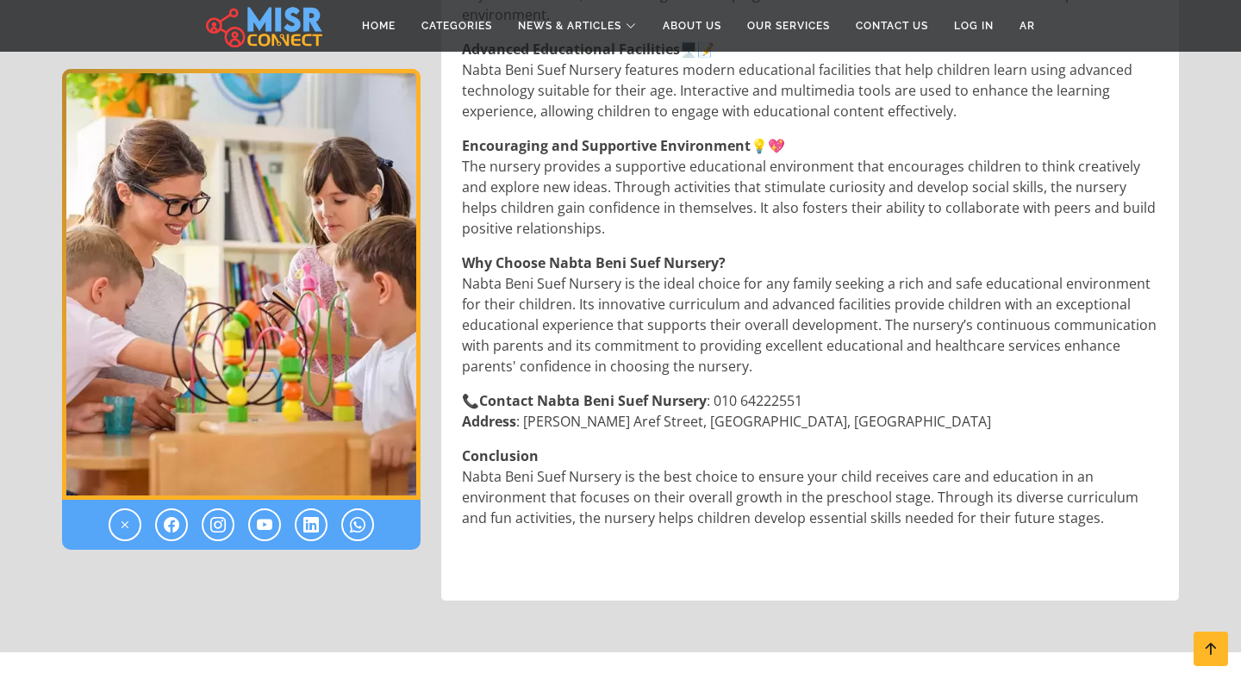
scroll to position [2279, 0]
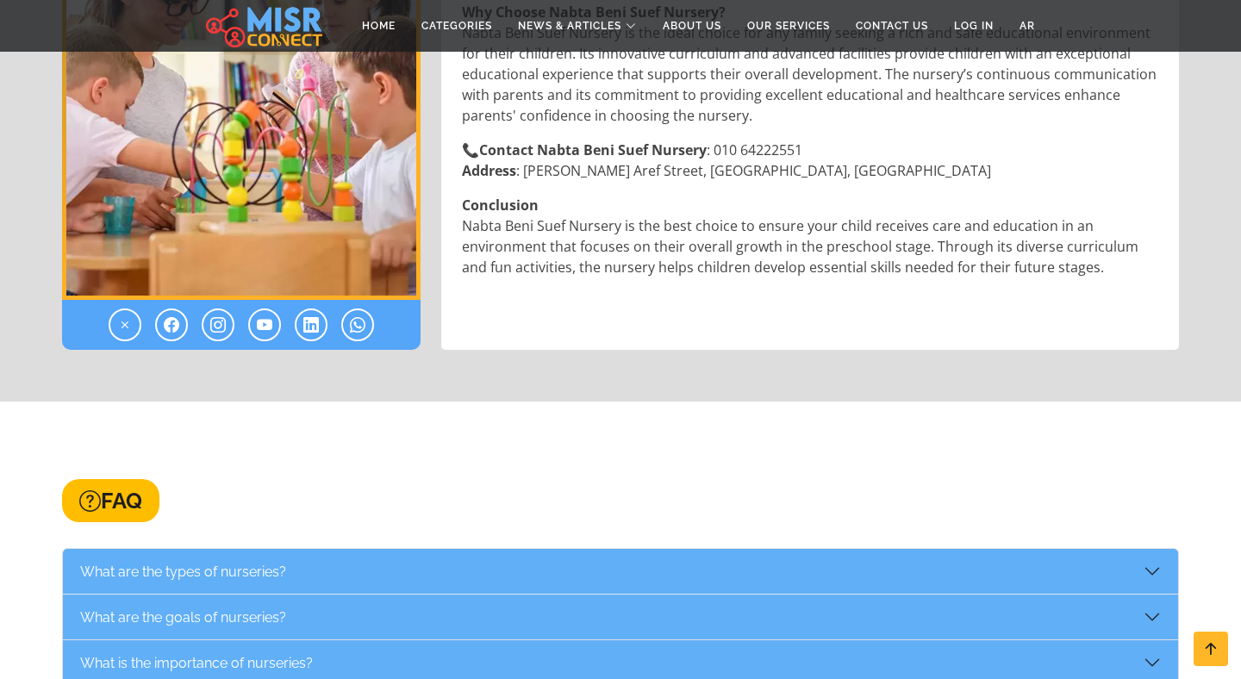
click at [626, 172] on p "📞 Contact Nabta Beni Suef Nursery : 010 64222551 Address : Abdel Salam Aref Str…" at bounding box center [812, 160] width 700 height 41
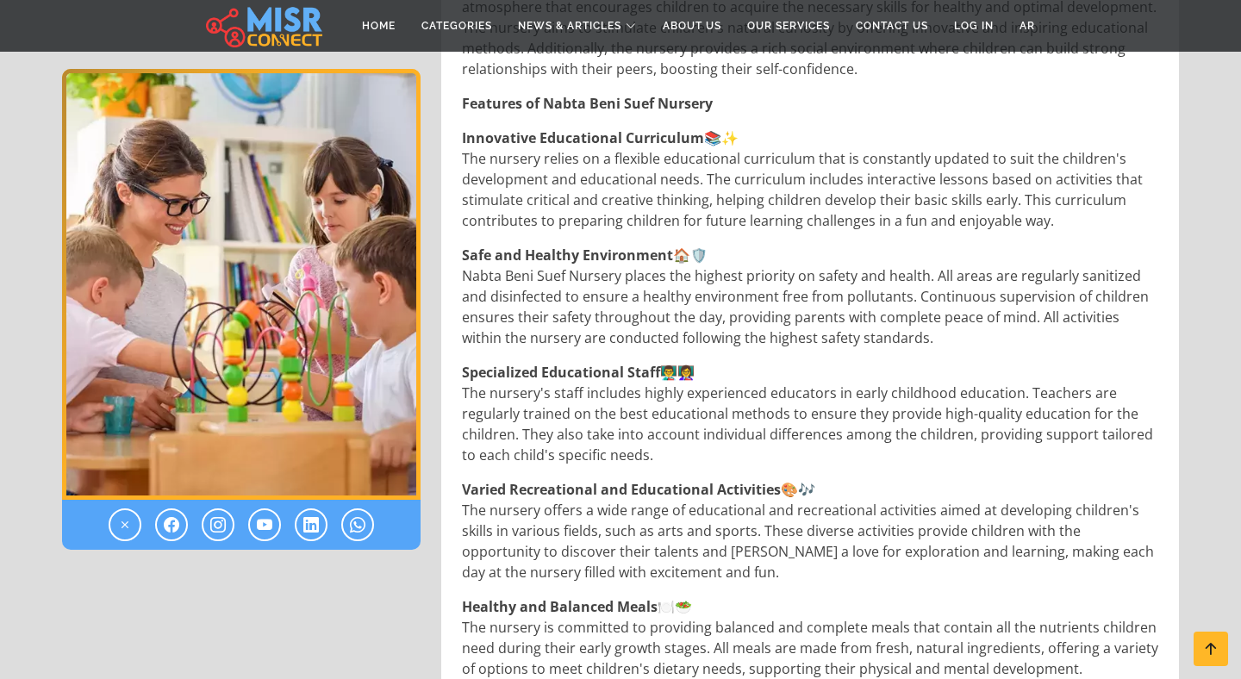
scroll to position [350, 0]
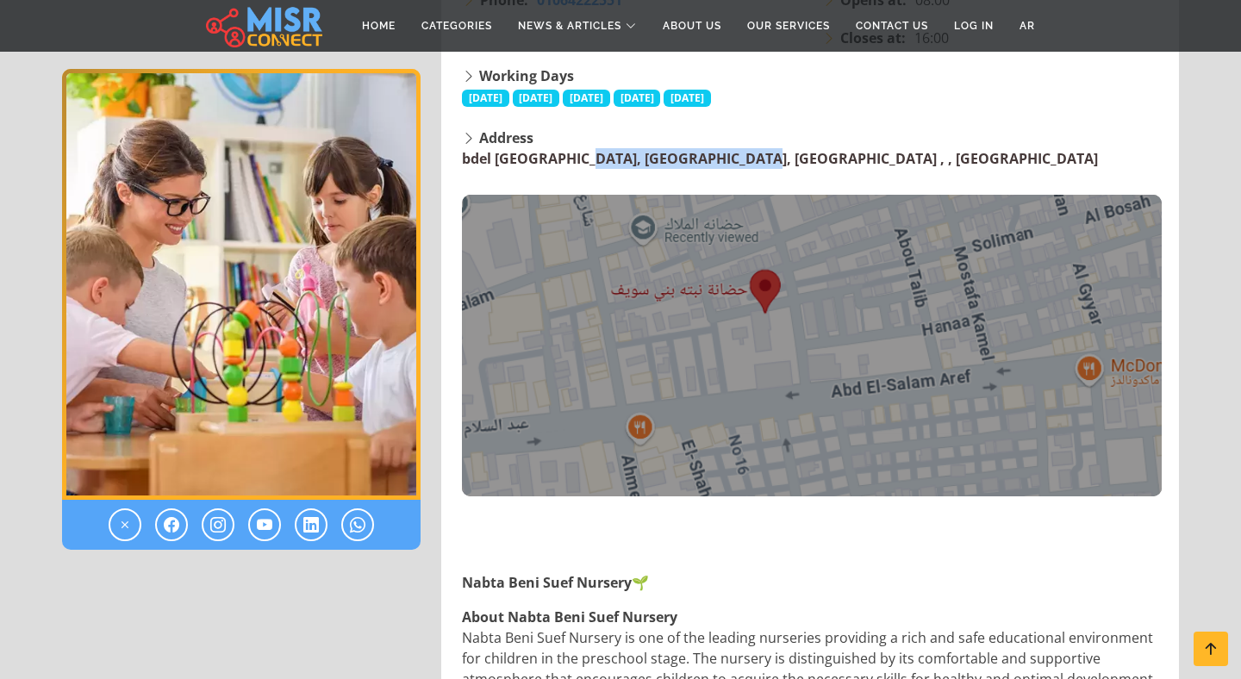
drag, startPoint x: 459, startPoint y: 158, endPoint x: 618, endPoint y: 155, distance: 159.5
click at [618, 155] on div "Address bdel Salam Aref Street, Beni Suef District, Beni Suef Governorate , , B…" at bounding box center [812, 312] width 721 height 369
copy link "bdel Salam Aref Street,"
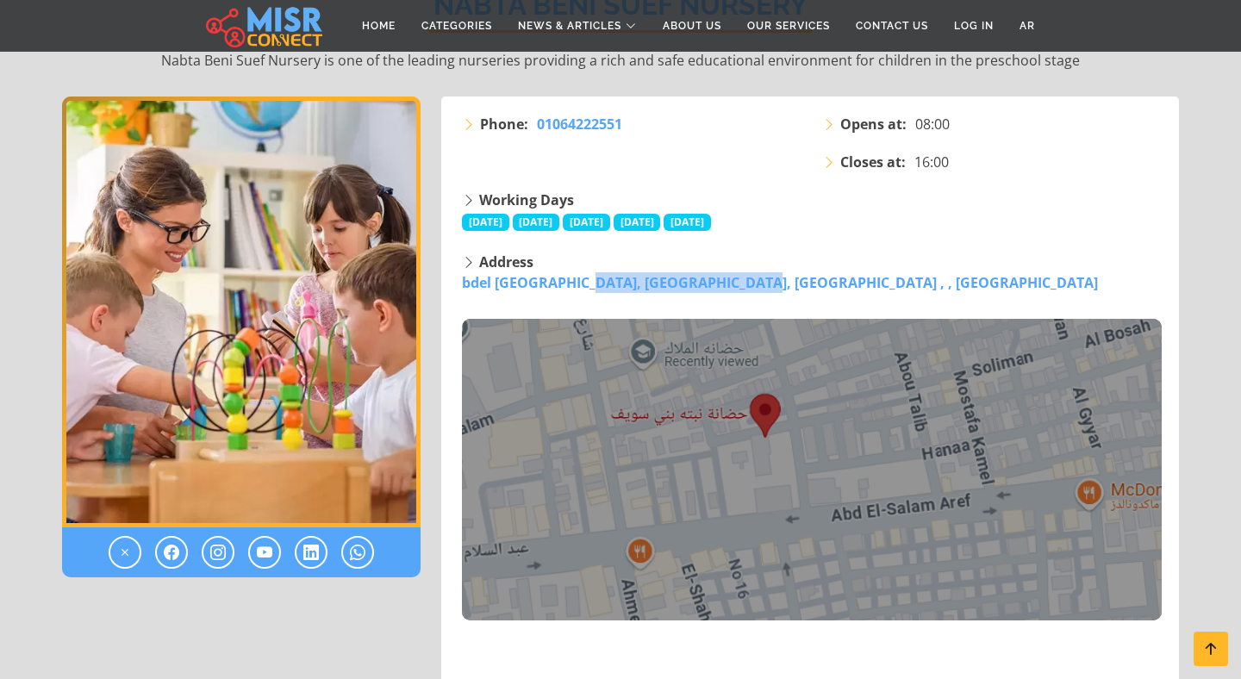
scroll to position [185, 0]
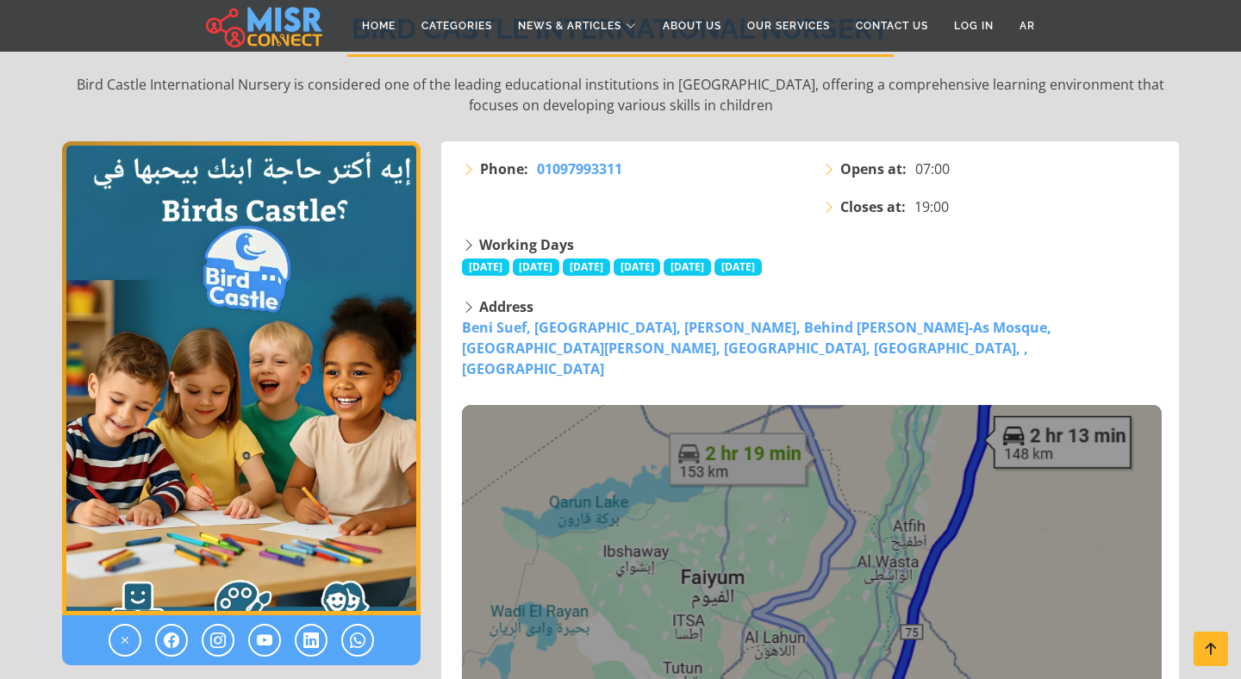
scroll to position [242, 0]
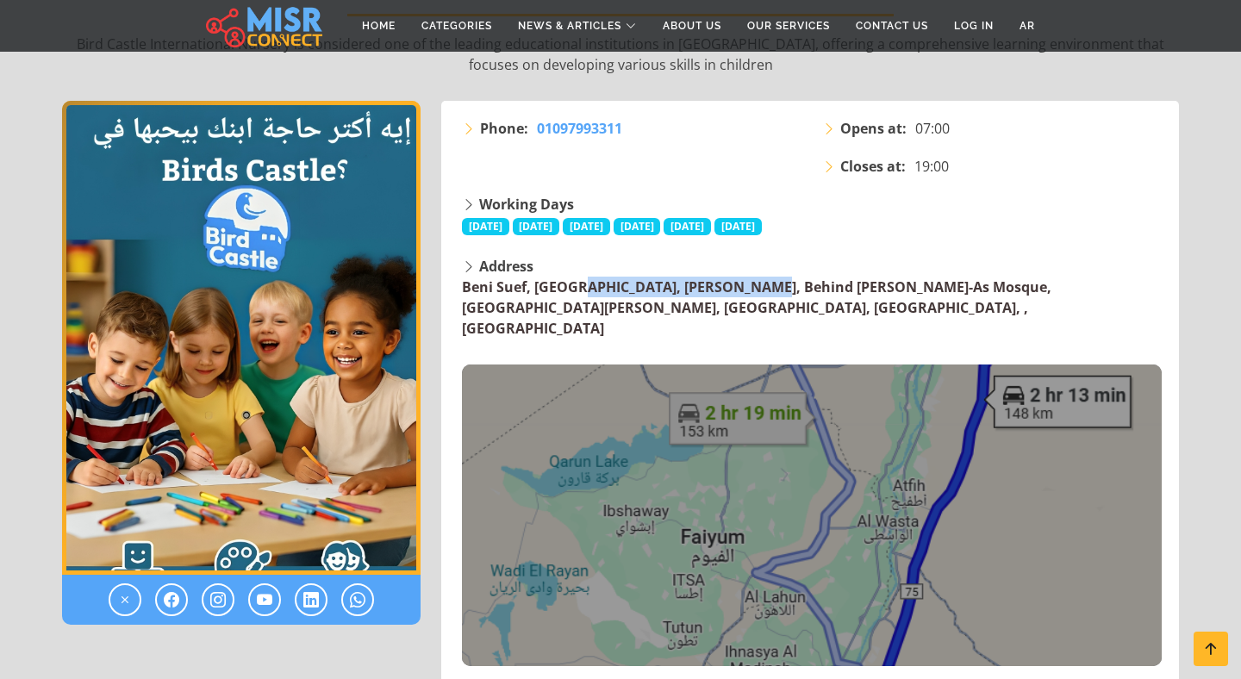
drag, startPoint x: 453, startPoint y: 288, endPoint x: 624, endPoint y: 295, distance: 171.7
click at [624, 295] on div "Address [GEOGRAPHIC_DATA], [GEOGRAPHIC_DATA], [GEOGRAPHIC_DATA], Behind [PERSON…" at bounding box center [812, 461] width 721 height 410
copy link "Beni Suef, [GEOGRAPHIC_DATA]"
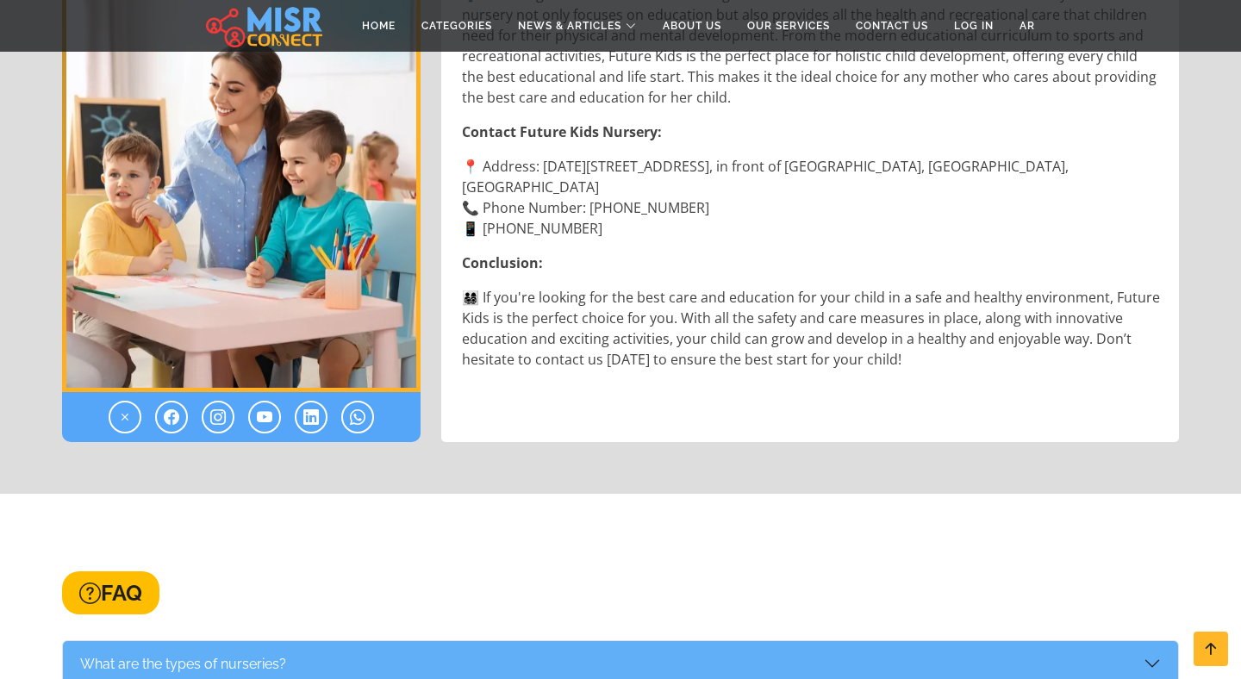
scroll to position [2575, 0]
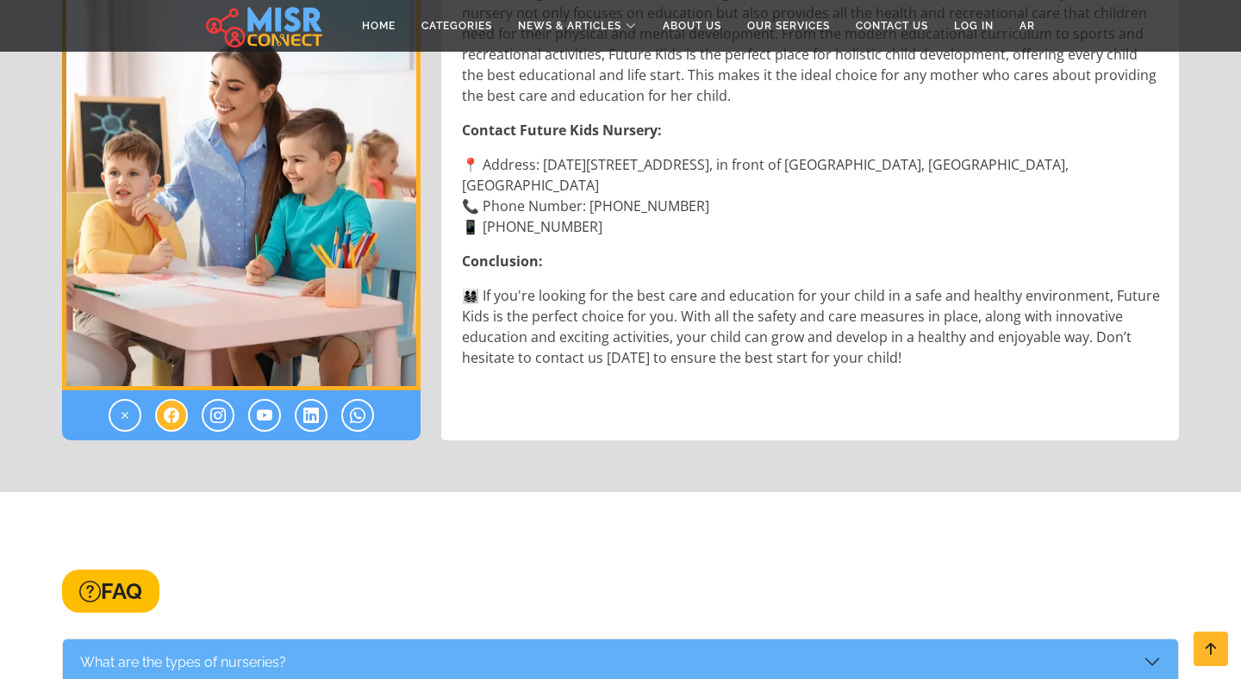
click at [170, 405] on icon at bounding box center [172, 415] width 16 height 21
